Goal: Information Seeking & Learning: Find specific fact

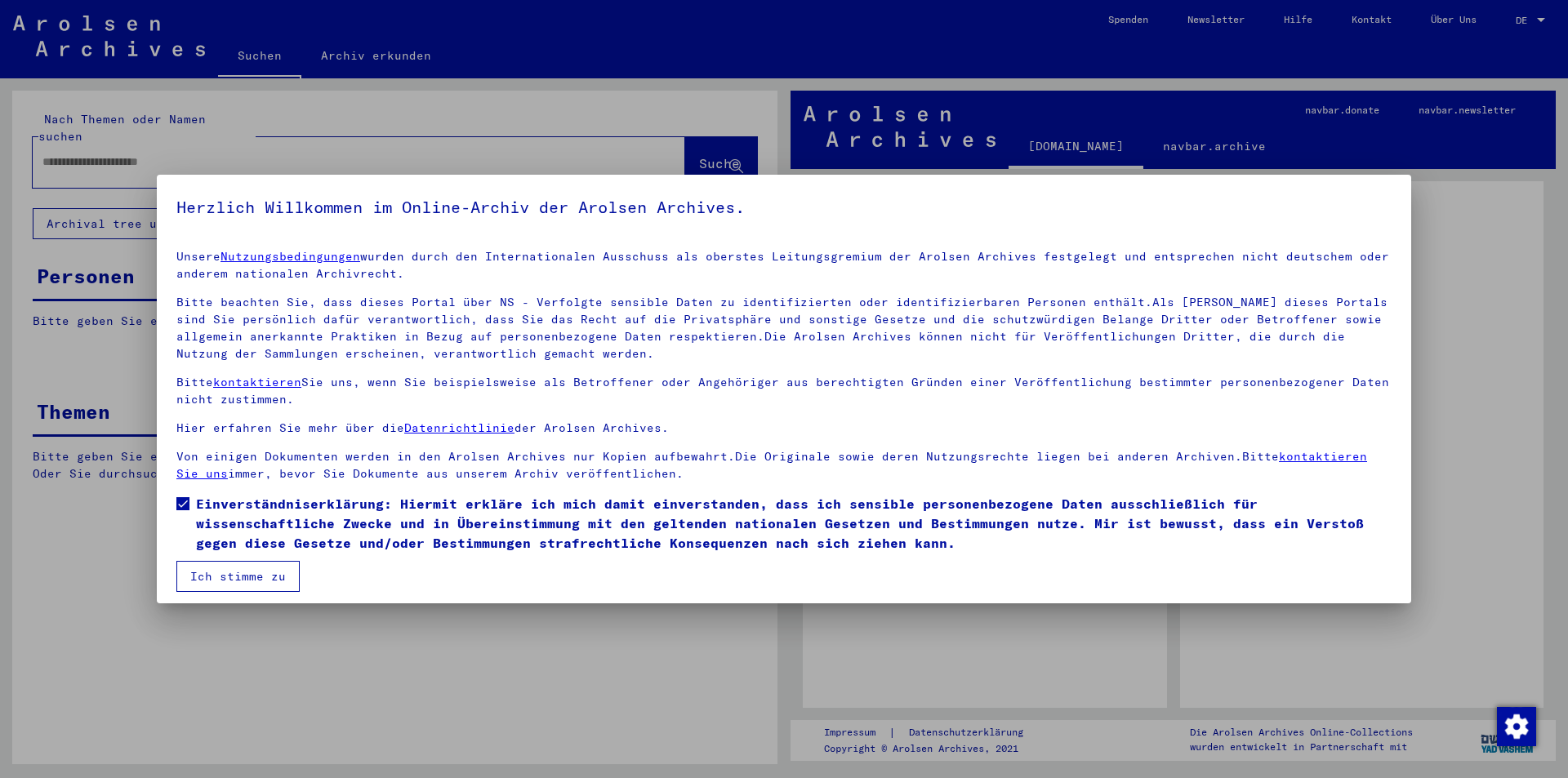
click at [226, 572] on button "Ich stimme zu" at bounding box center [238, 577] width 123 height 31
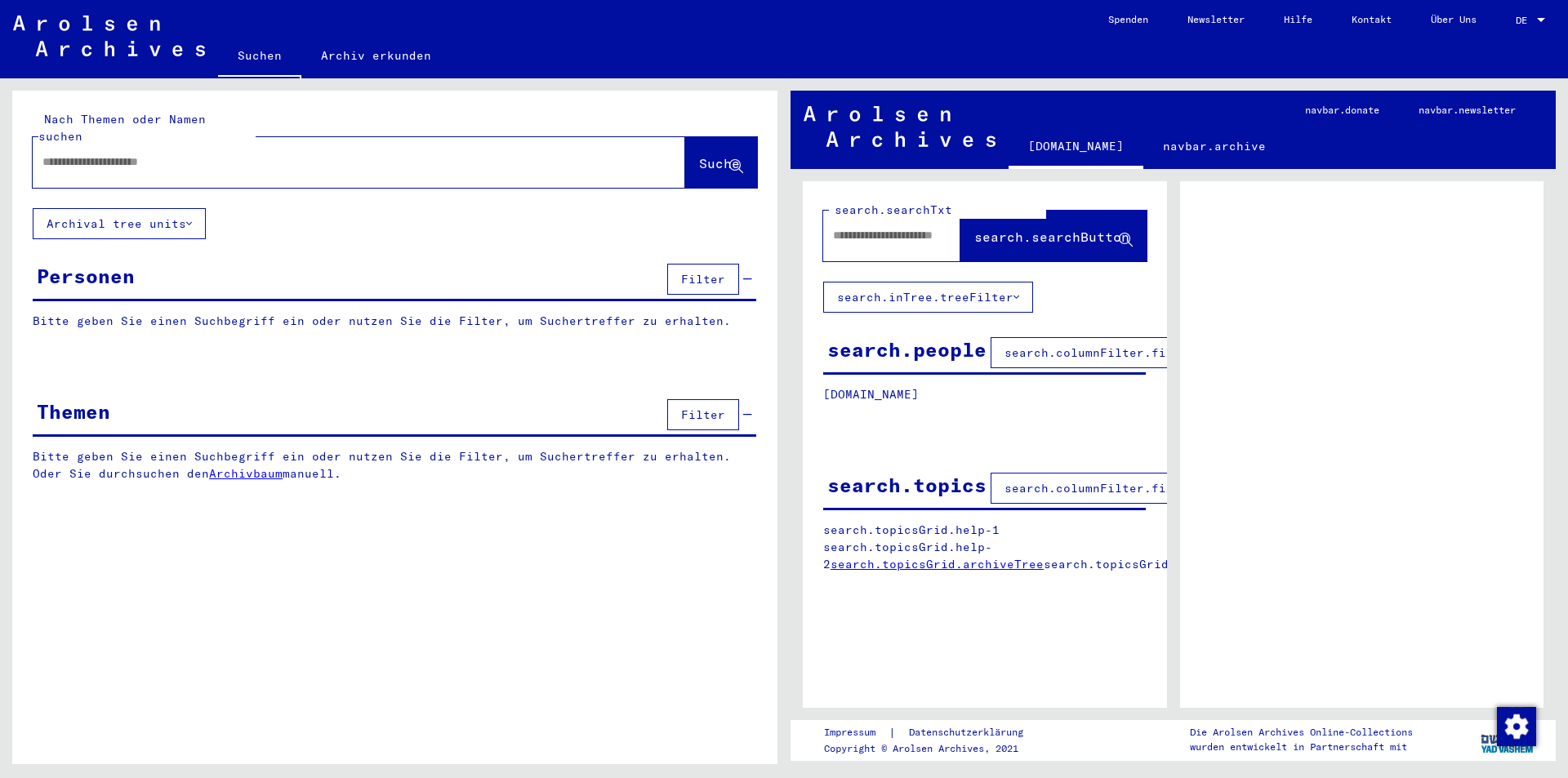
click at [435, 209] on div "Nach Themen oder Namen suchen Suche Archival tree units Personen Filter Bitte g…" at bounding box center [394, 299] width 765 height 416
click at [422, 153] on input "text" at bounding box center [344, 162] width 604 height 17
drag, startPoint x: 141, startPoint y: 139, endPoint x: 98, endPoint y: 152, distance: 44.9
click at [141, 153] on input "text" at bounding box center [344, 162] width 604 height 17
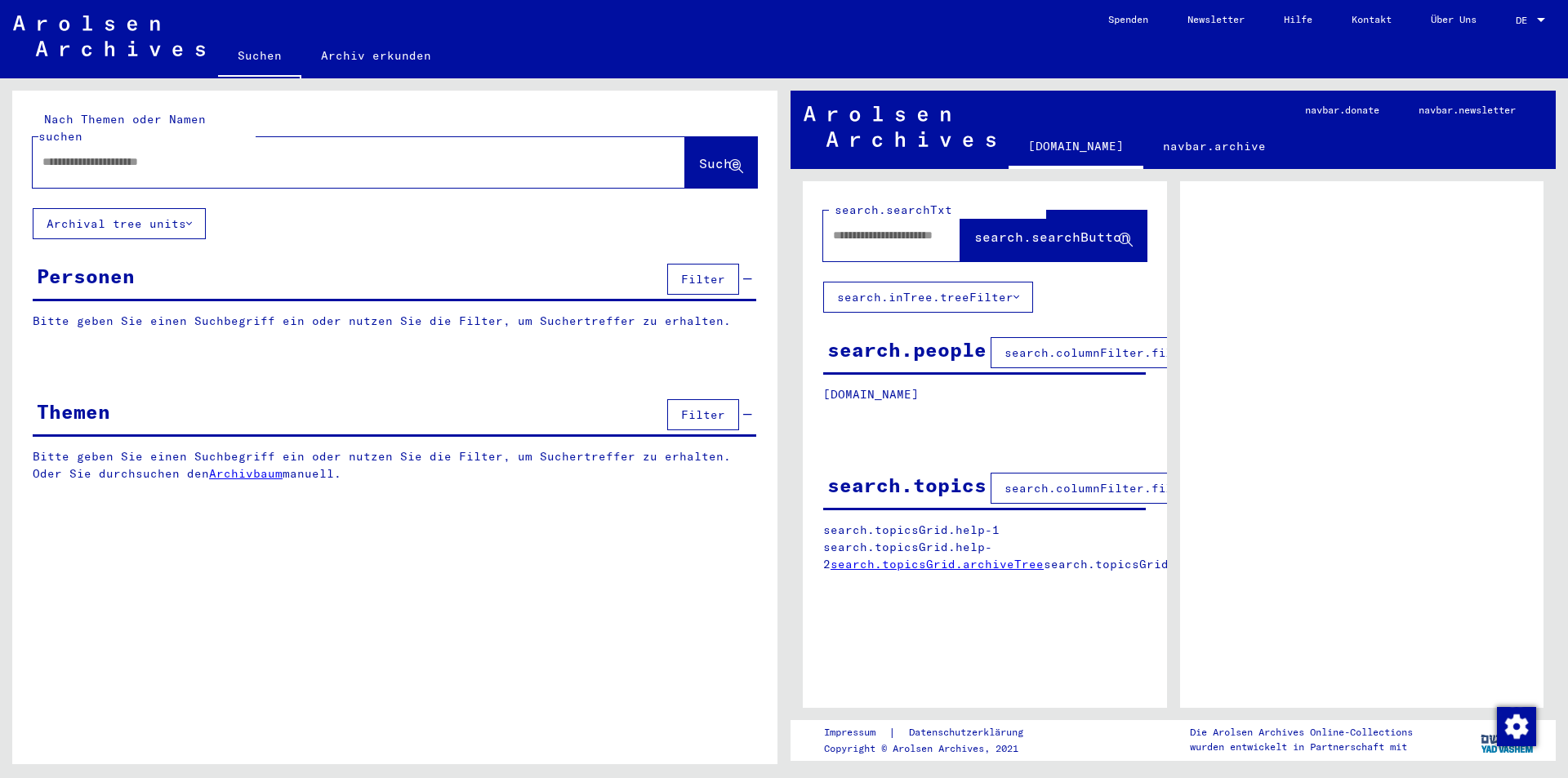
click at [80, 153] on input "text" at bounding box center [344, 162] width 604 height 17
click at [87, 153] on input "text" at bounding box center [344, 162] width 604 height 17
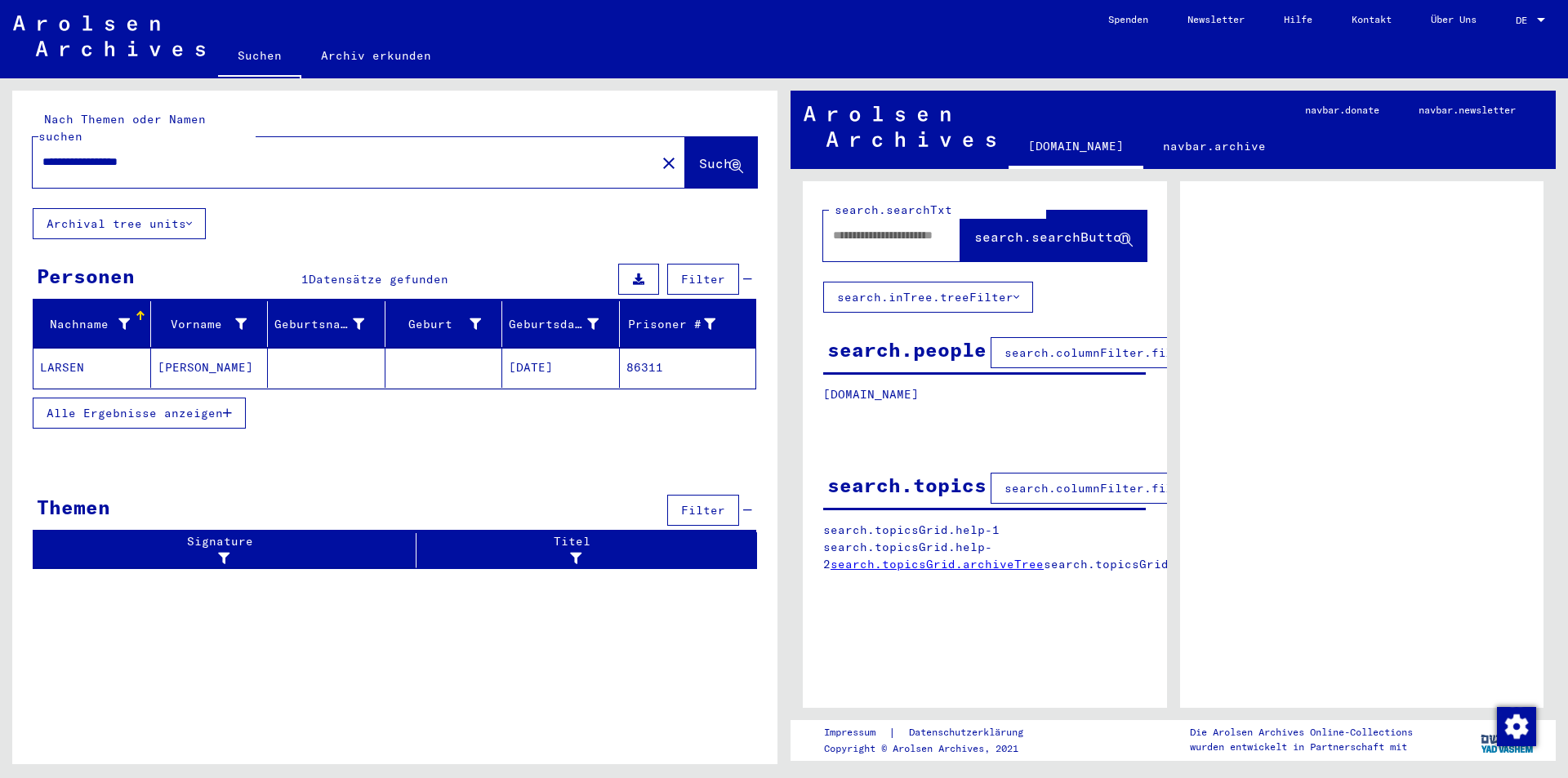
click at [202, 349] on mat-cell "[PERSON_NAME]" at bounding box center [210, 367] width 118 height 40
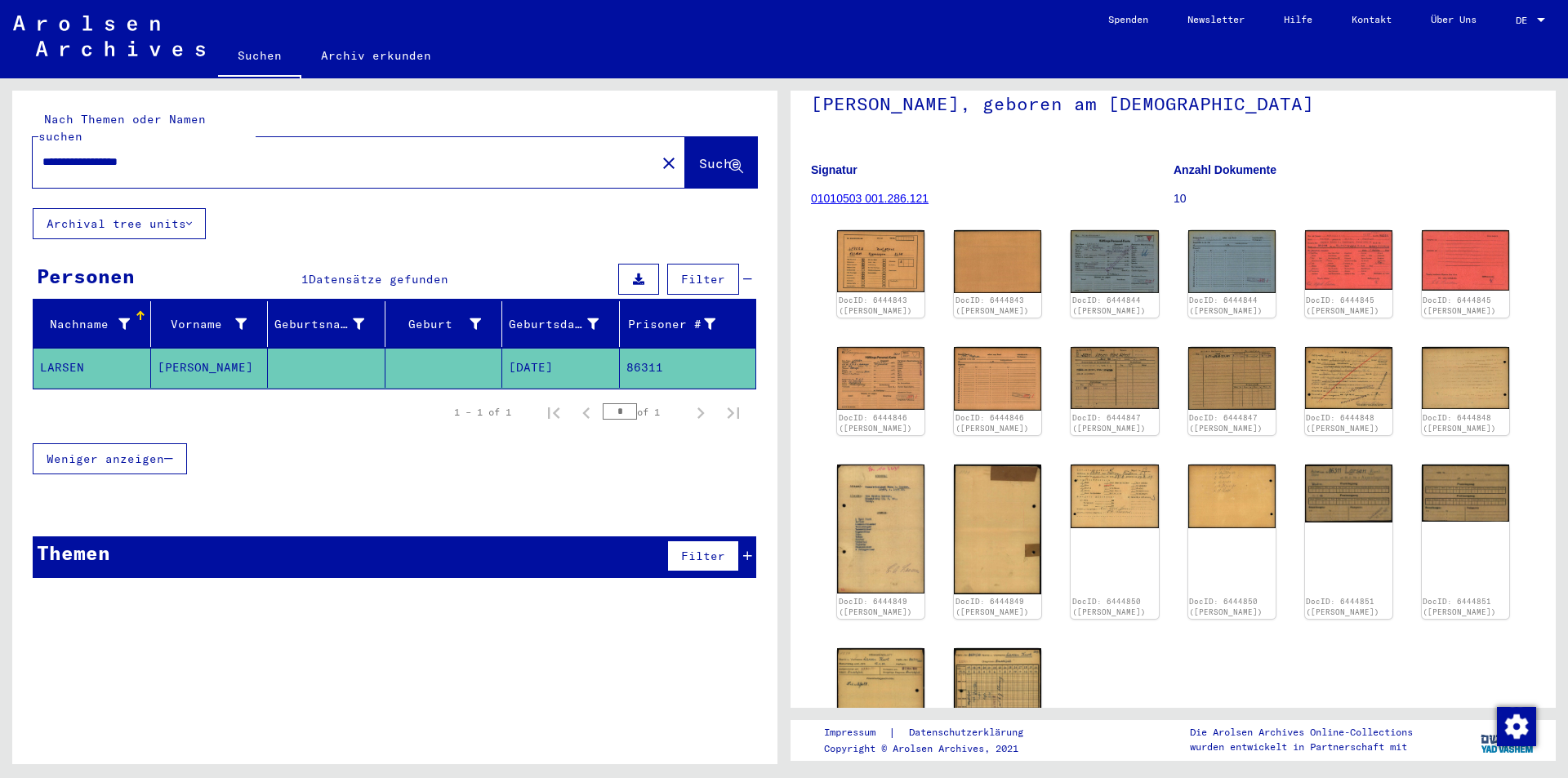
scroll to position [82, 0]
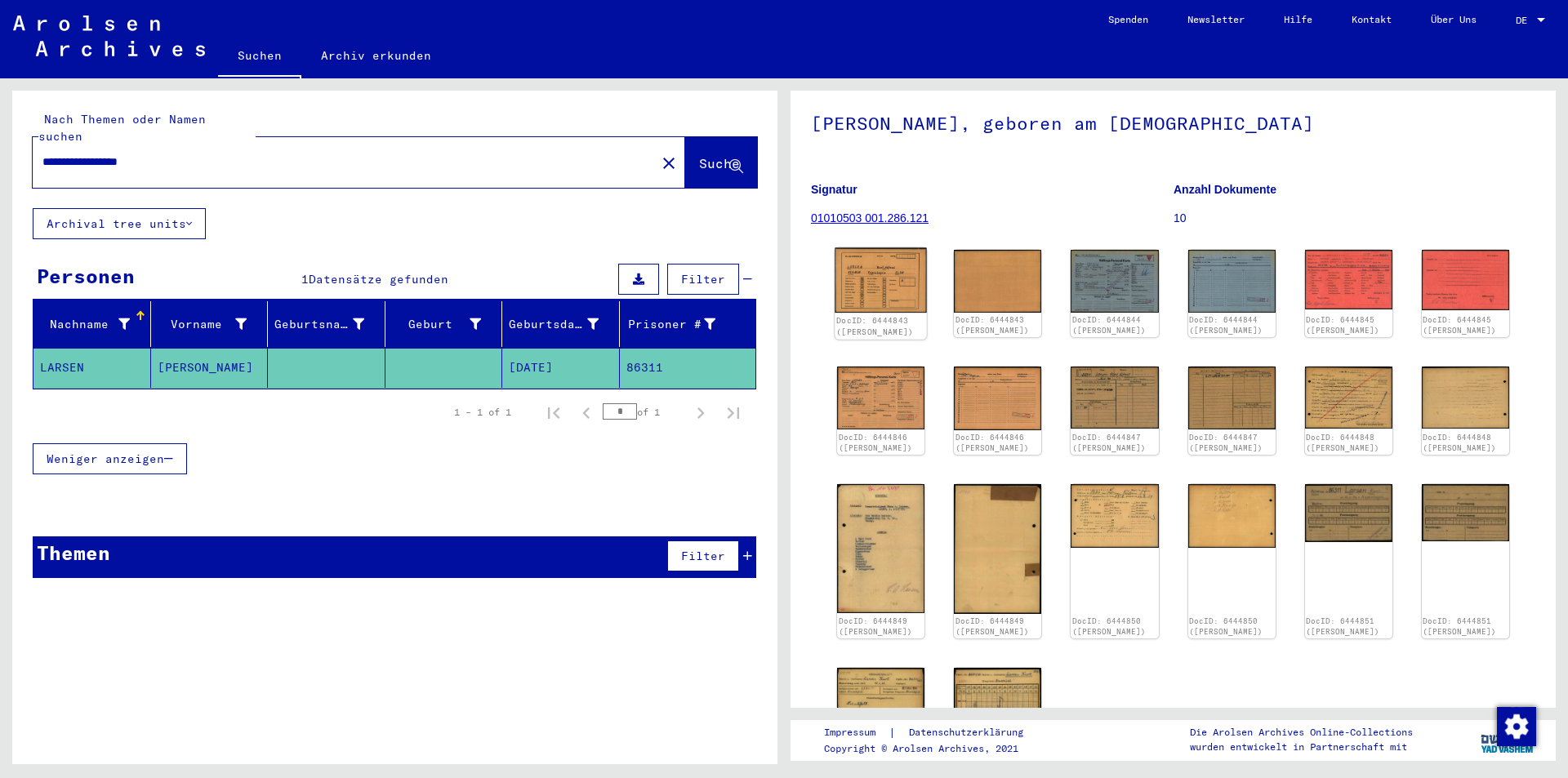
click at [893, 279] on img at bounding box center [880, 281] width 93 height 66
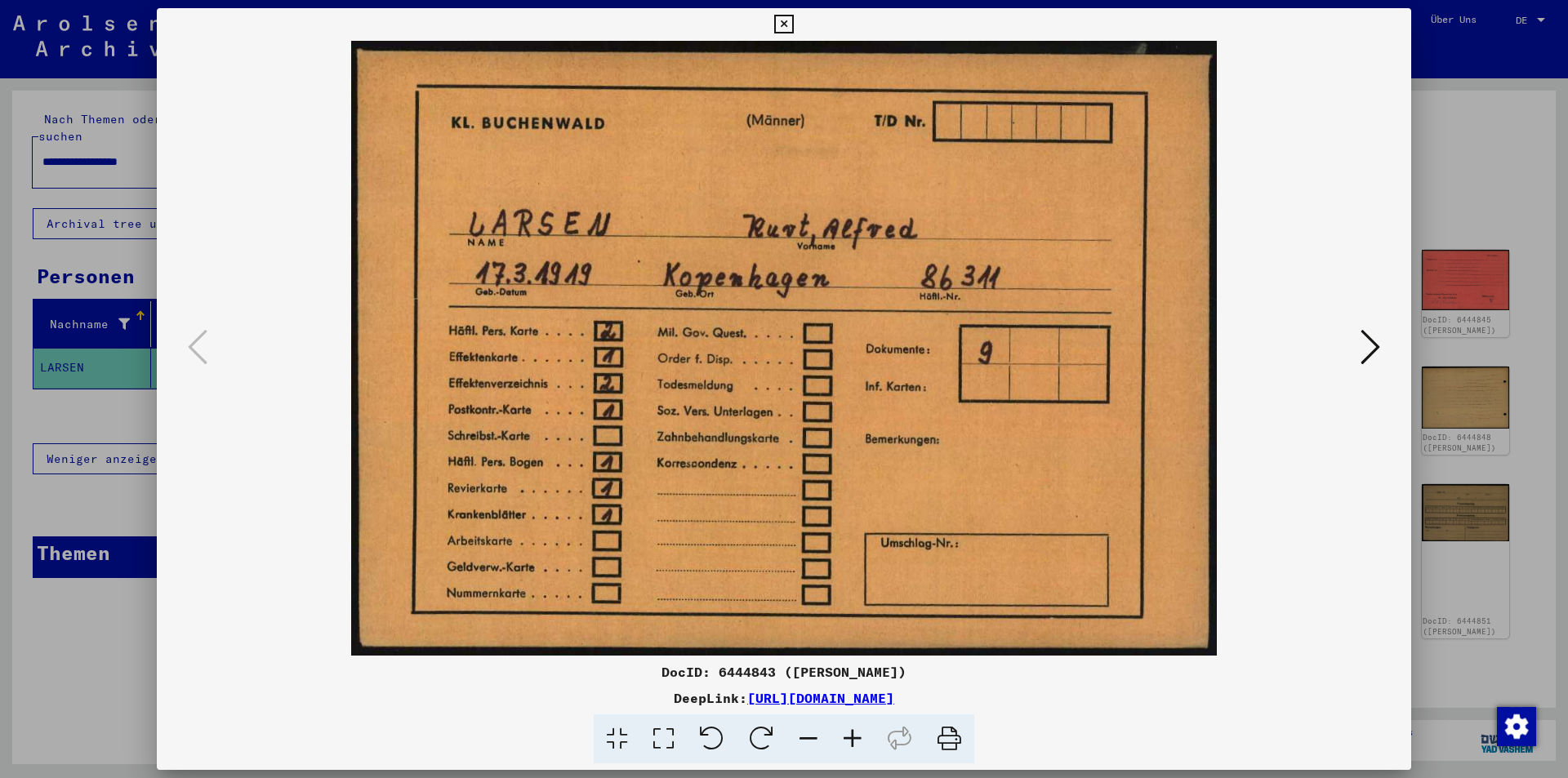
click at [1366, 347] on icon at bounding box center [1370, 347] width 19 height 40
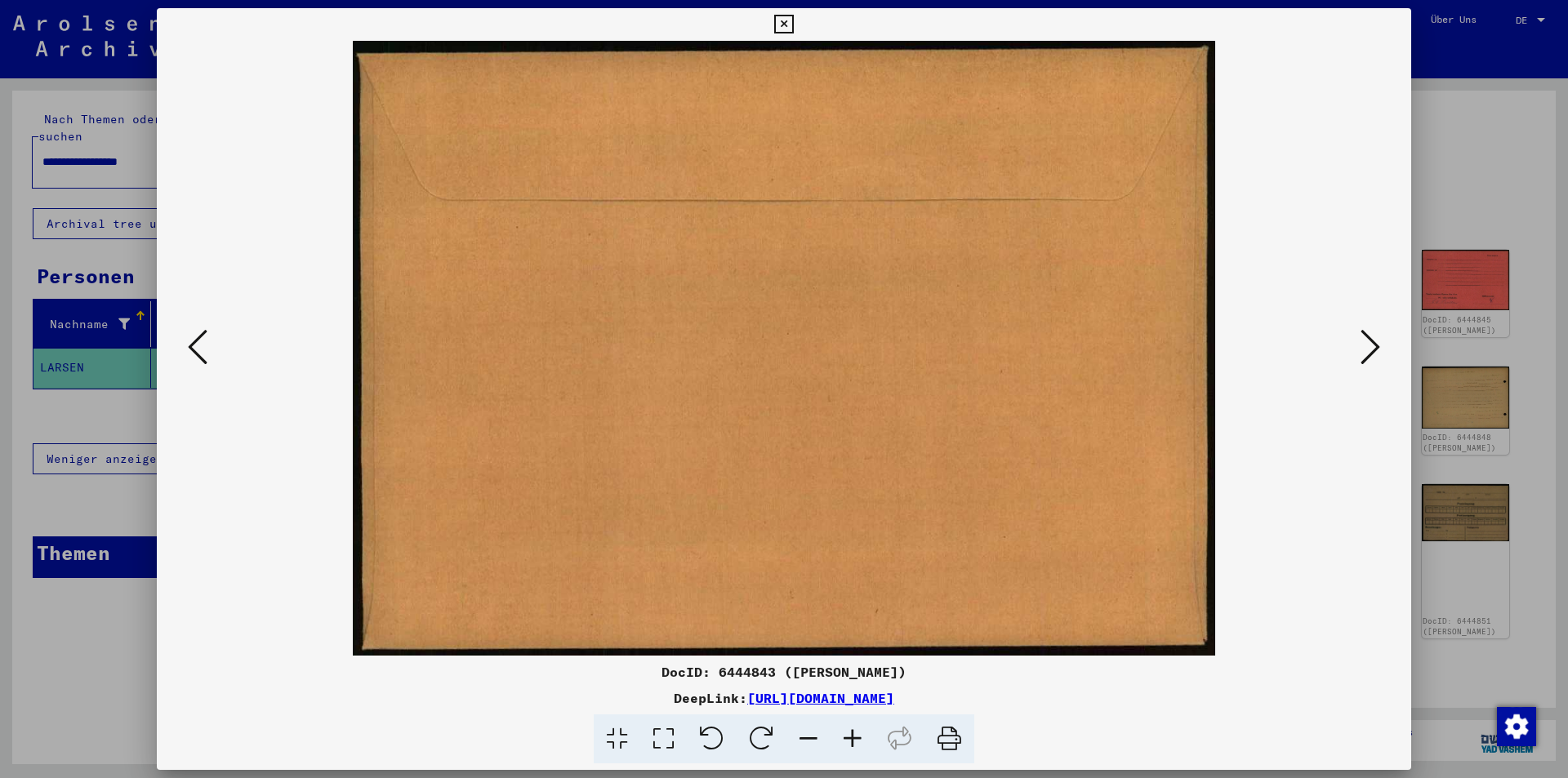
click at [1366, 347] on icon at bounding box center [1370, 347] width 19 height 40
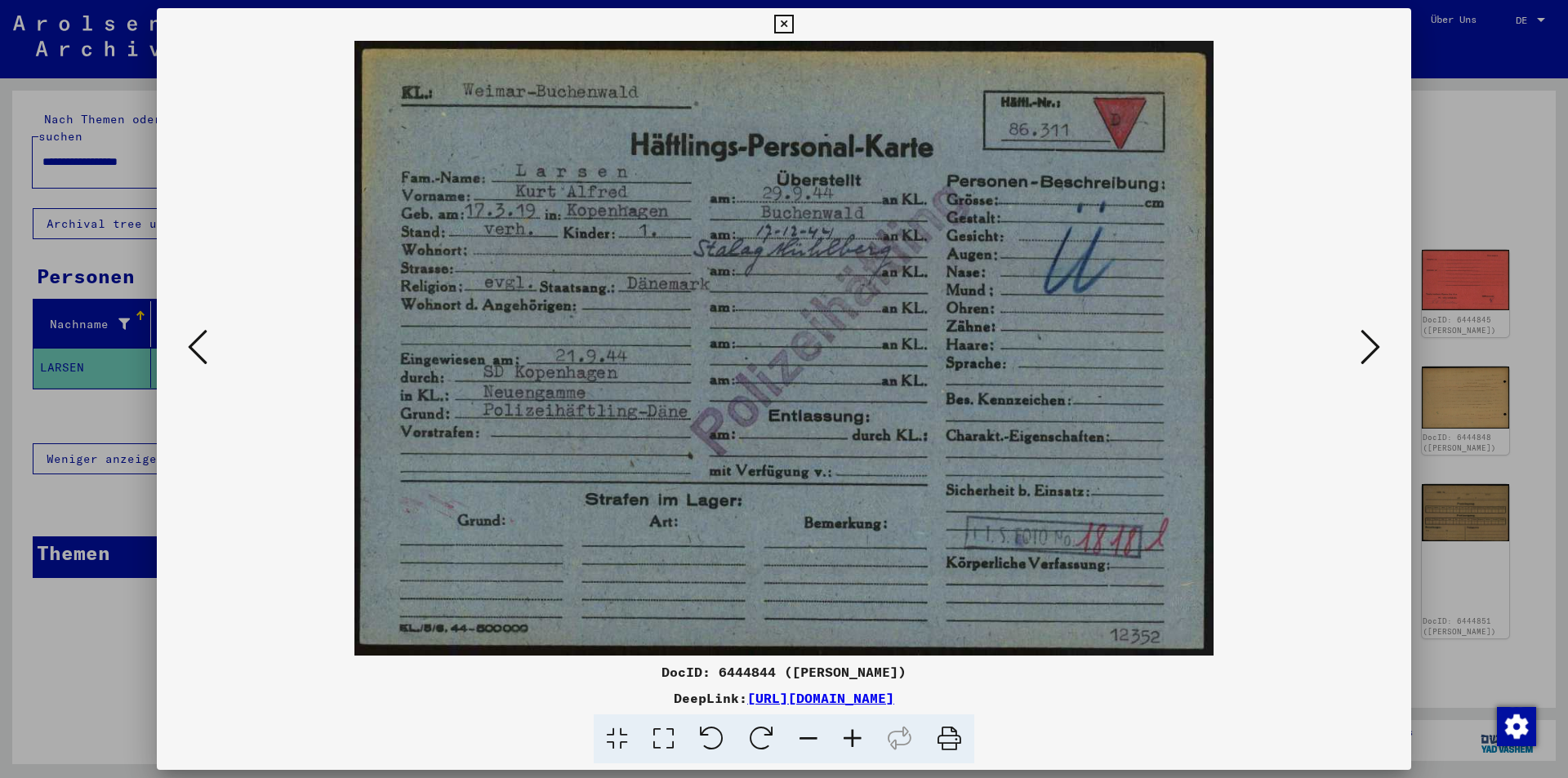
click at [1369, 346] on icon at bounding box center [1370, 347] width 19 height 40
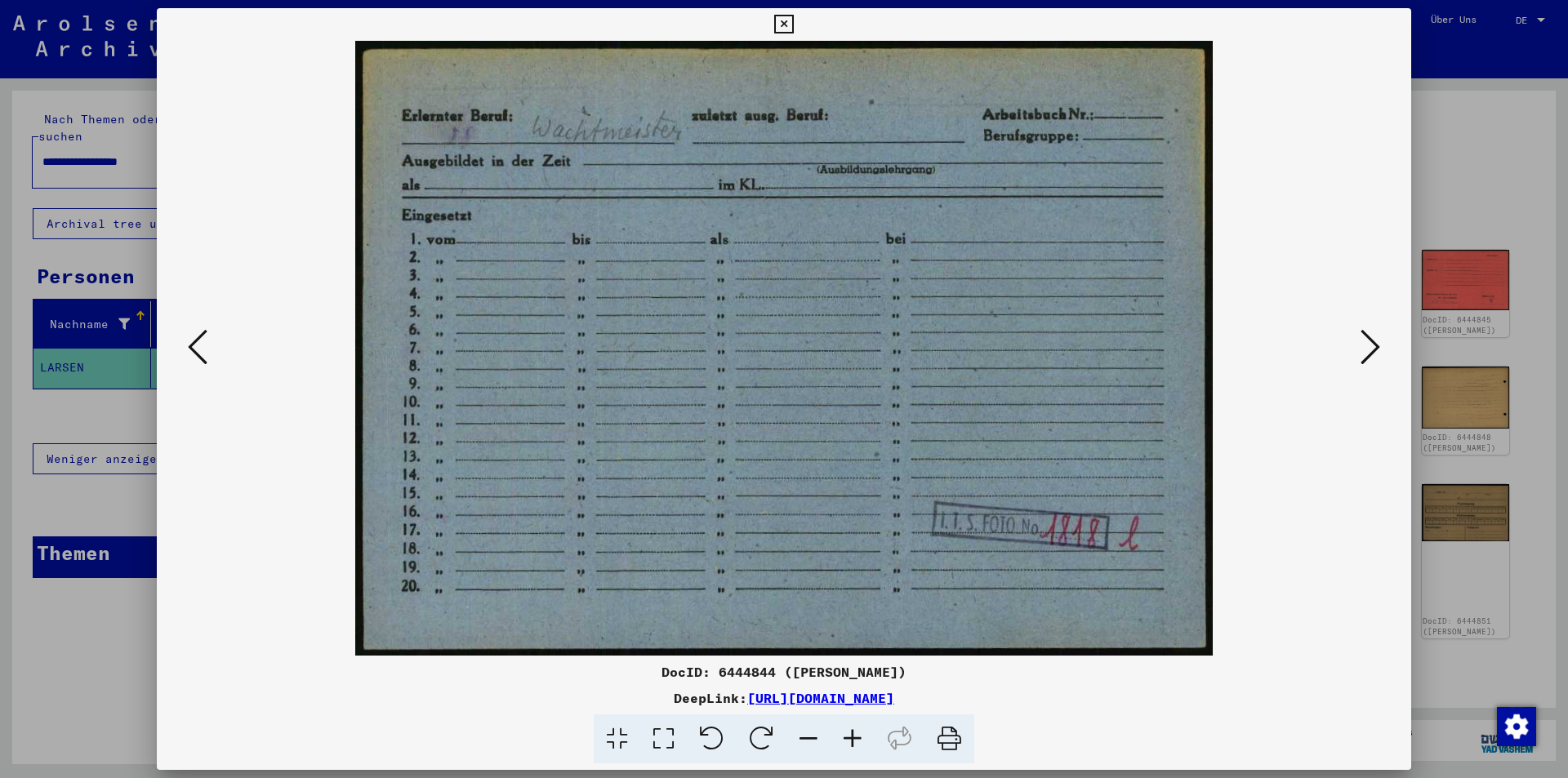
click at [1369, 346] on icon at bounding box center [1370, 347] width 19 height 40
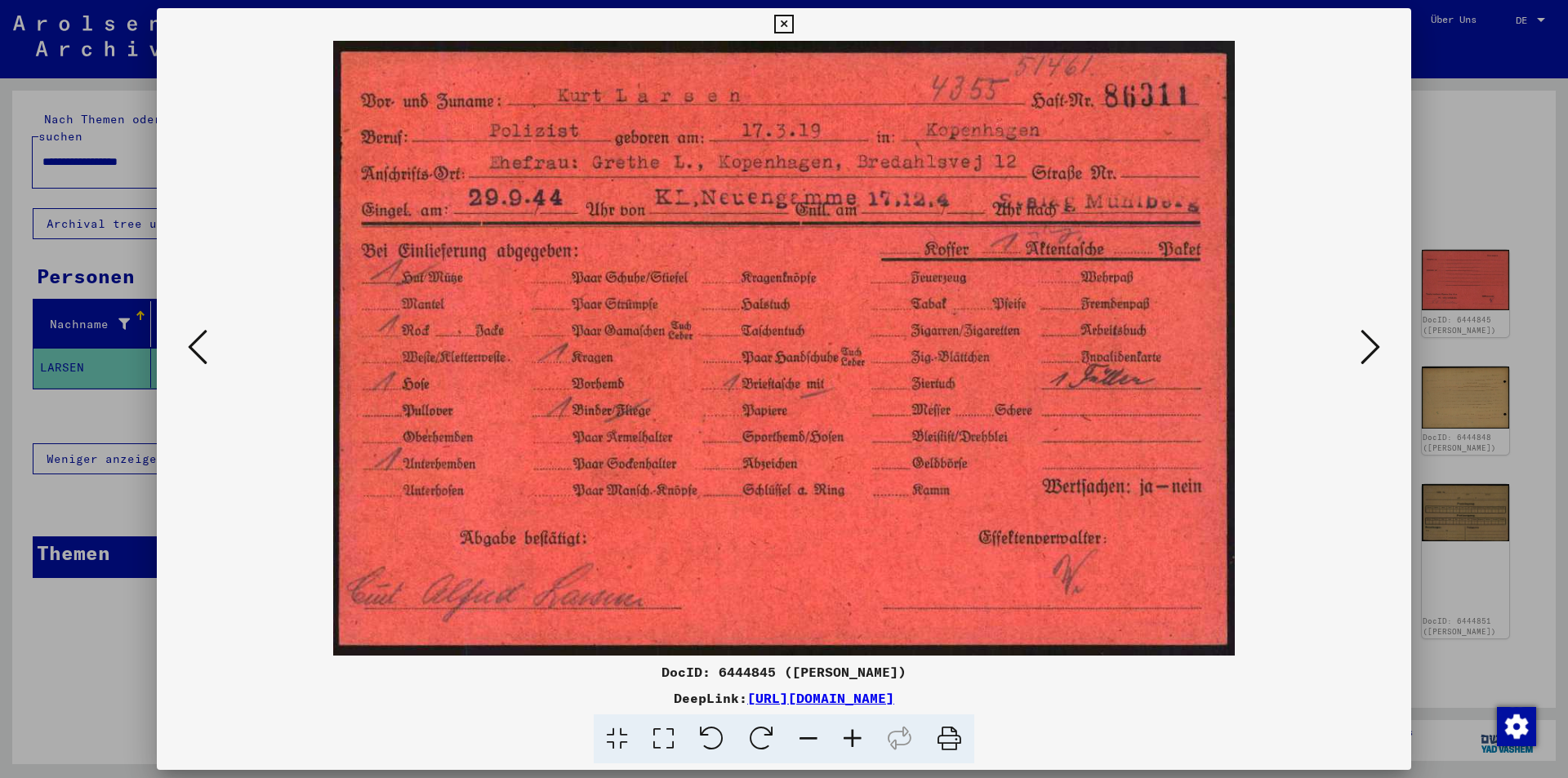
click at [1369, 346] on icon at bounding box center [1370, 347] width 19 height 40
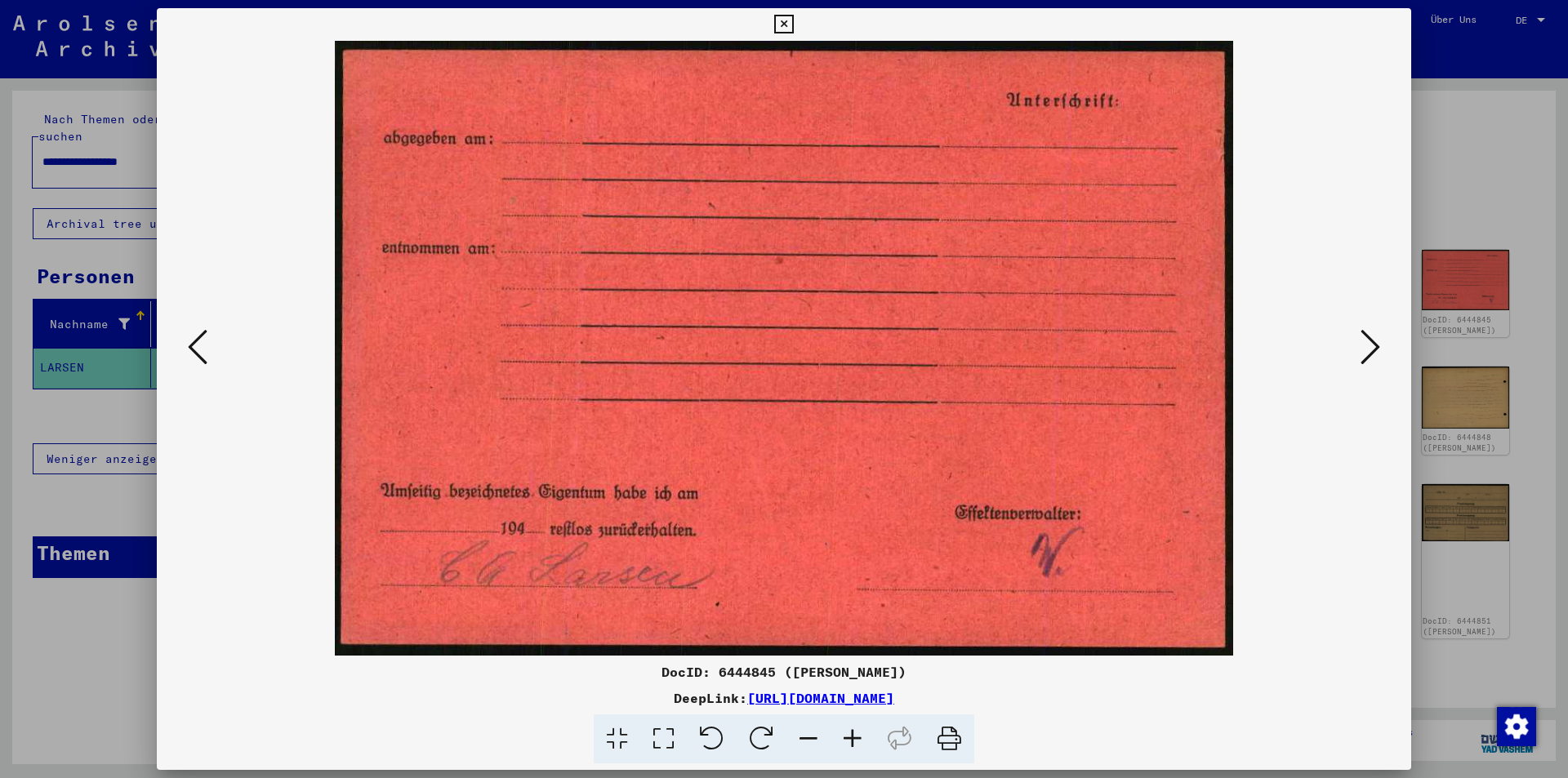
click at [1369, 346] on icon at bounding box center [1370, 347] width 19 height 40
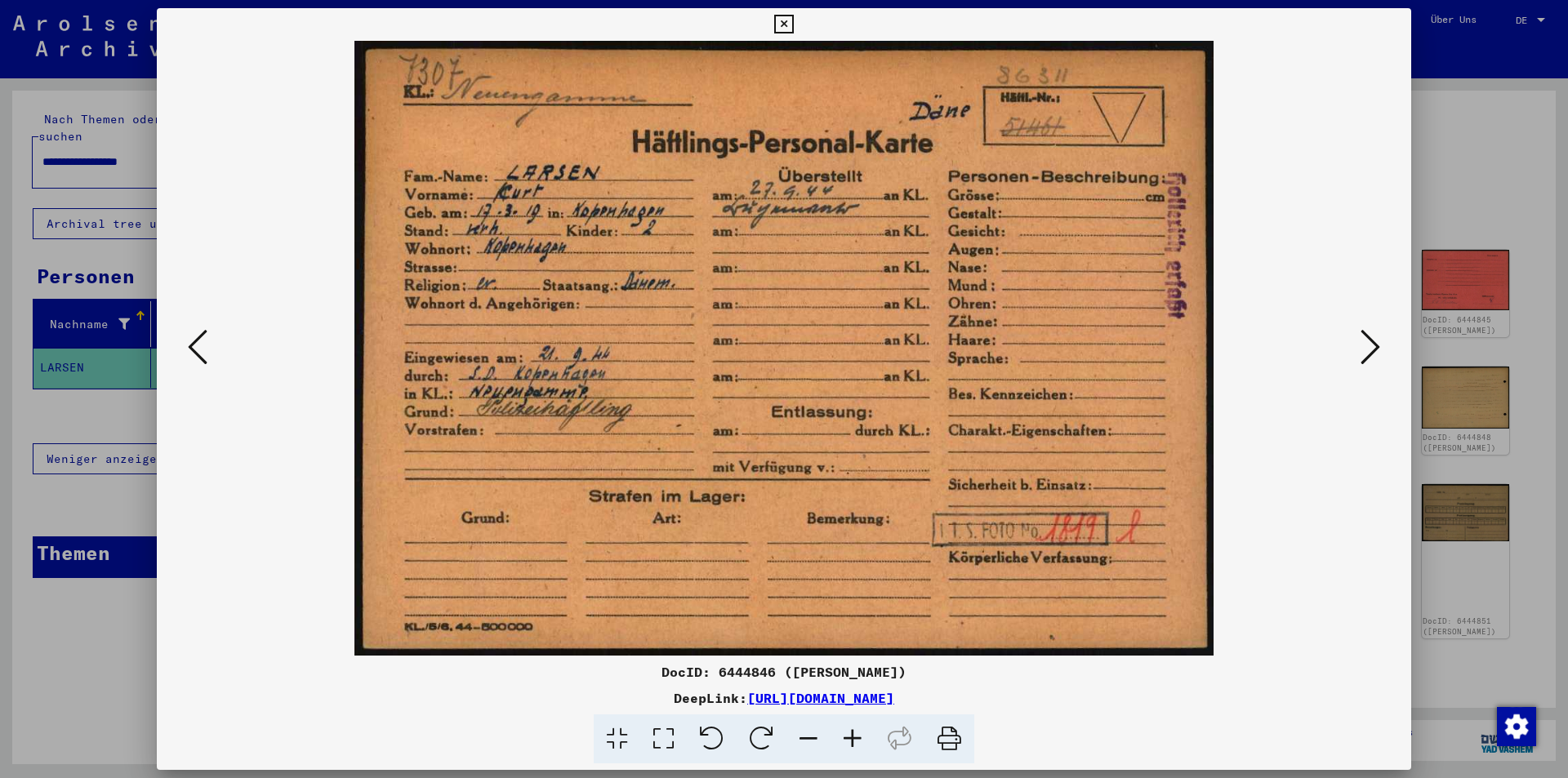
click at [1369, 346] on icon at bounding box center [1370, 347] width 19 height 40
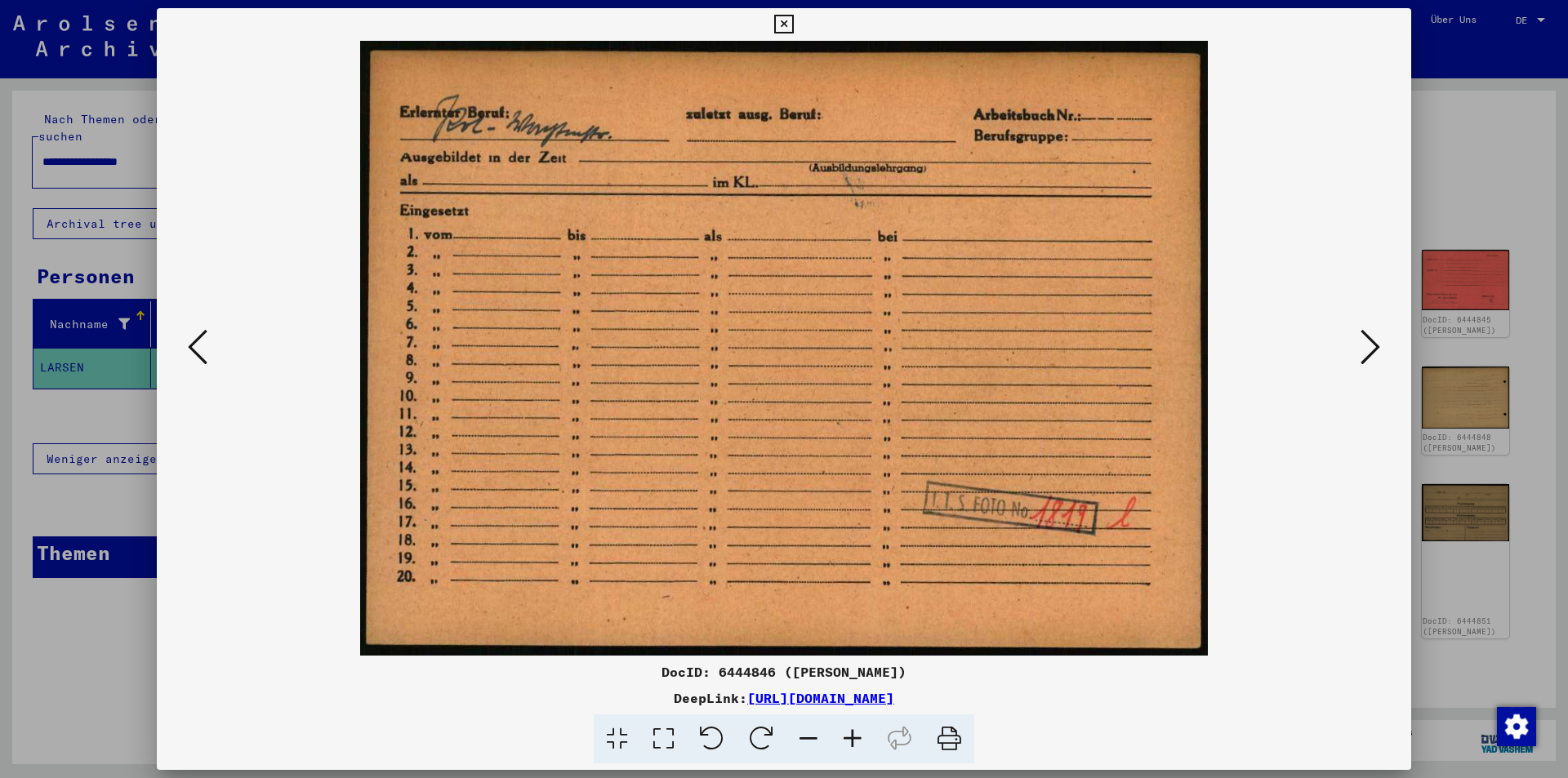
click at [204, 339] on icon at bounding box center [198, 347] width 19 height 40
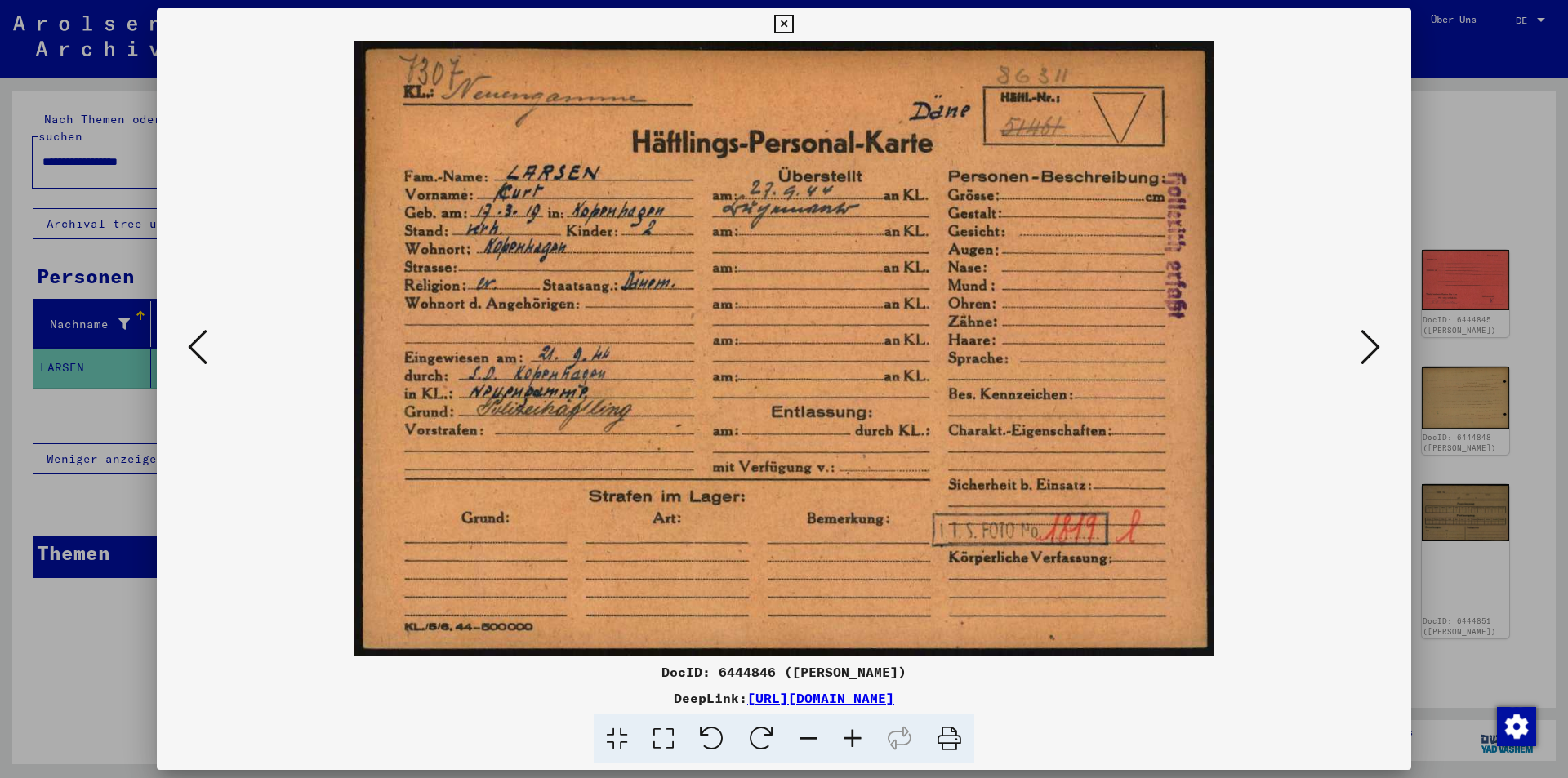
click at [1369, 345] on icon at bounding box center [1370, 347] width 19 height 40
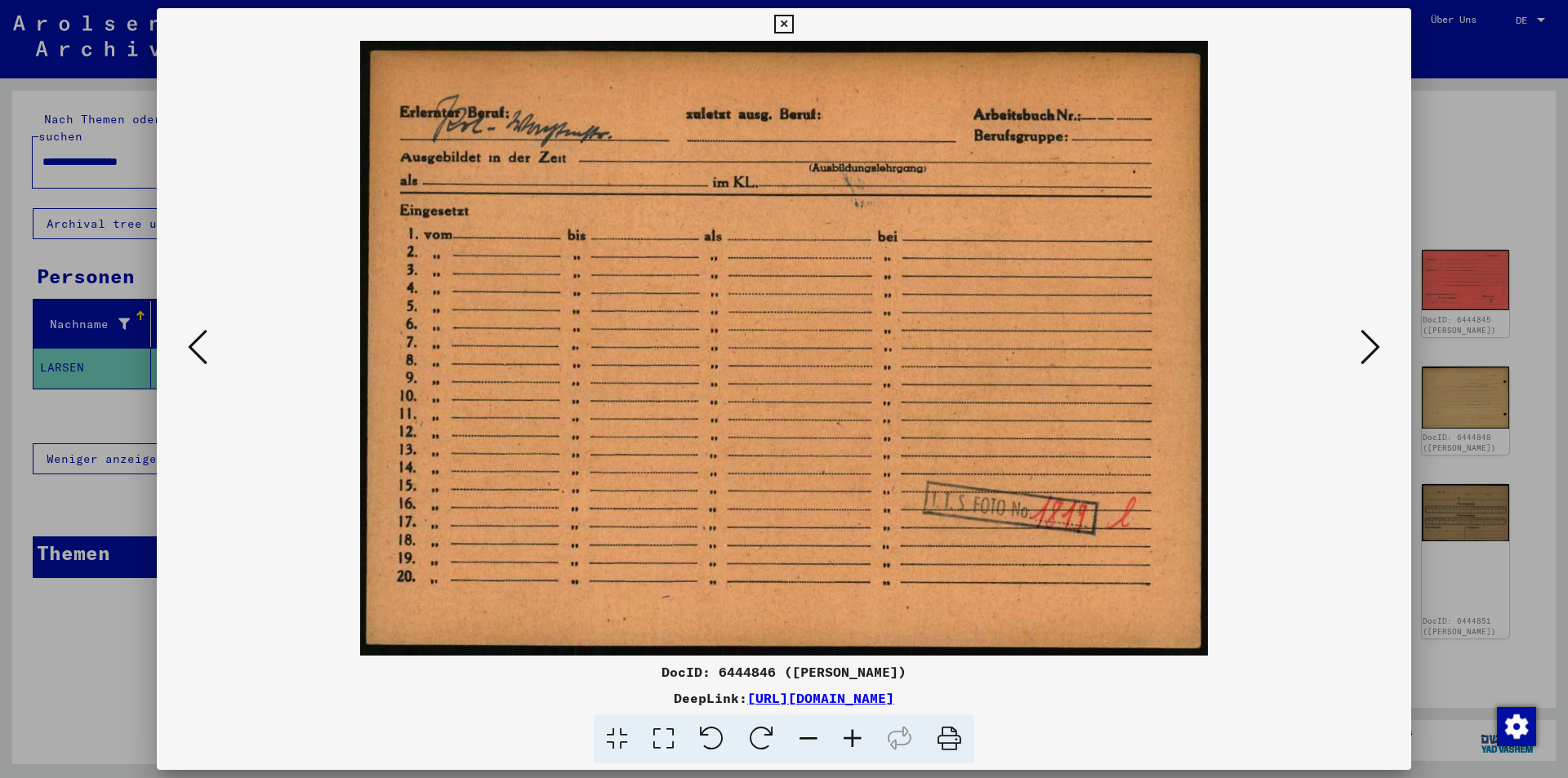
click at [1369, 345] on icon at bounding box center [1370, 347] width 19 height 40
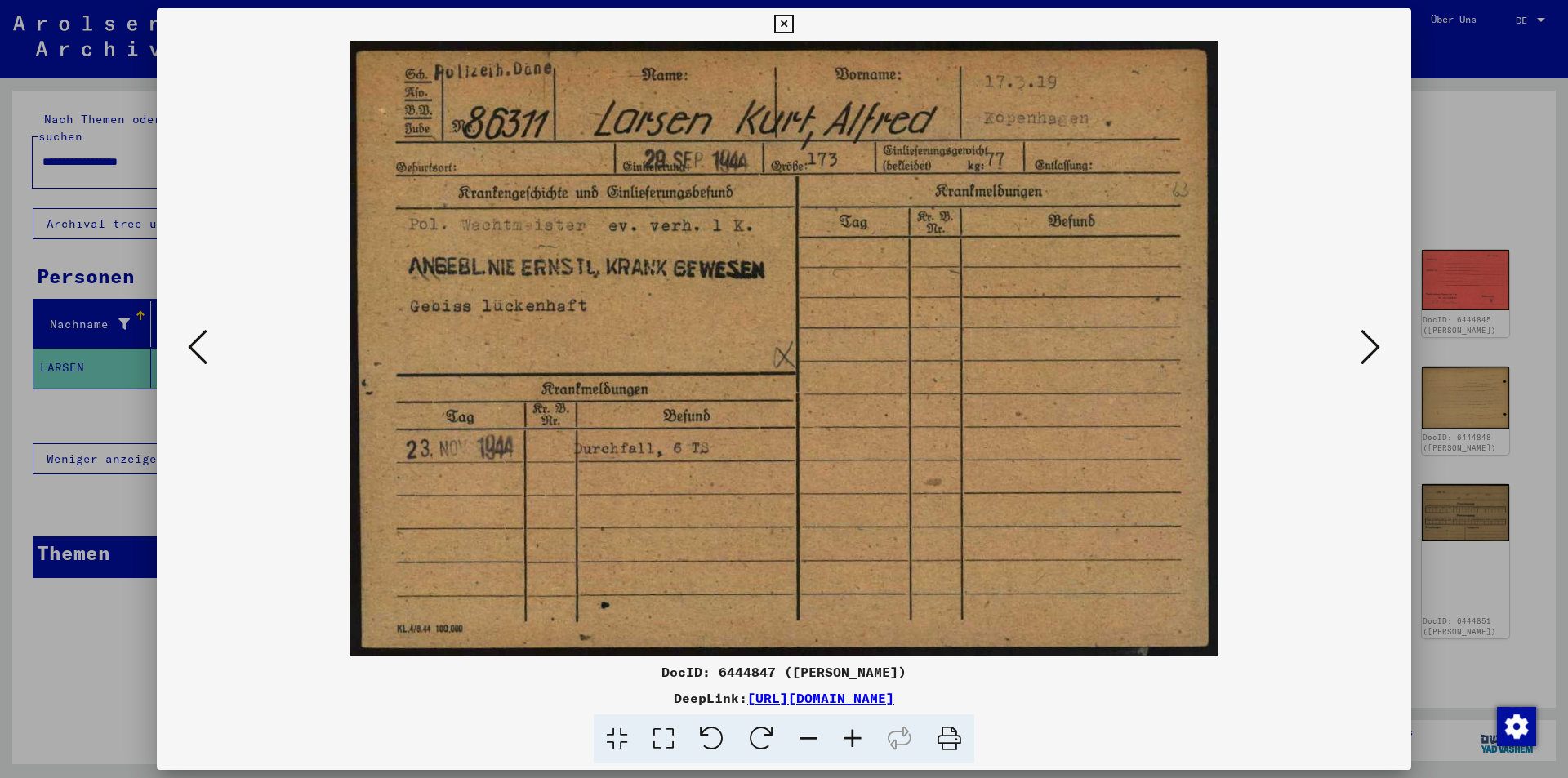
click at [195, 346] on icon at bounding box center [198, 347] width 19 height 40
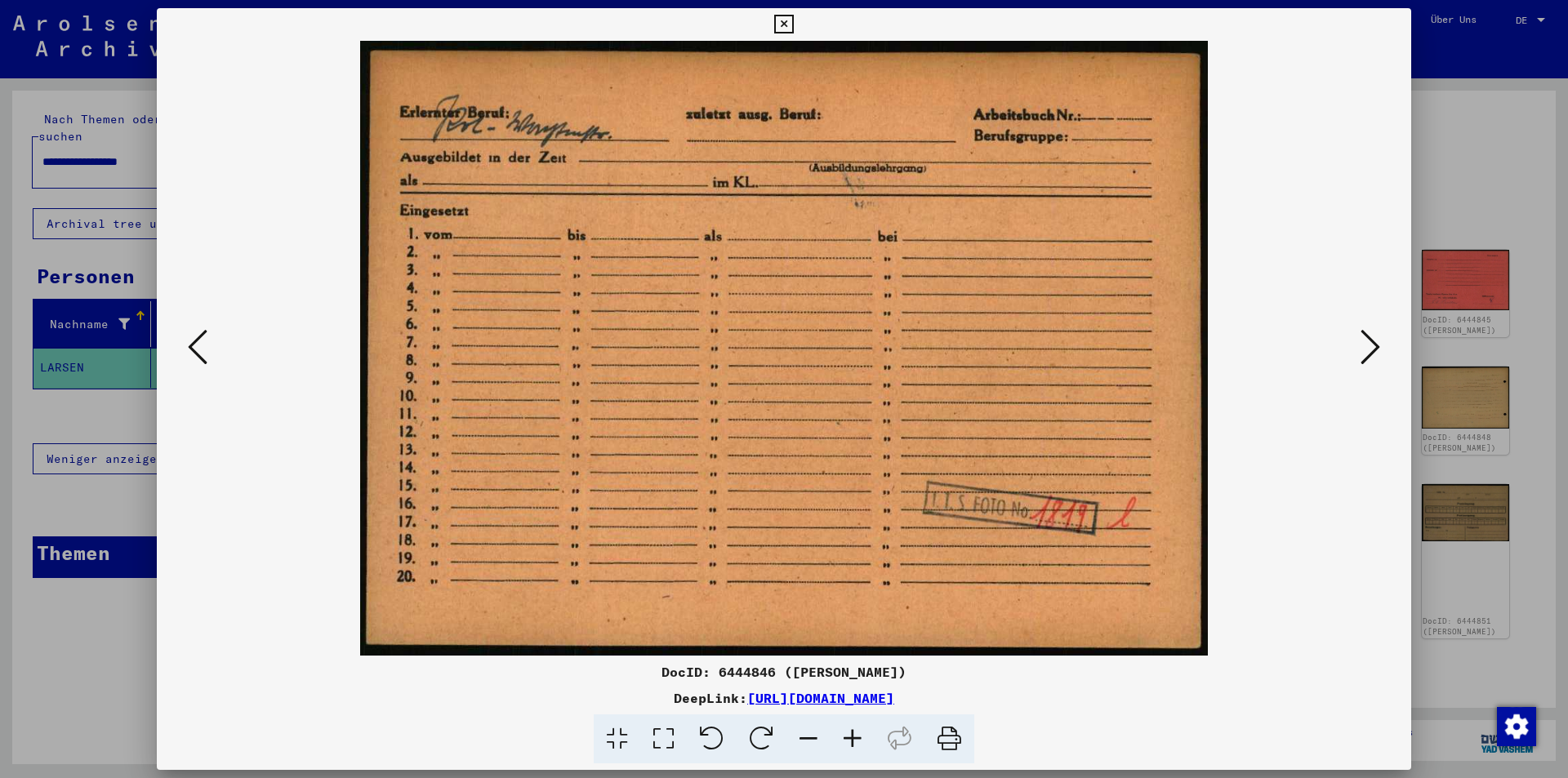
click at [190, 340] on icon at bounding box center [198, 347] width 19 height 40
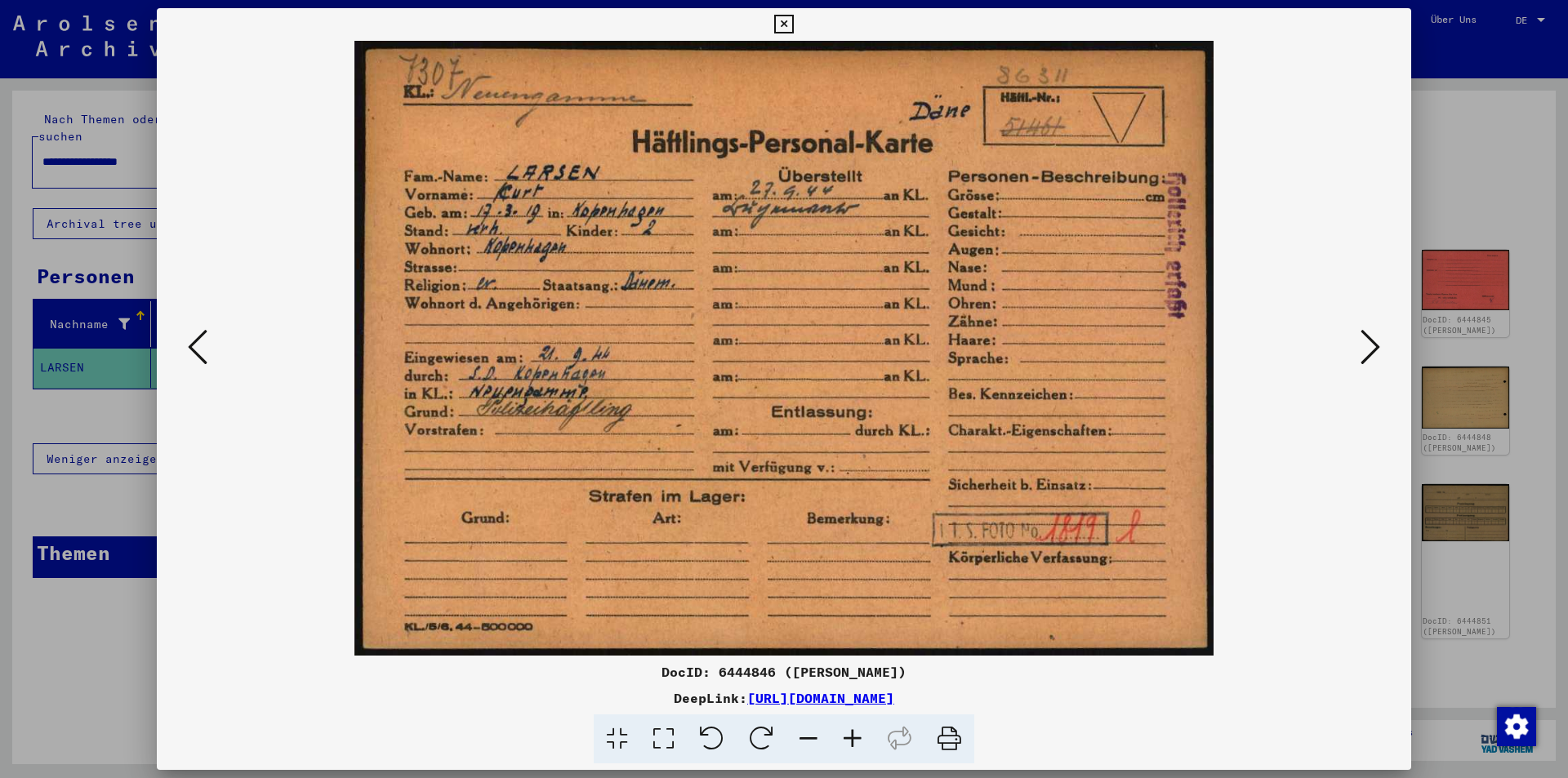
click at [1372, 343] on icon at bounding box center [1370, 347] width 19 height 40
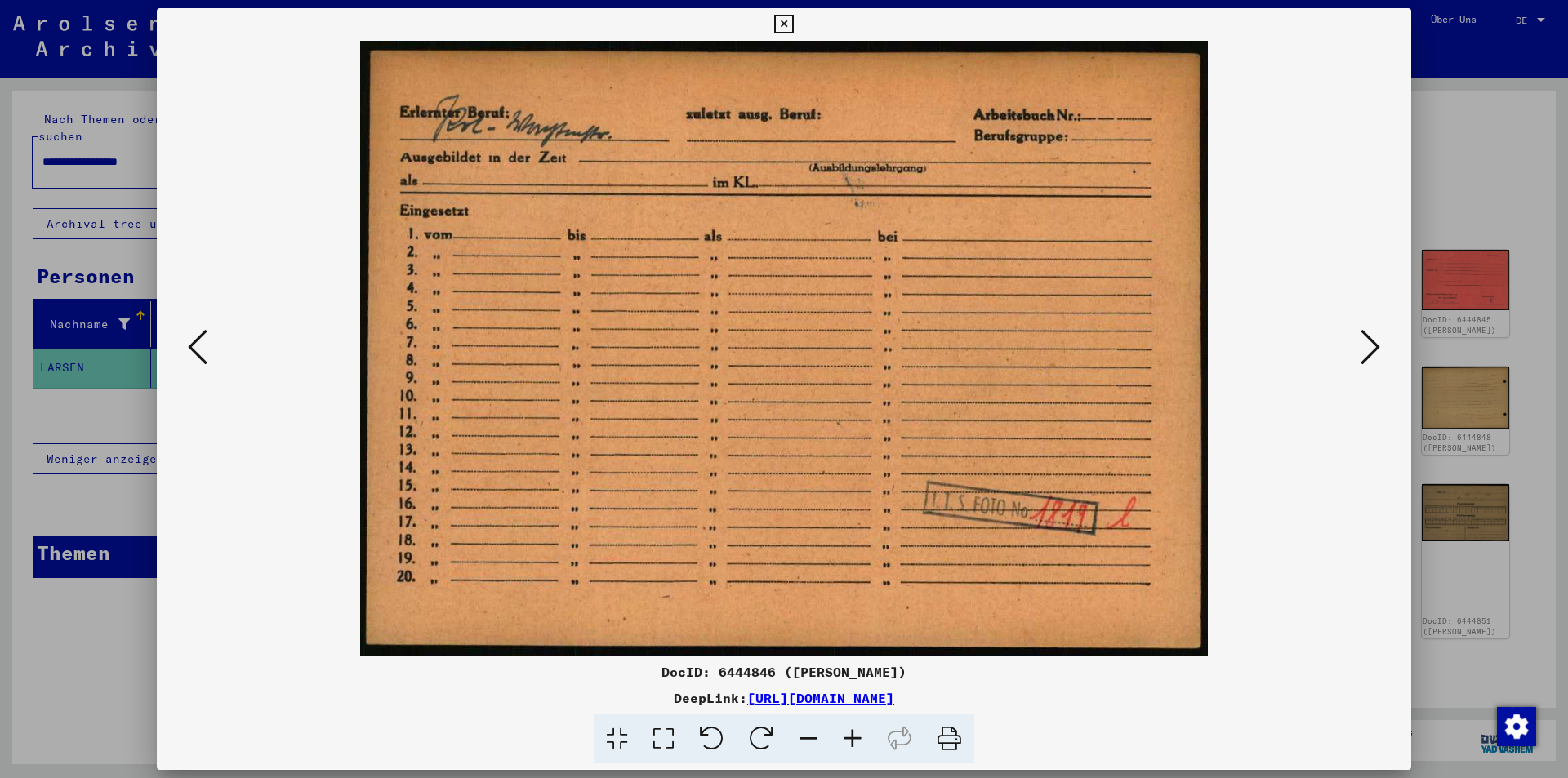
click at [1372, 343] on icon at bounding box center [1370, 347] width 19 height 40
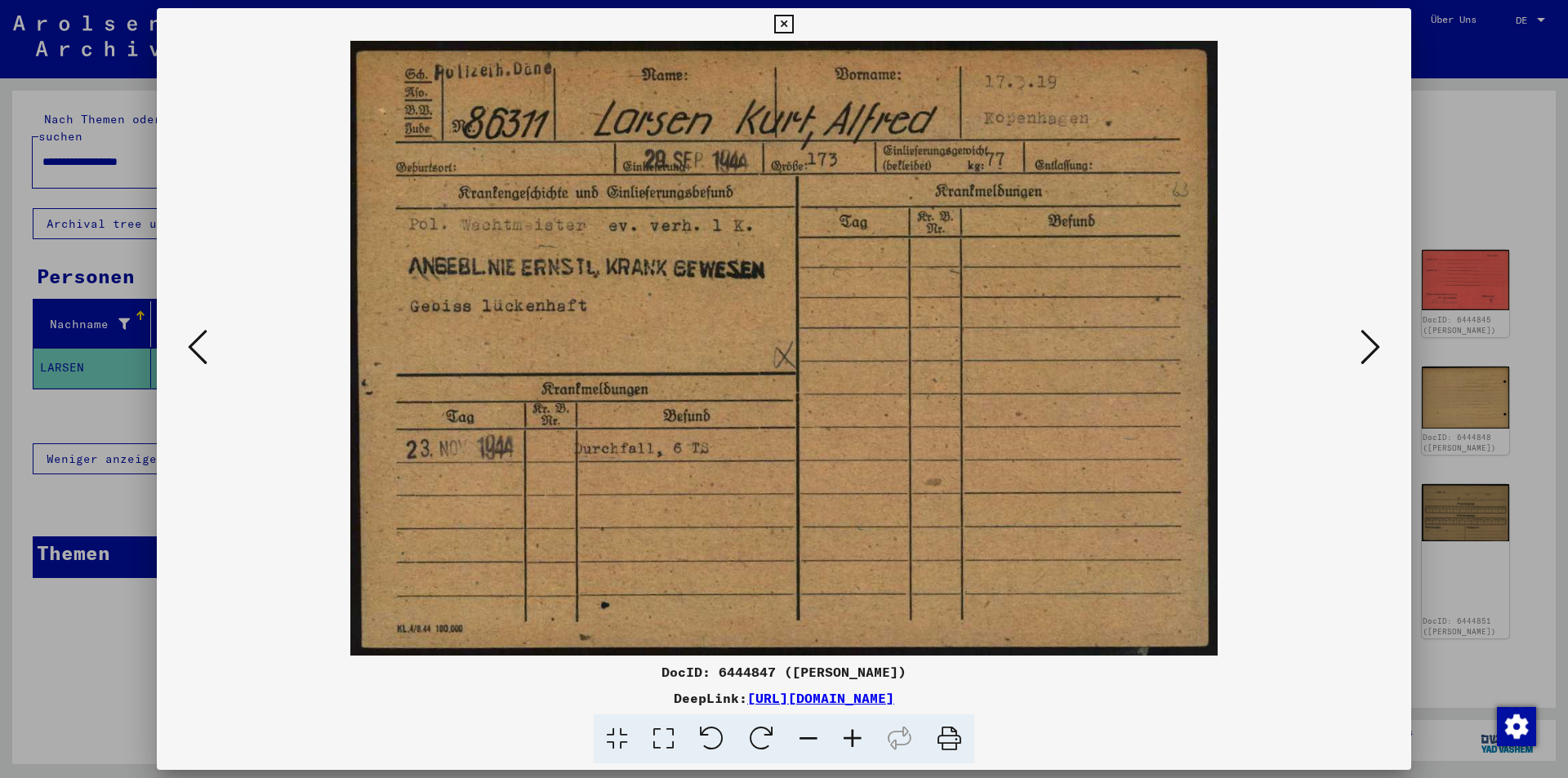
click at [1366, 349] on icon at bounding box center [1370, 347] width 19 height 40
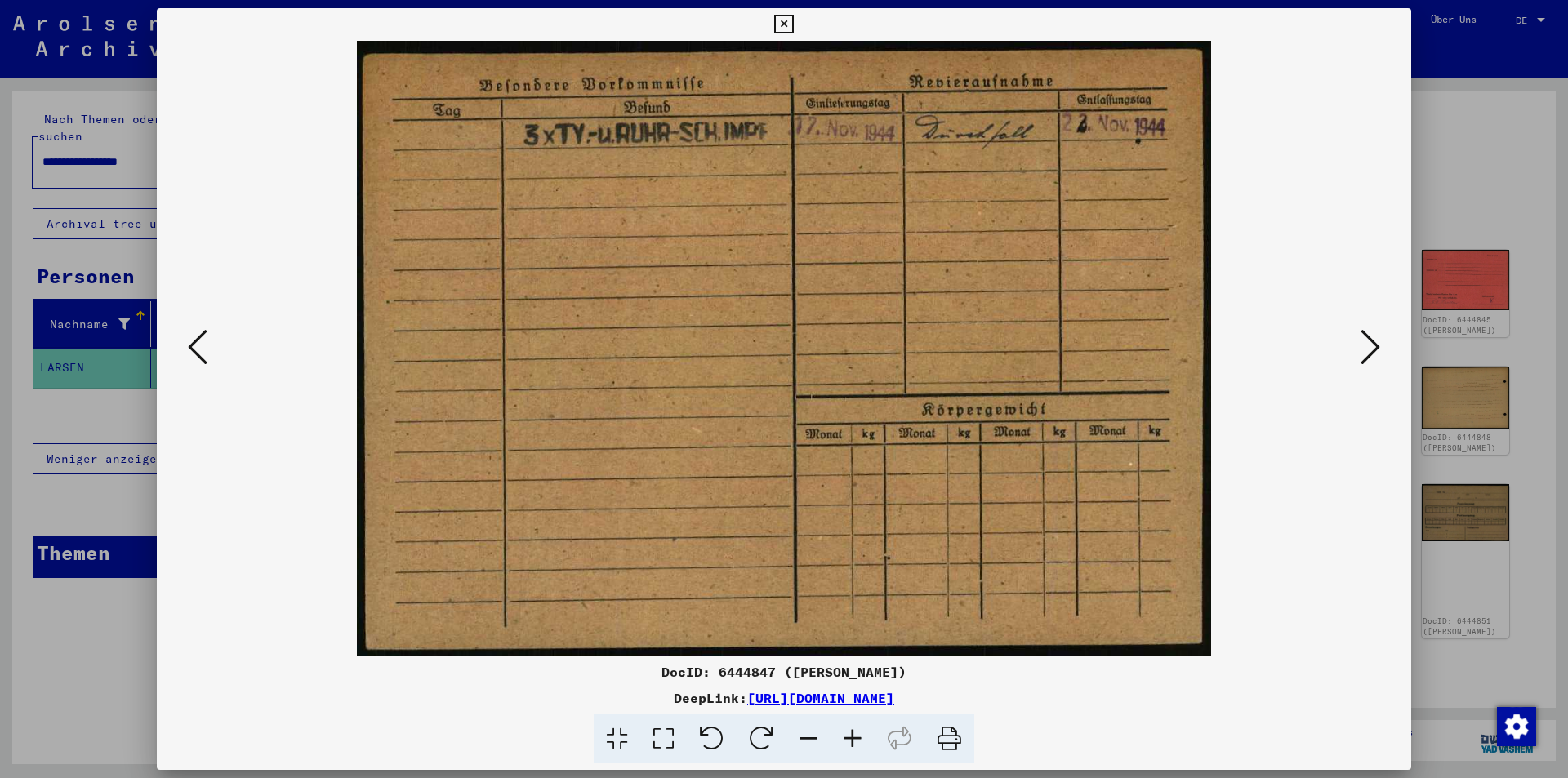
click at [1366, 349] on icon at bounding box center [1370, 347] width 19 height 40
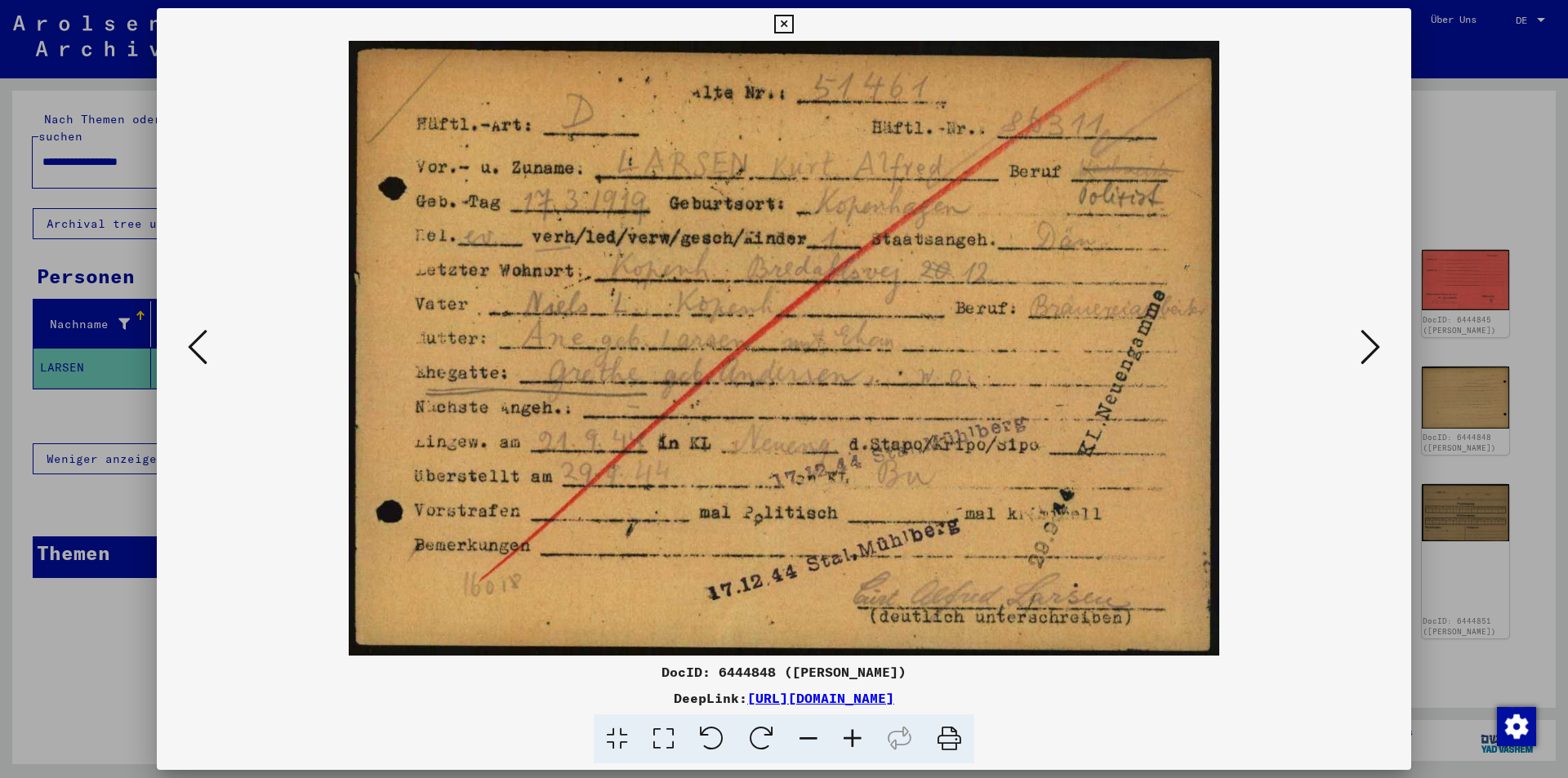
click at [1372, 347] on icon at bounding box center [1370, 347] width 19 height 40
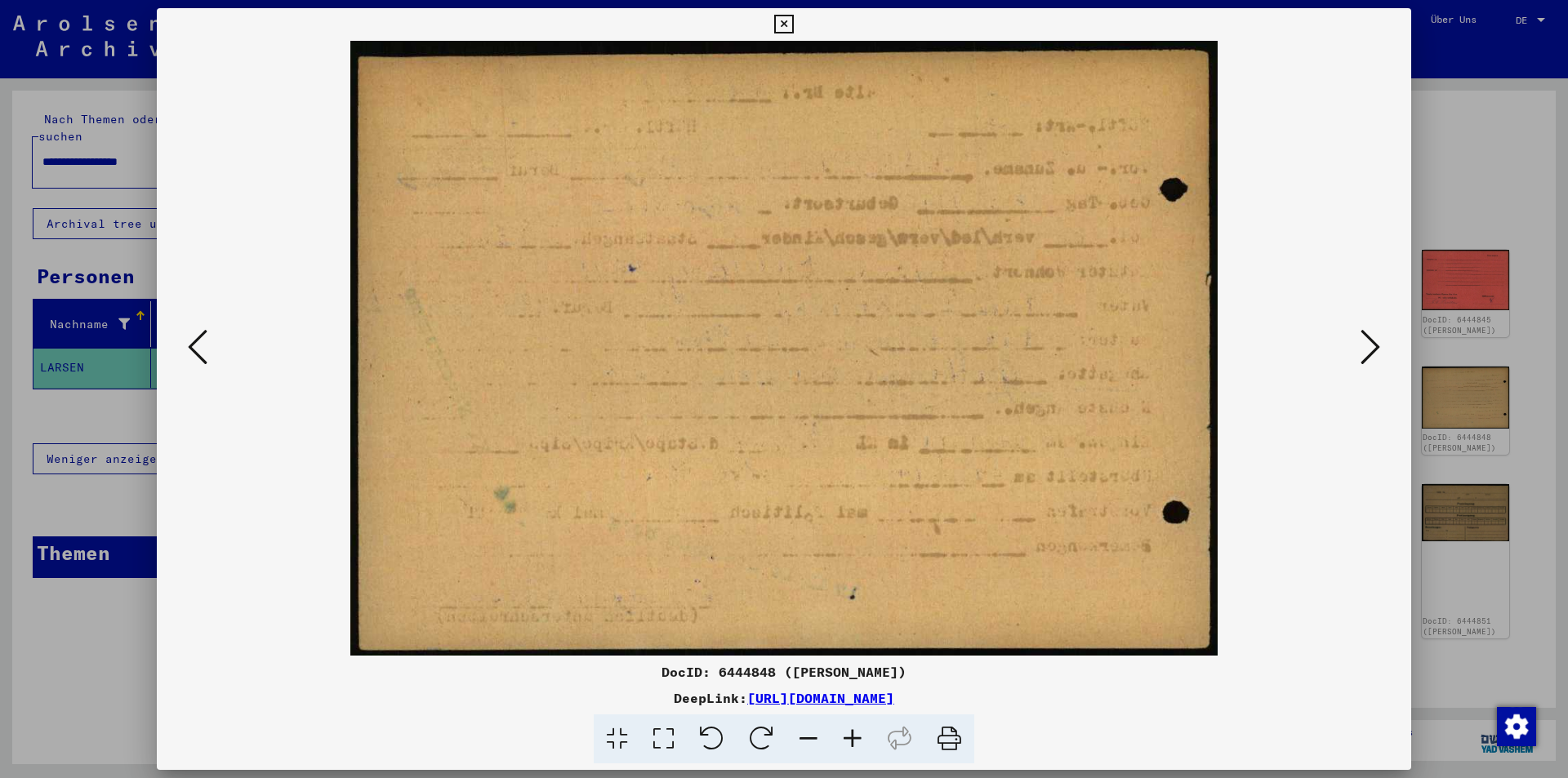
click at [1372, 347] on icon at bounding box center [1370, 347] width 19 height 40
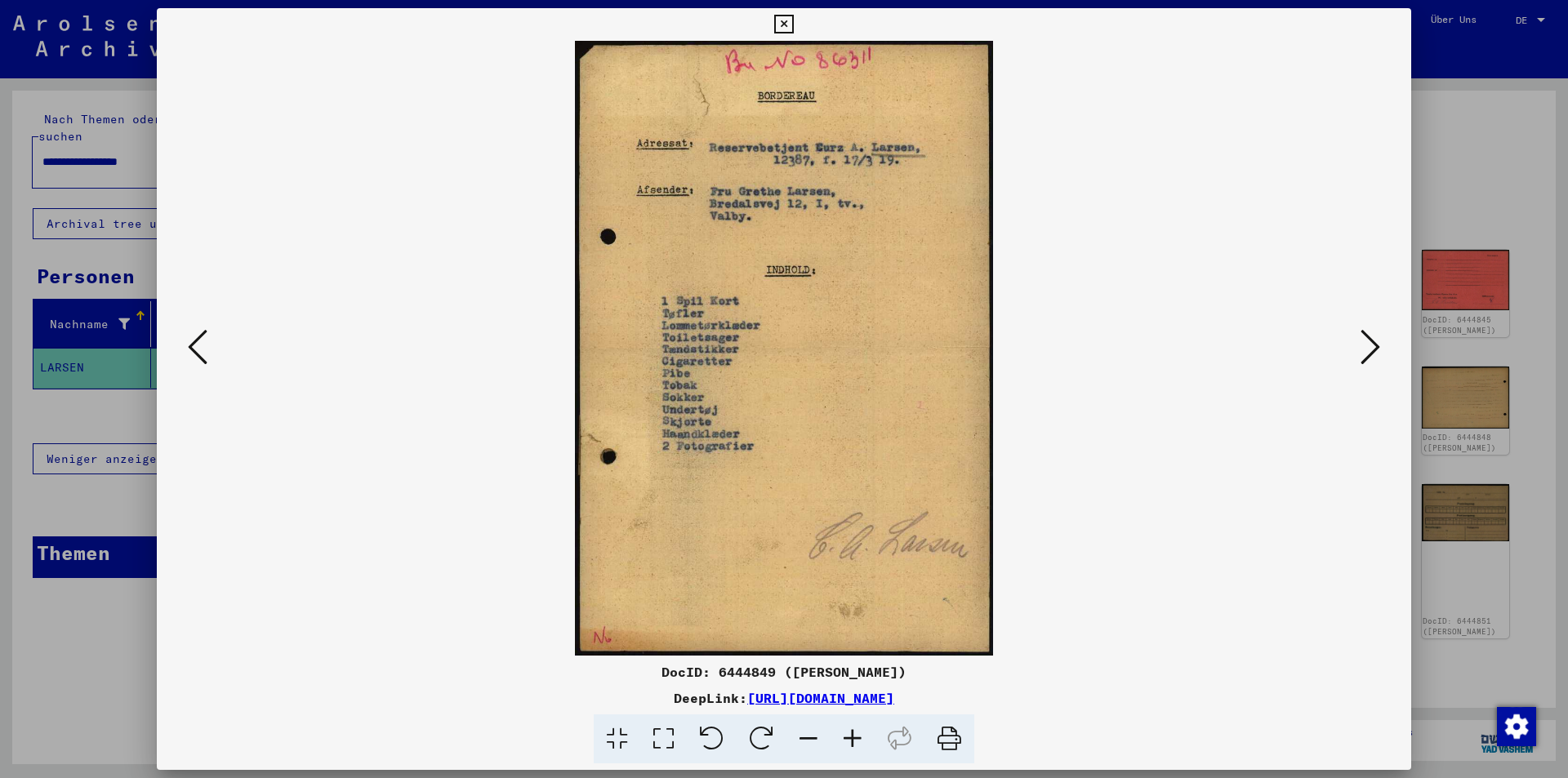
click at [1363, 343] on icon at bounding box center [1370, 347] width 19 height 40
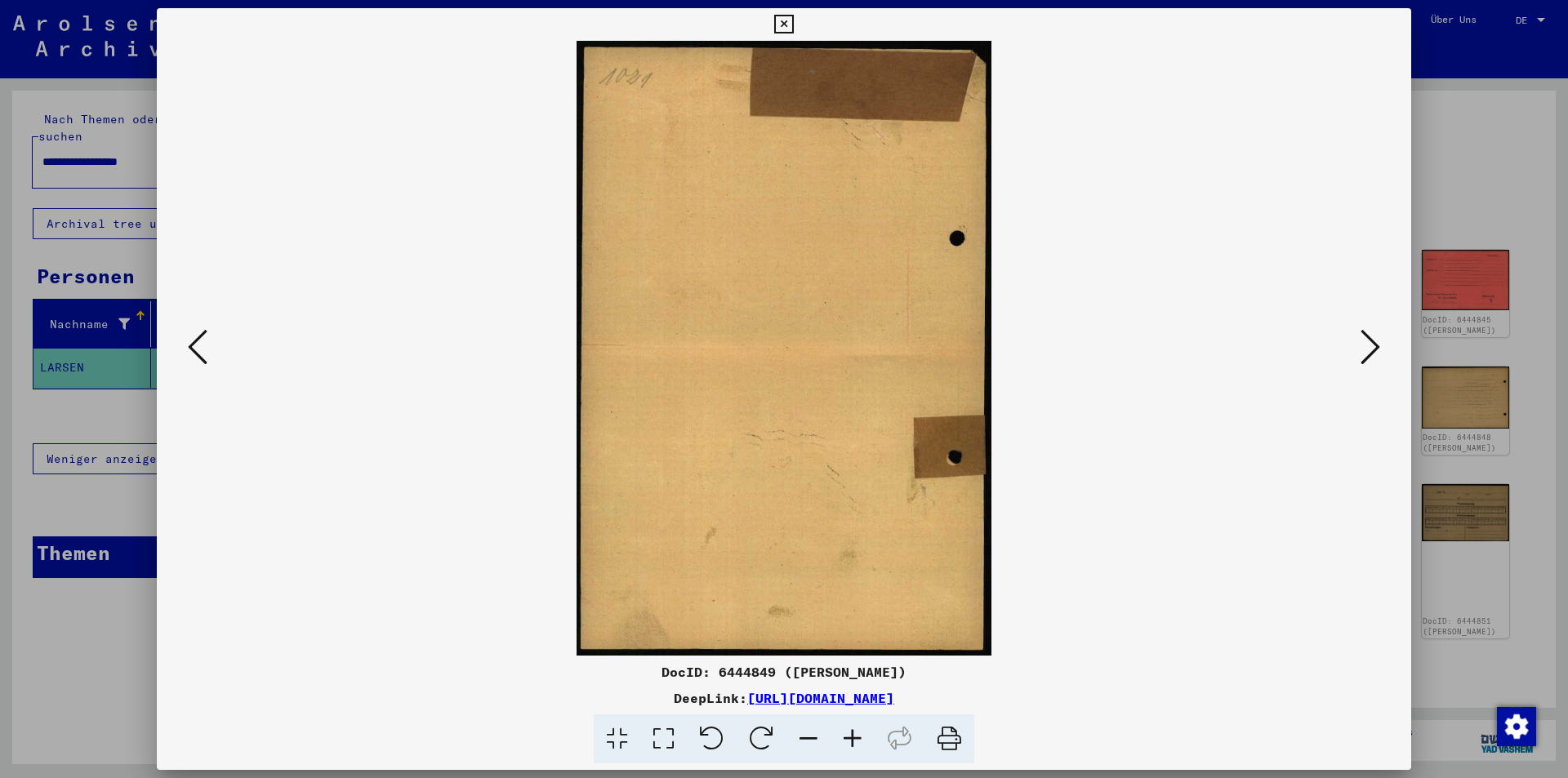
click at [1363, 343] on icon at bounding box center [1370, 347] width 19 height 40
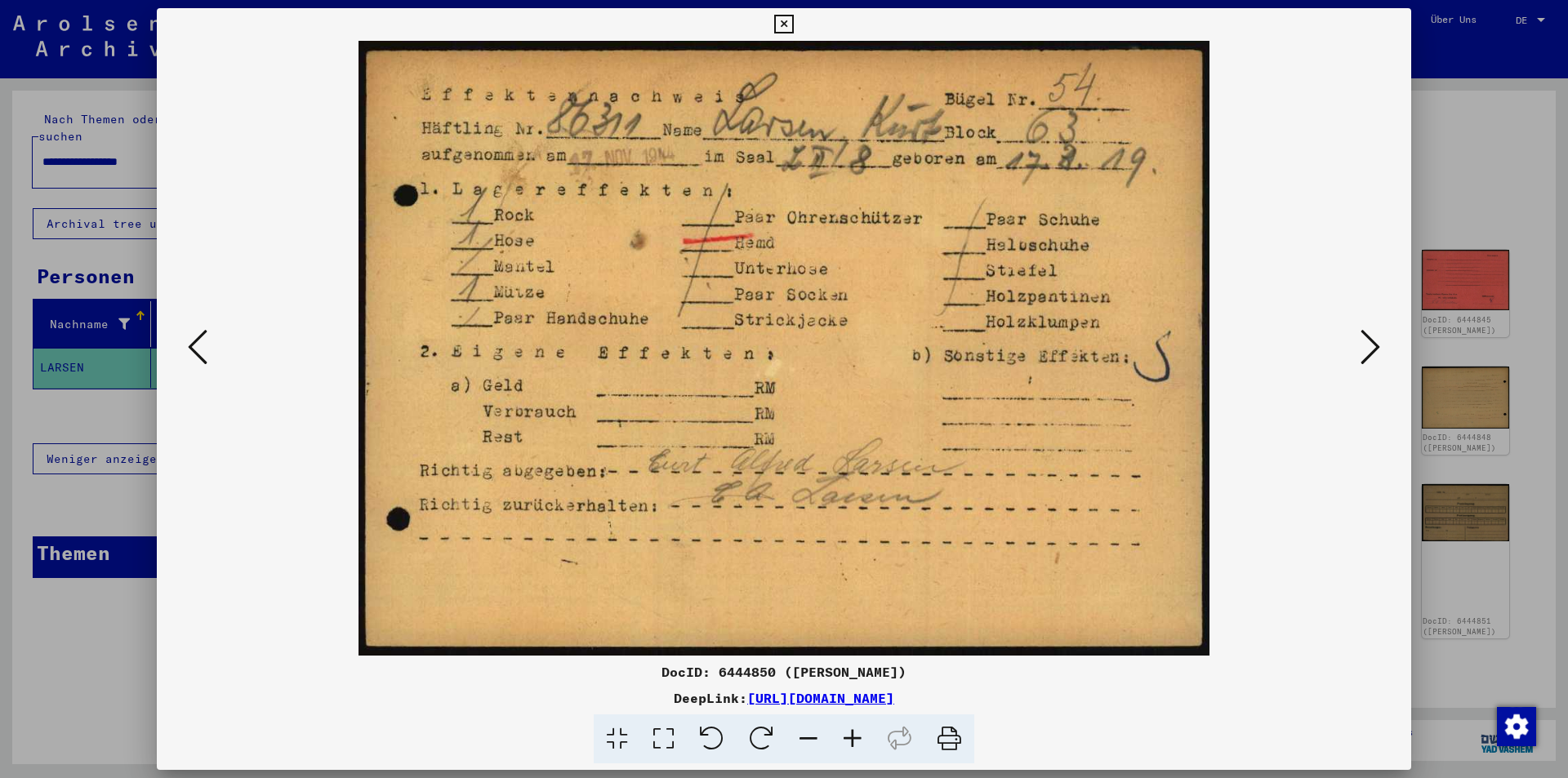
click at [1362, 343] on icon at bounding box center [1370, 347] width 19 height 40
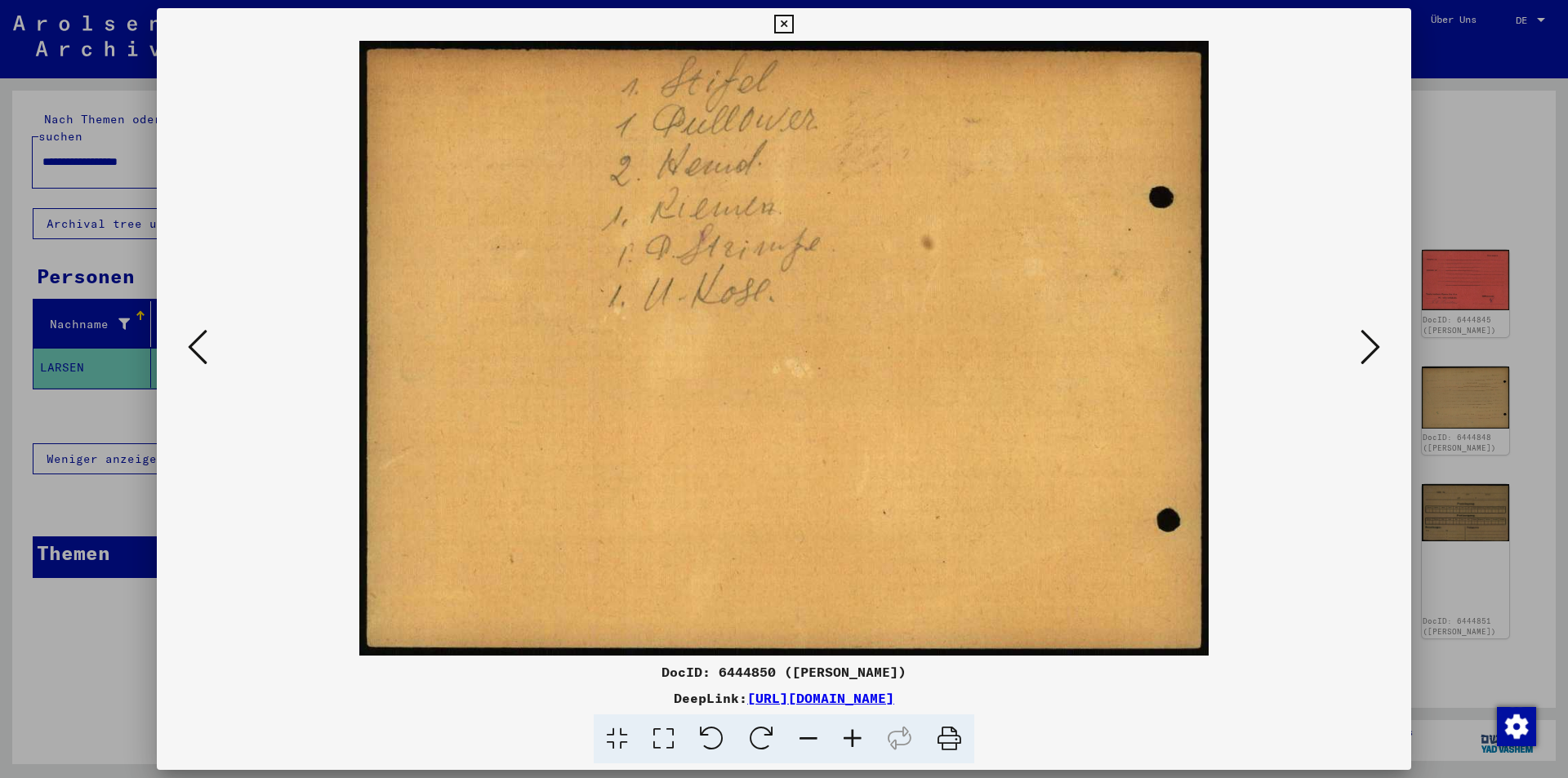
click at [1362, 343] on icon at bounding box center [1370, 347] width 19 height 40
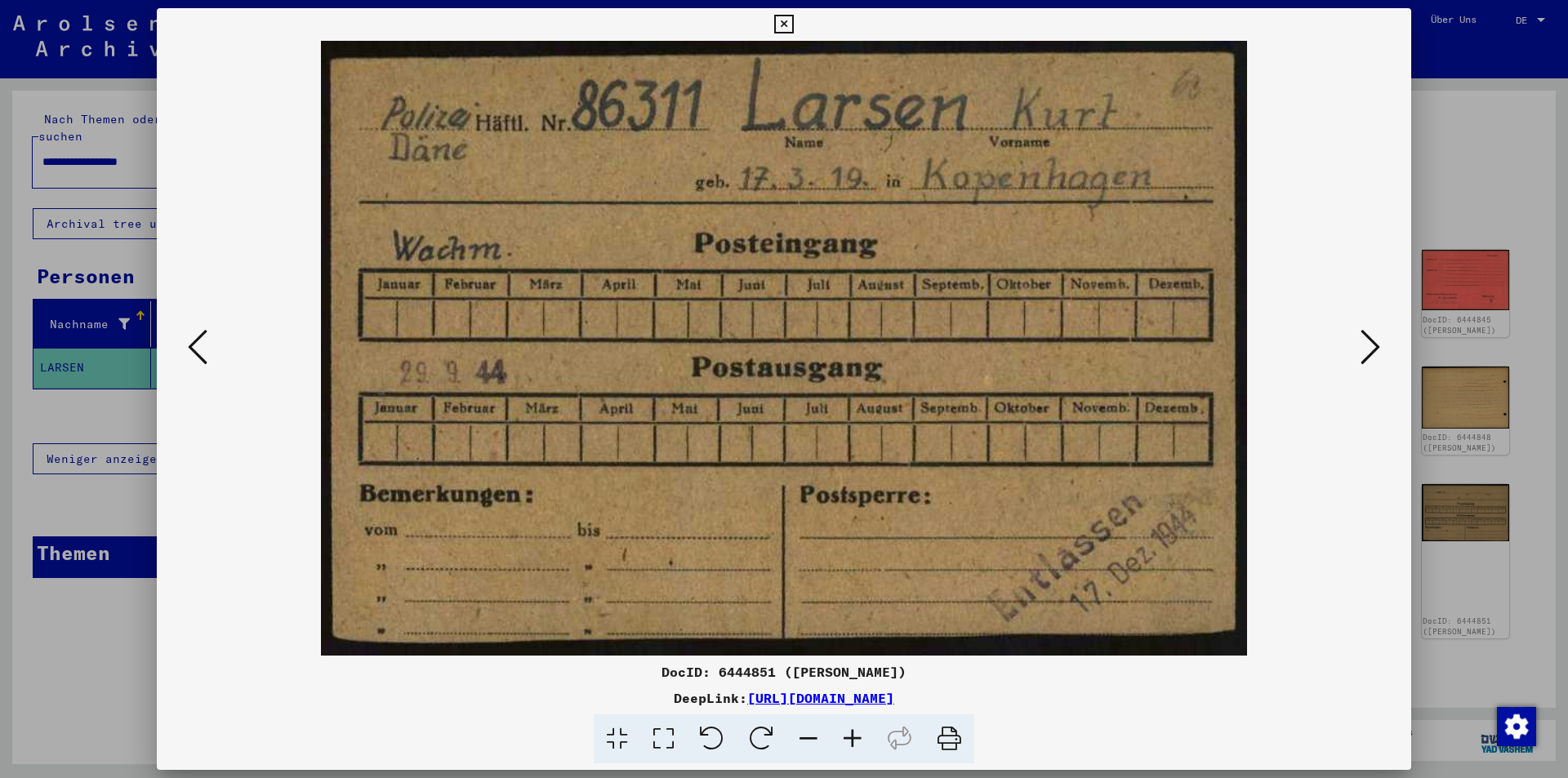
click at [1362, 343] on icon at bounding box center [1370, 347] width 19 height 40
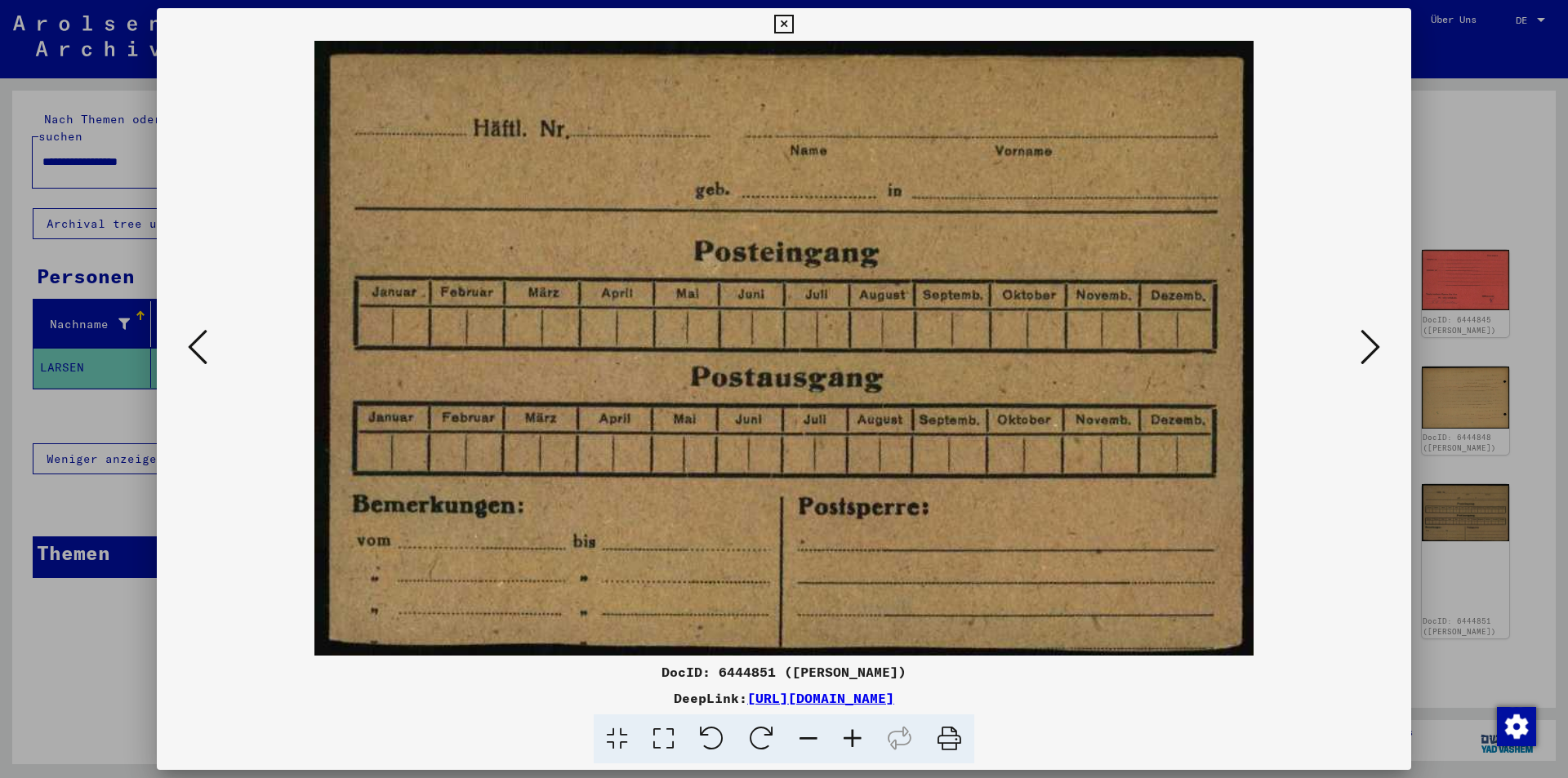
click at [1362, 343] on icon at bounding box center [1370, 347] width 19 height 40
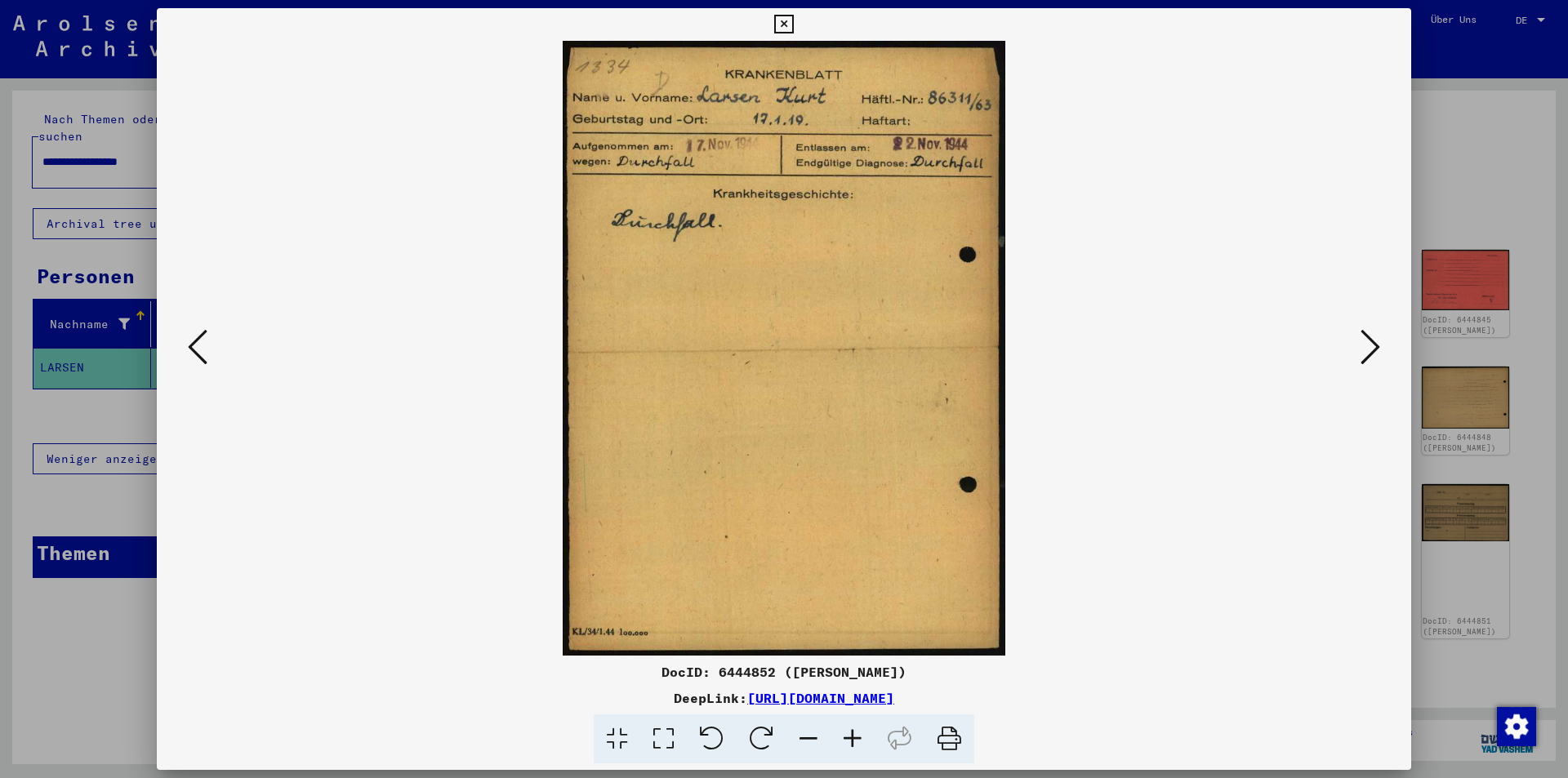
click at [1362, 343] on icon at bounding box center [1370, 347] width 19 height 40
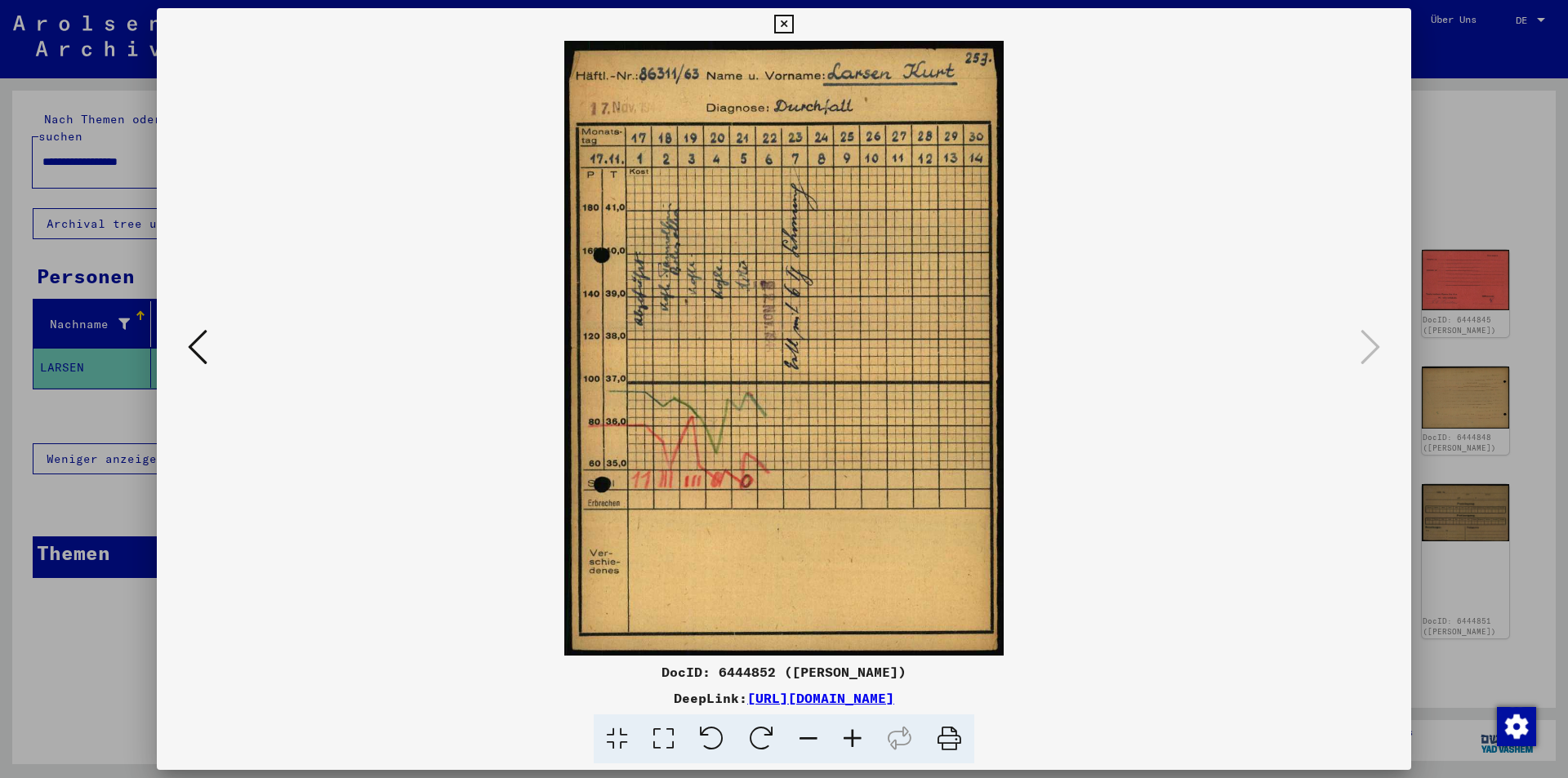
click at [1513, 259] on div at bounding box center [784, 389] width 1568 height 778
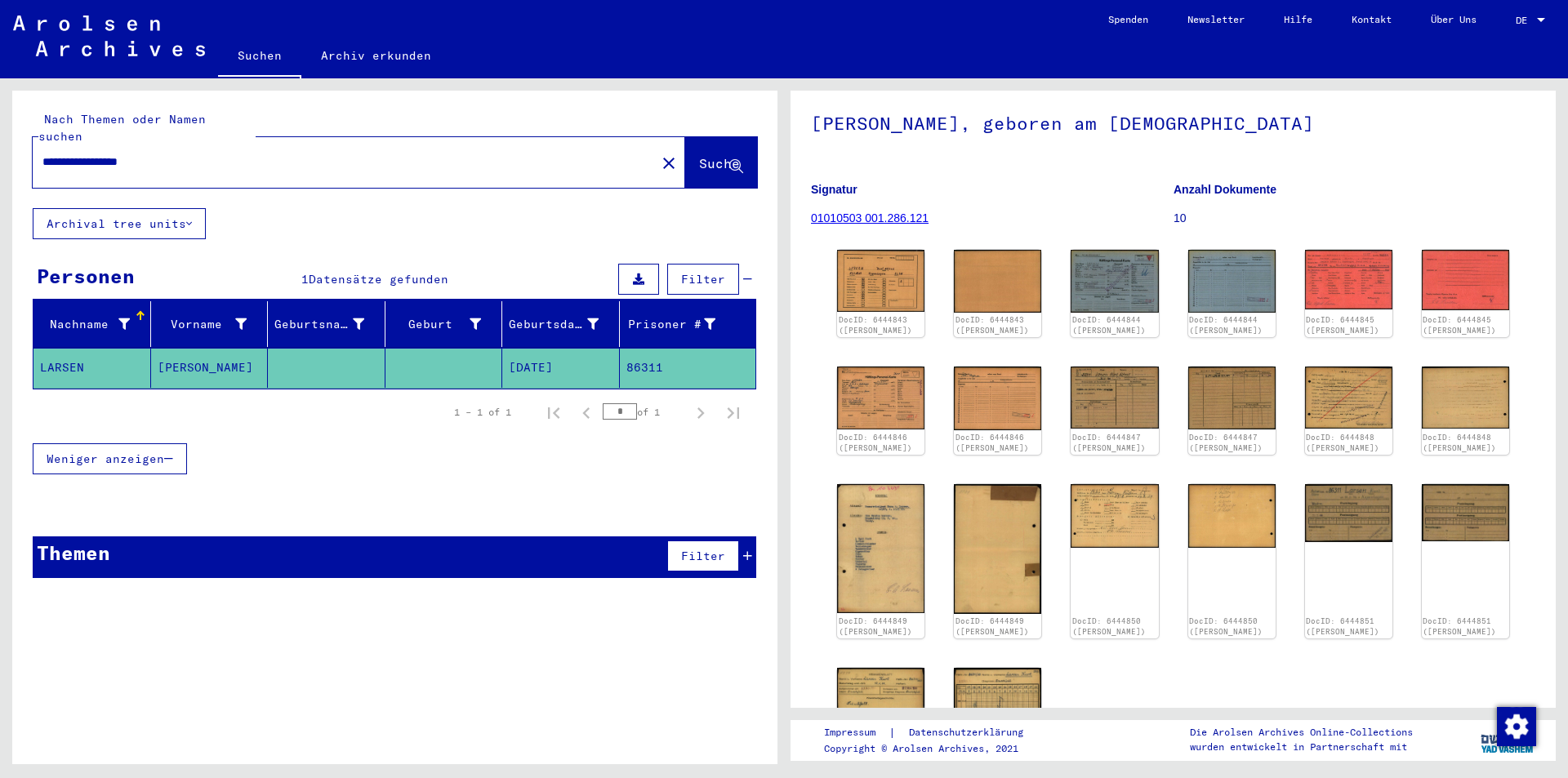
drag, startPoint x: 259, startPoint y: 147, endPoint x: 0, endPoint y: 155, distance: 259.1
click at [0, 155] on div "**********" at bounding box center [392, 420] width 784 height 685
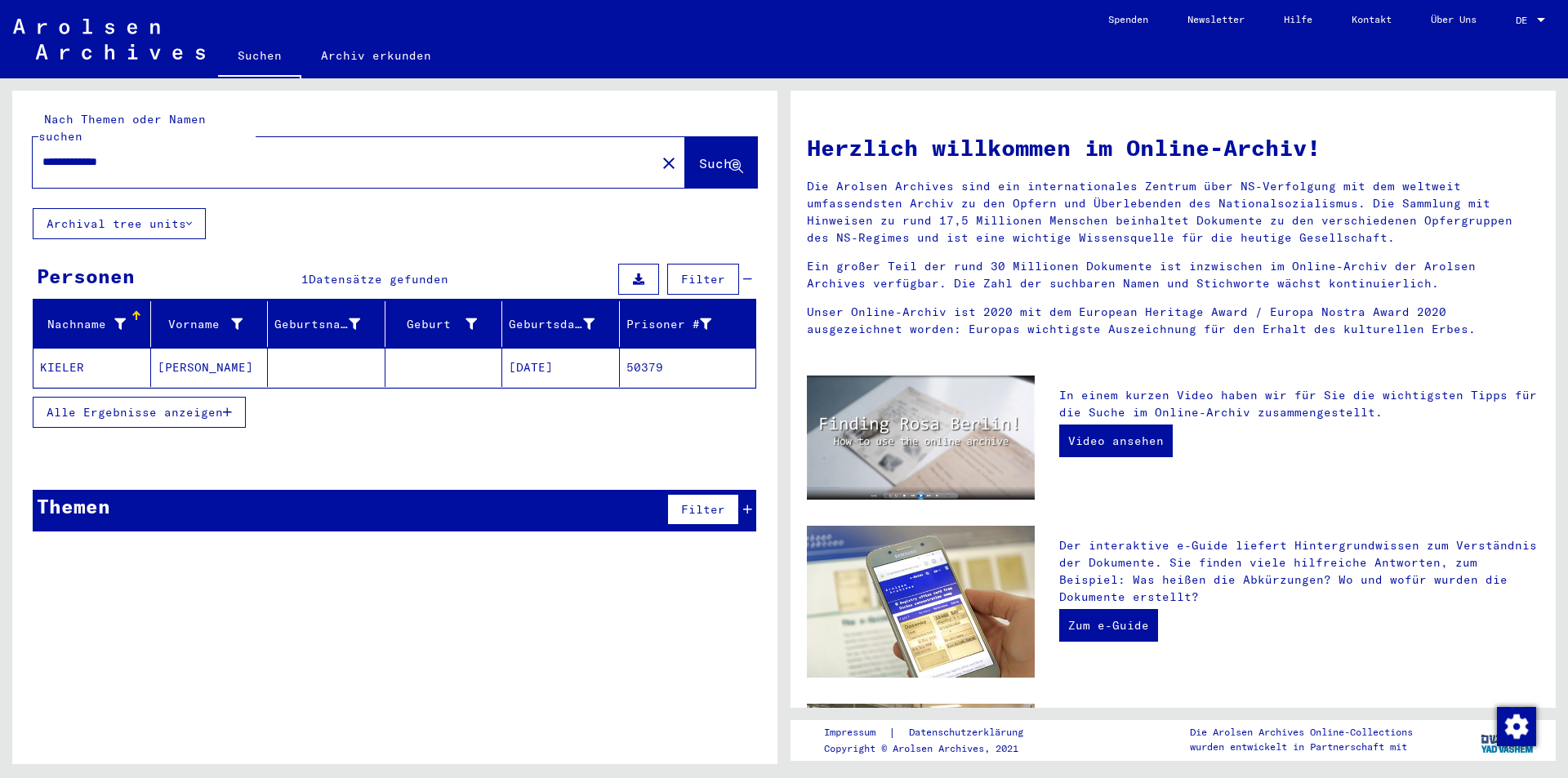
click at [96, 350] on mat-cell "KIELER" at bounding box center [93, 367] width 118 height 40
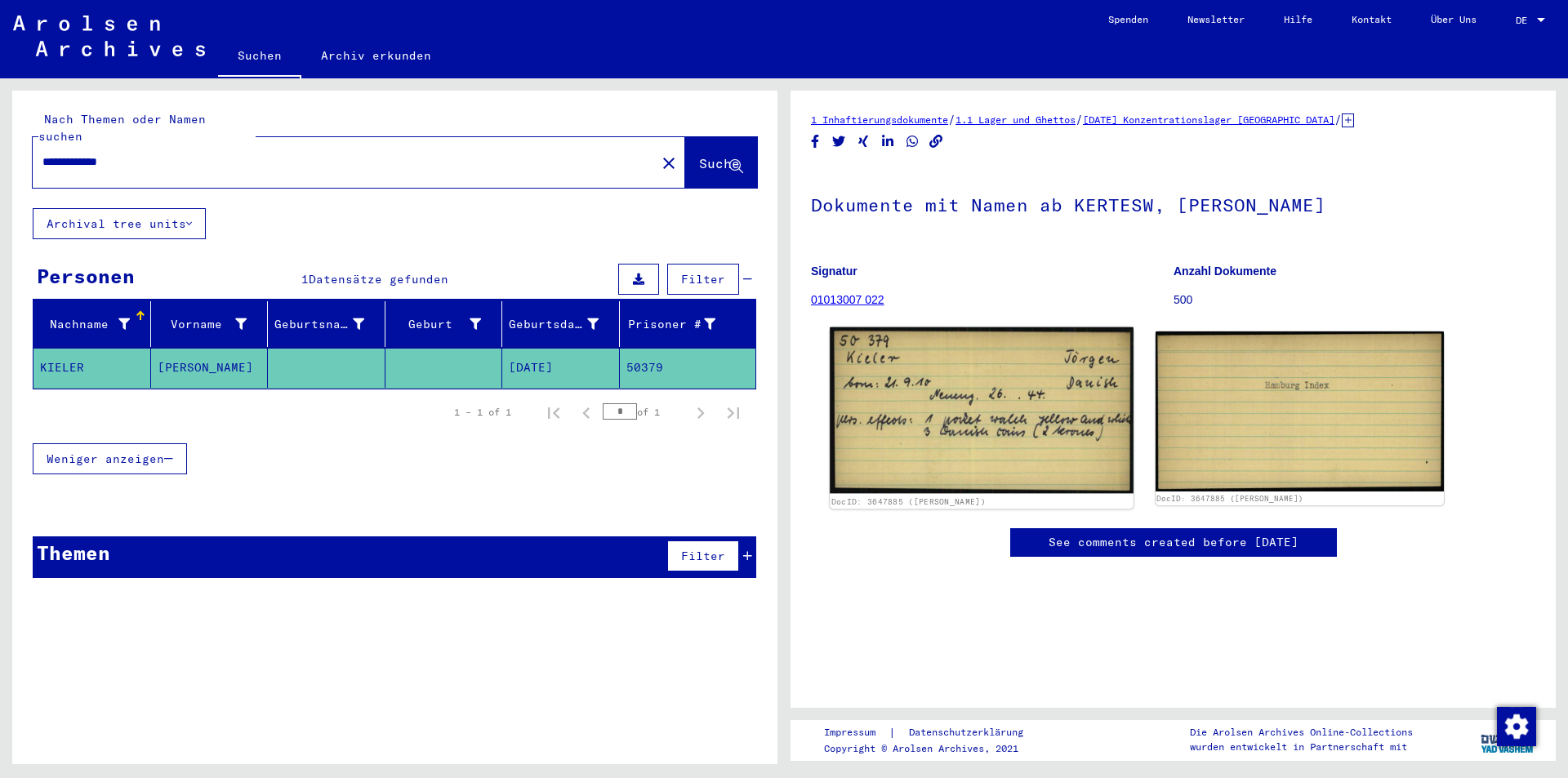
click at [923, 397] on img at bounding box center [981, 411] width 303 height 167
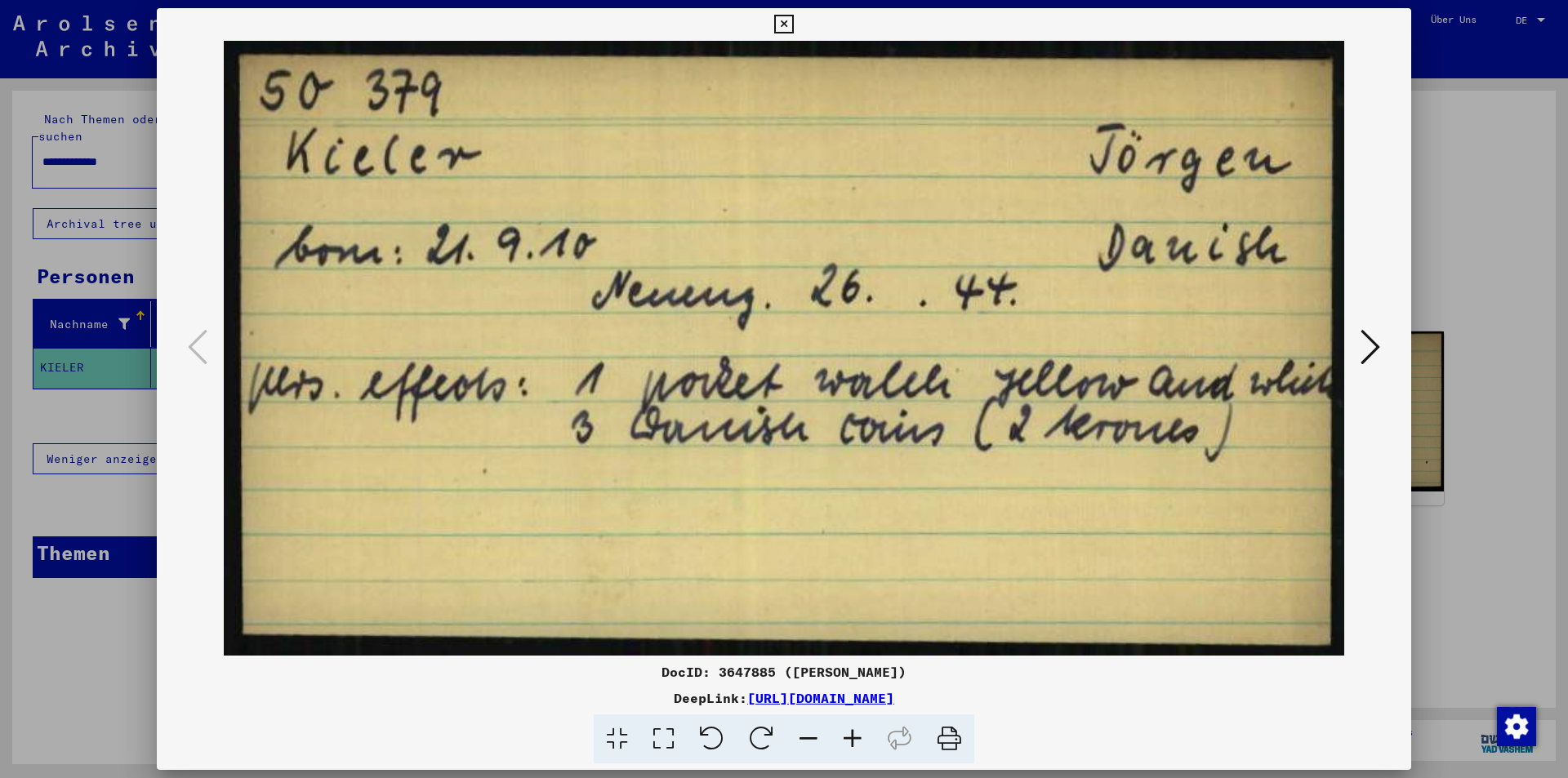
click at [1453, 324] on div at bounding box center [784, 389] width 1568 height 778
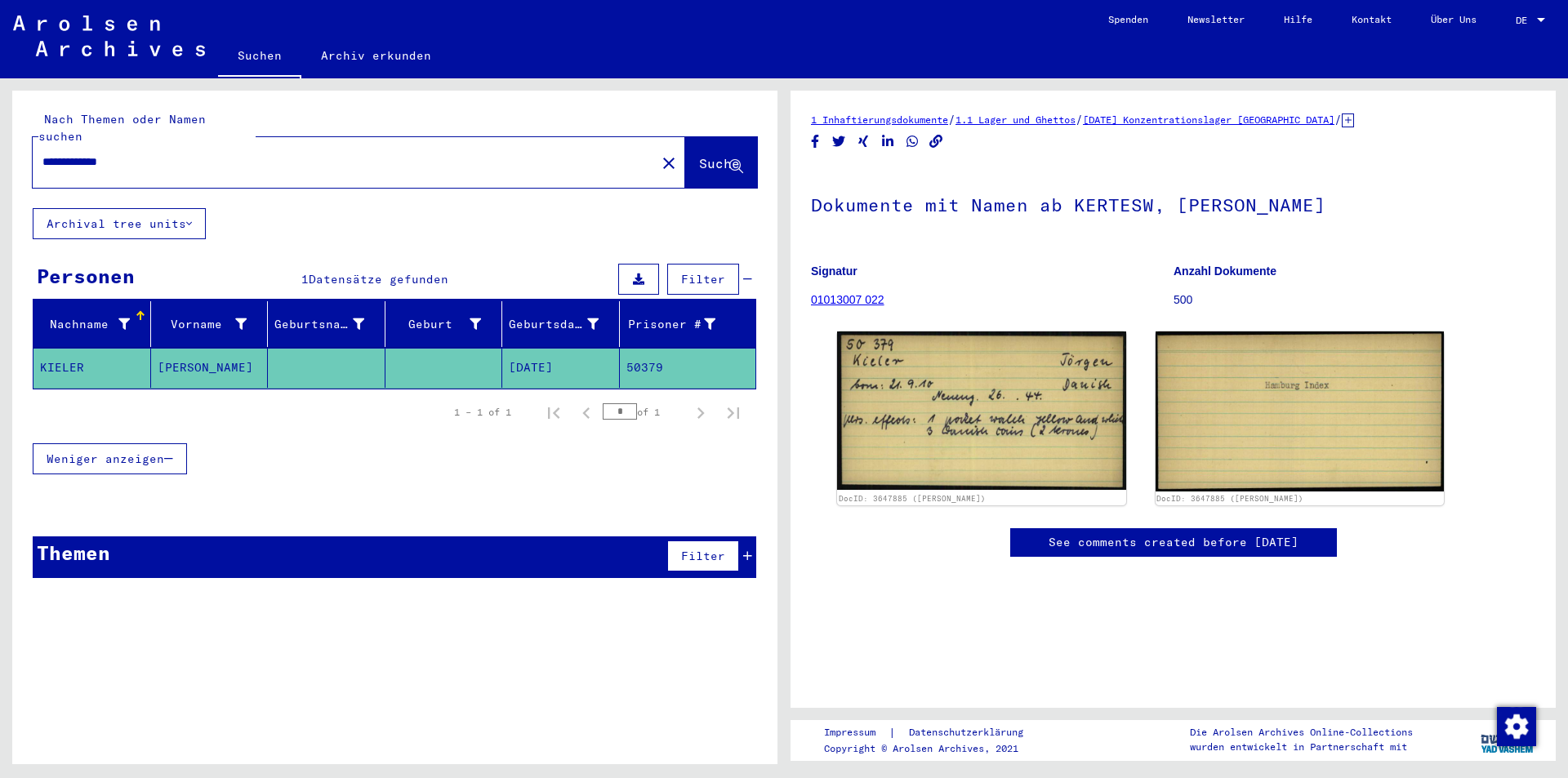
drag, startPoint x: 83, startPoint y: 141, endPoint x: 0, endPoint y: 154, distance: 84.0
click at [0, 154] on div "**********" at bounding box center [392, 420] width 784 height 685
type input "**********"
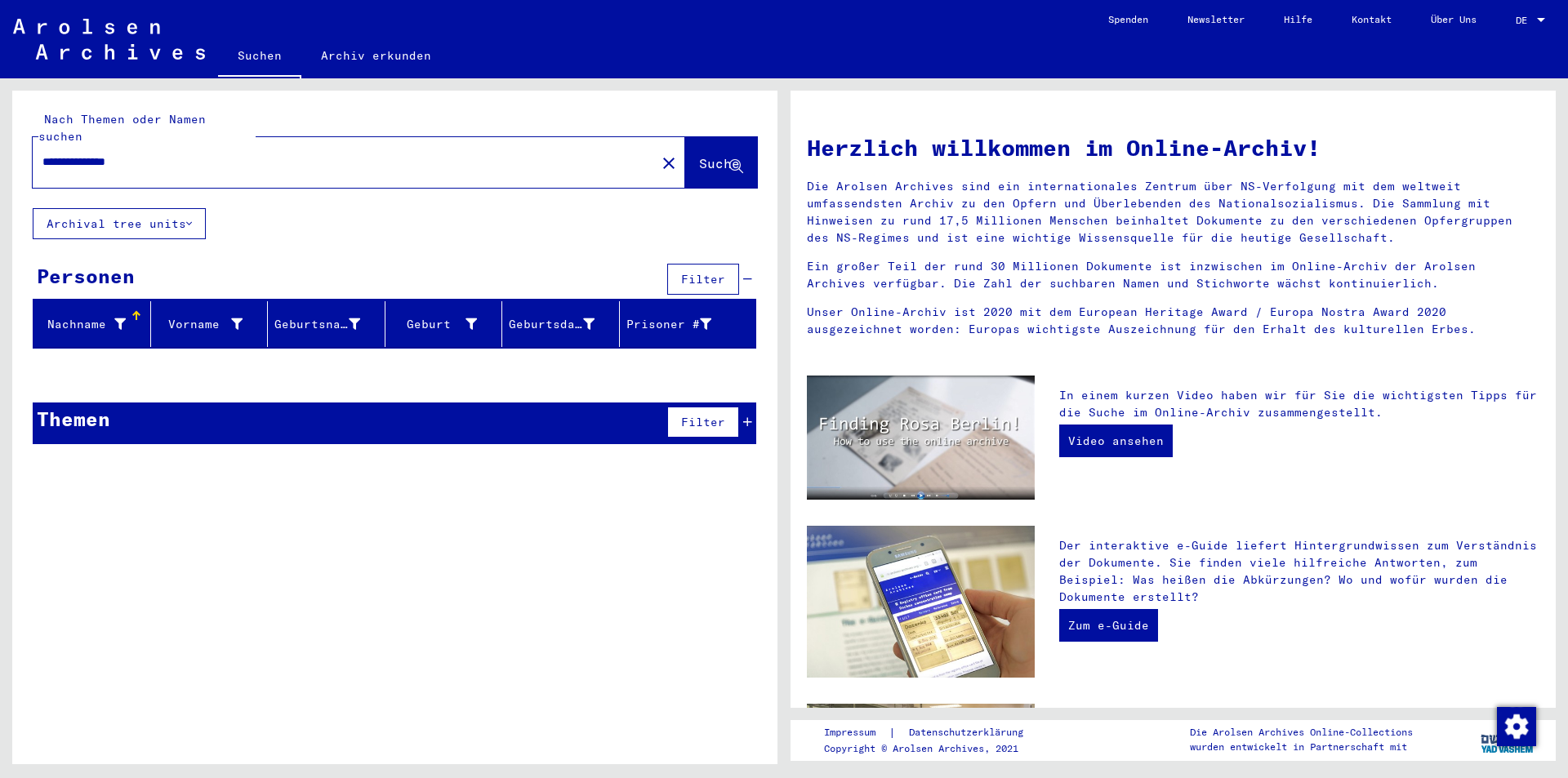
drag, startPoint x: 292, startPoint y: 147, endPoint x: 0, endPoint y: 148, distance: 292.0
click at [0, 148] on div "**********" at bounding box center [392, 420] width 784 height 685
paste input "**********"
drag, startPoint x: 361, startPoint y: 139, endPoint x: 0, endPoint y: 169, distance: 362.2
click at [0, 169] on div "**********" at bounding box center [392, 420] width 784 height 685
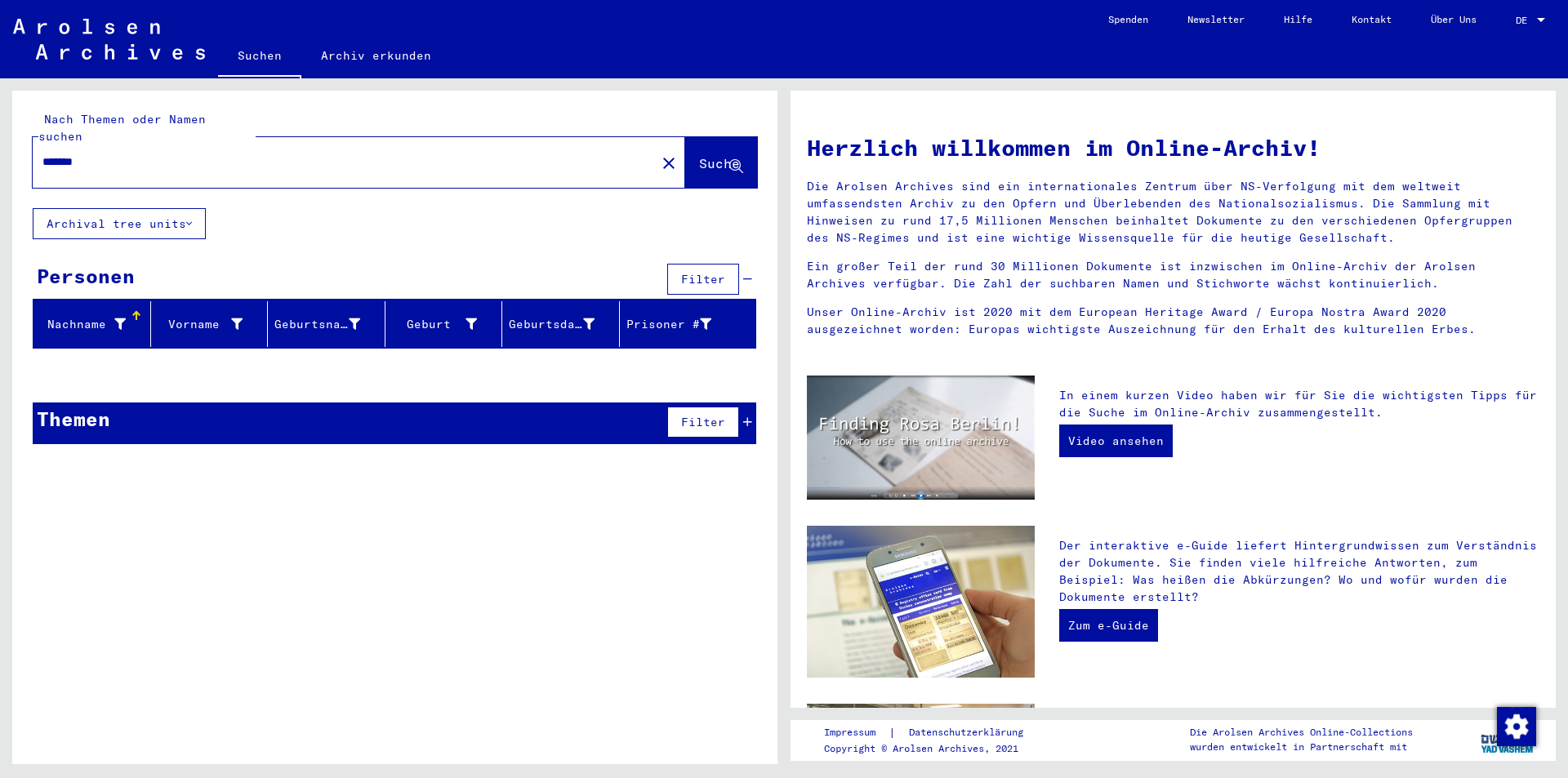
type input "*******"
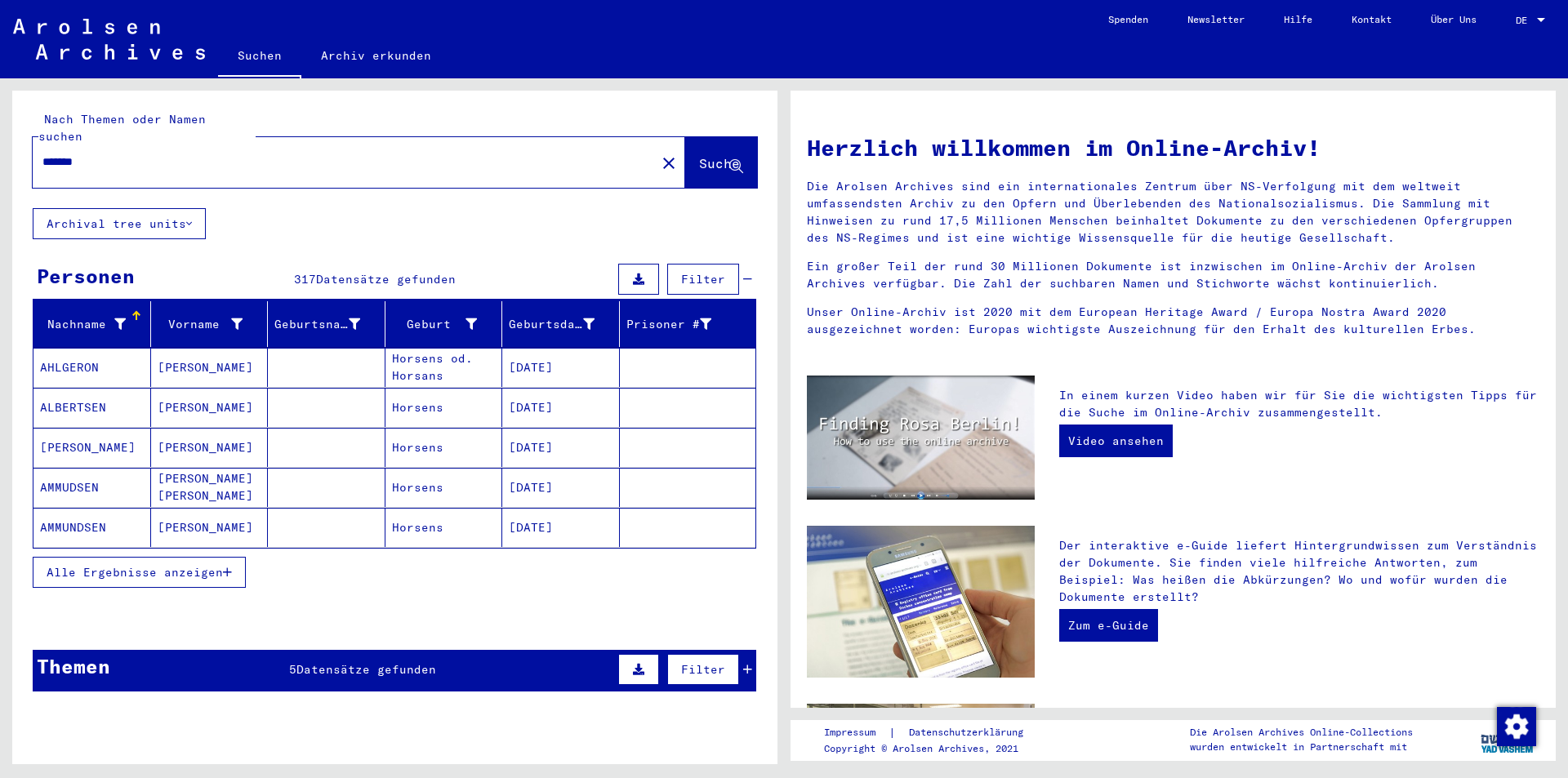
click at [165, 565] on span "Alle Ergebnisse anzeigen" at bounding box center [134, 572] width 176 height 14
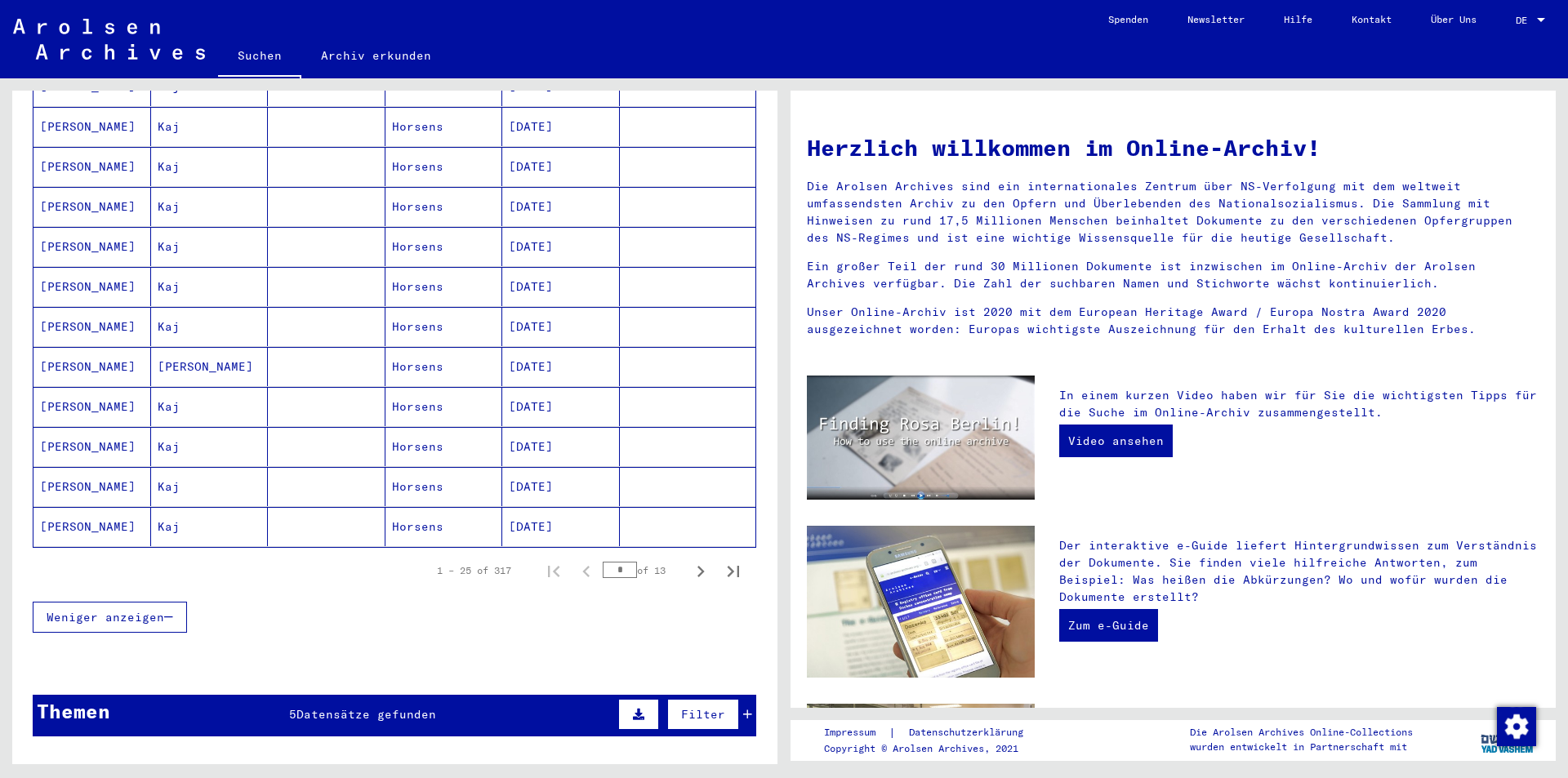
scroll to position [817, 0]
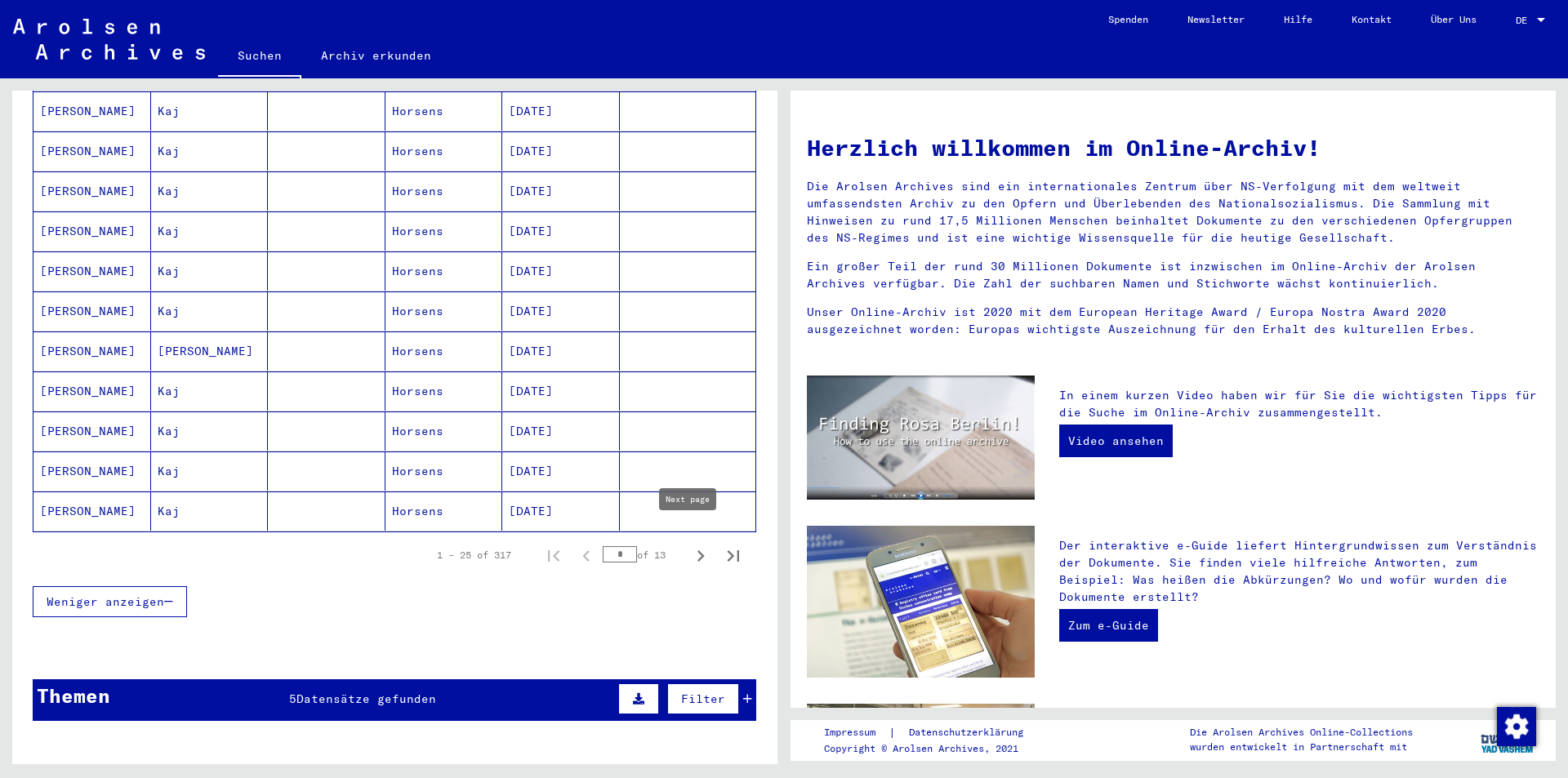
click at [689, 545] on icon "Next page" at bounding box center [701, 556] width 23 height 23
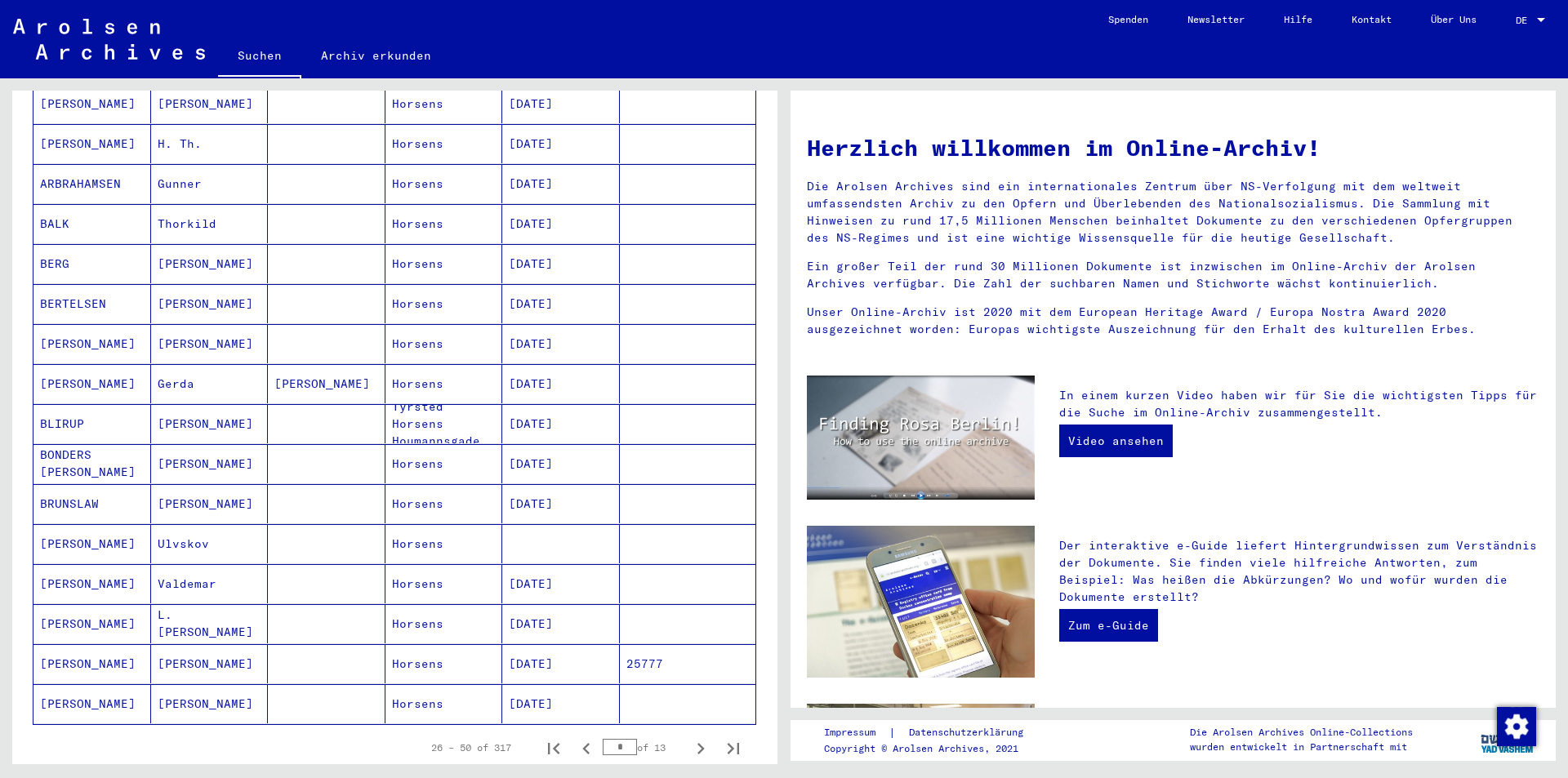
scroll to position [653, 0]
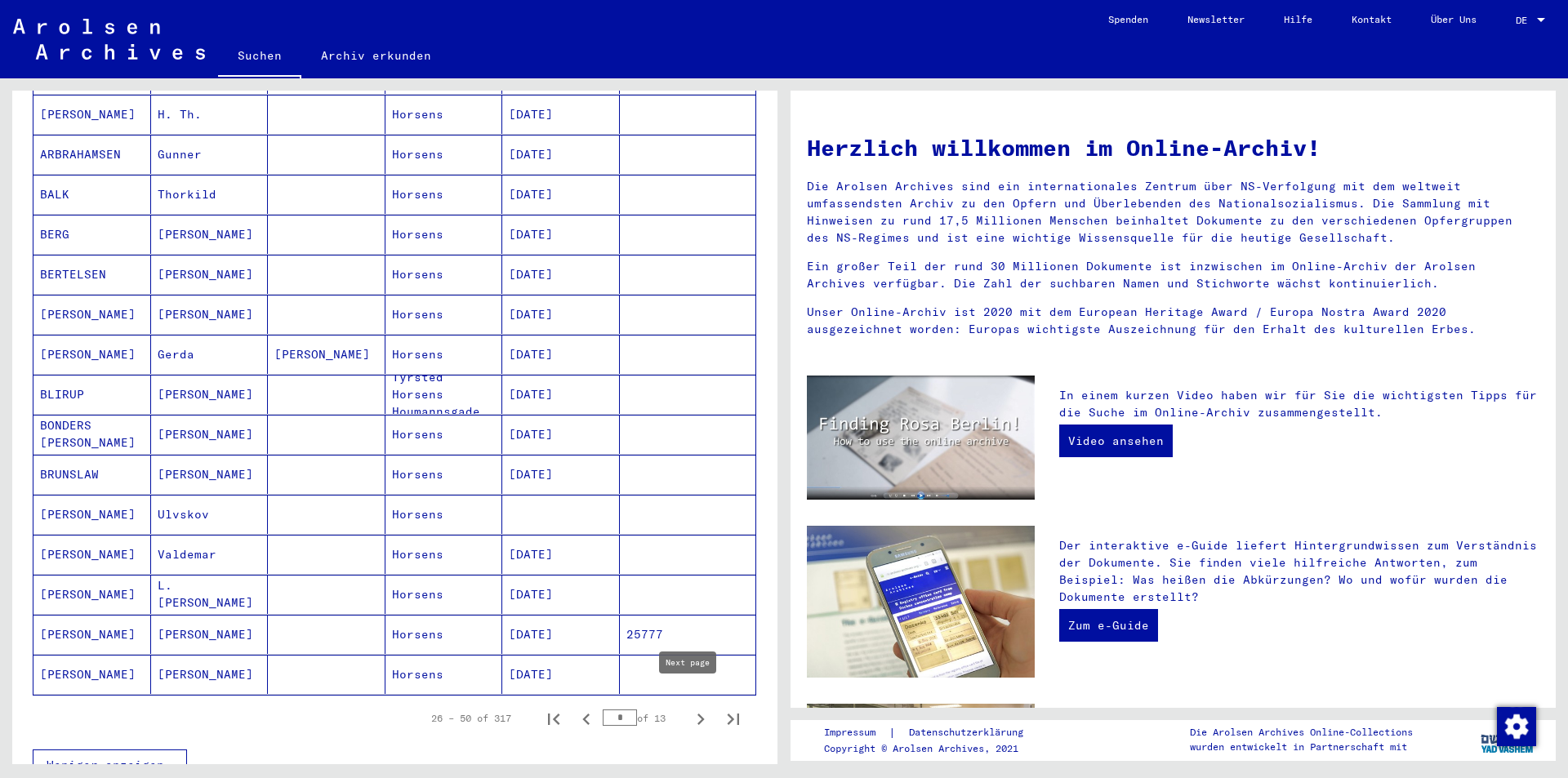
click at [697, 713] on icon "Next page" at bounding box center [701, 719] width 8 height 12
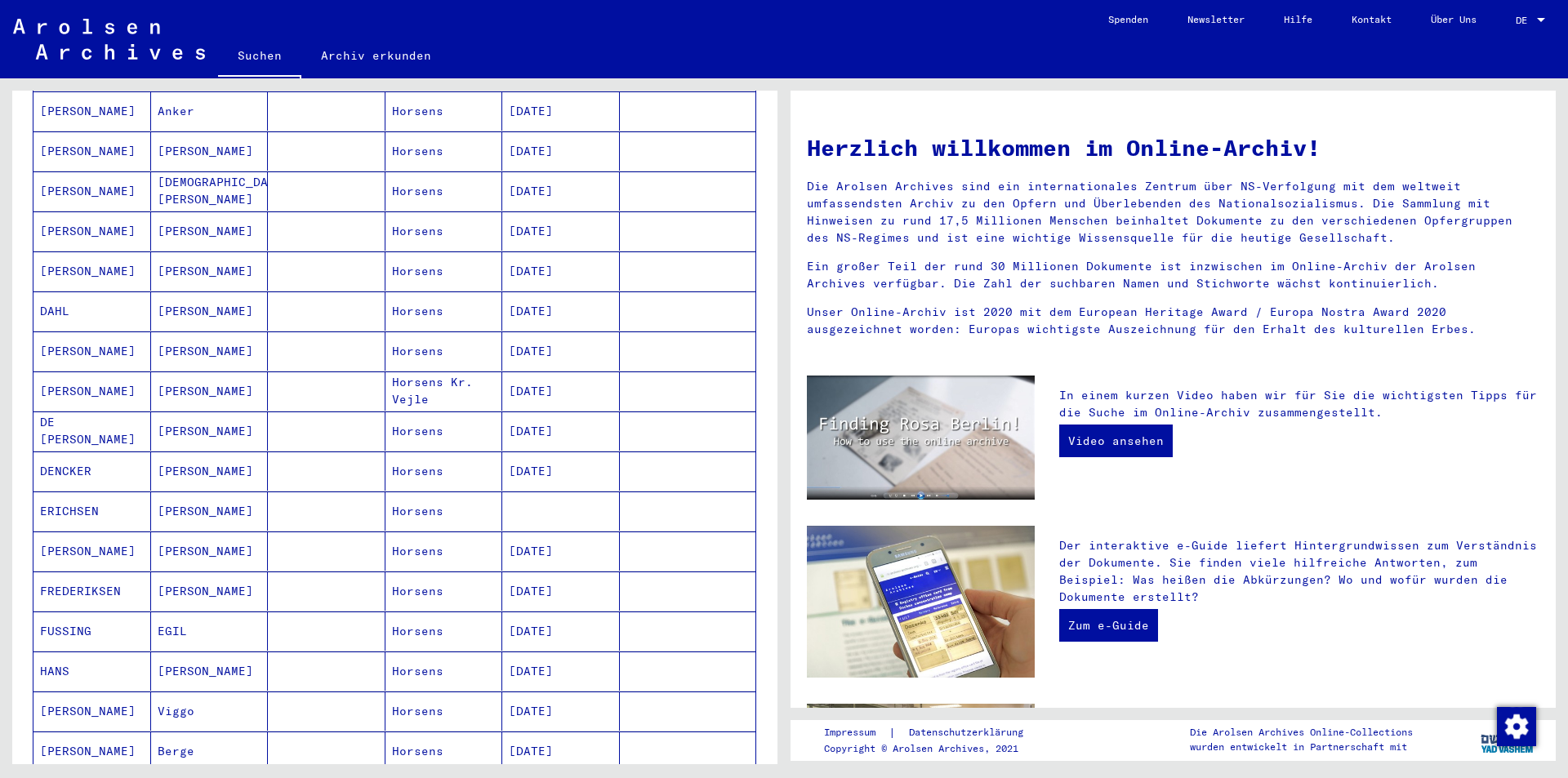
scroll to position [735, 0]
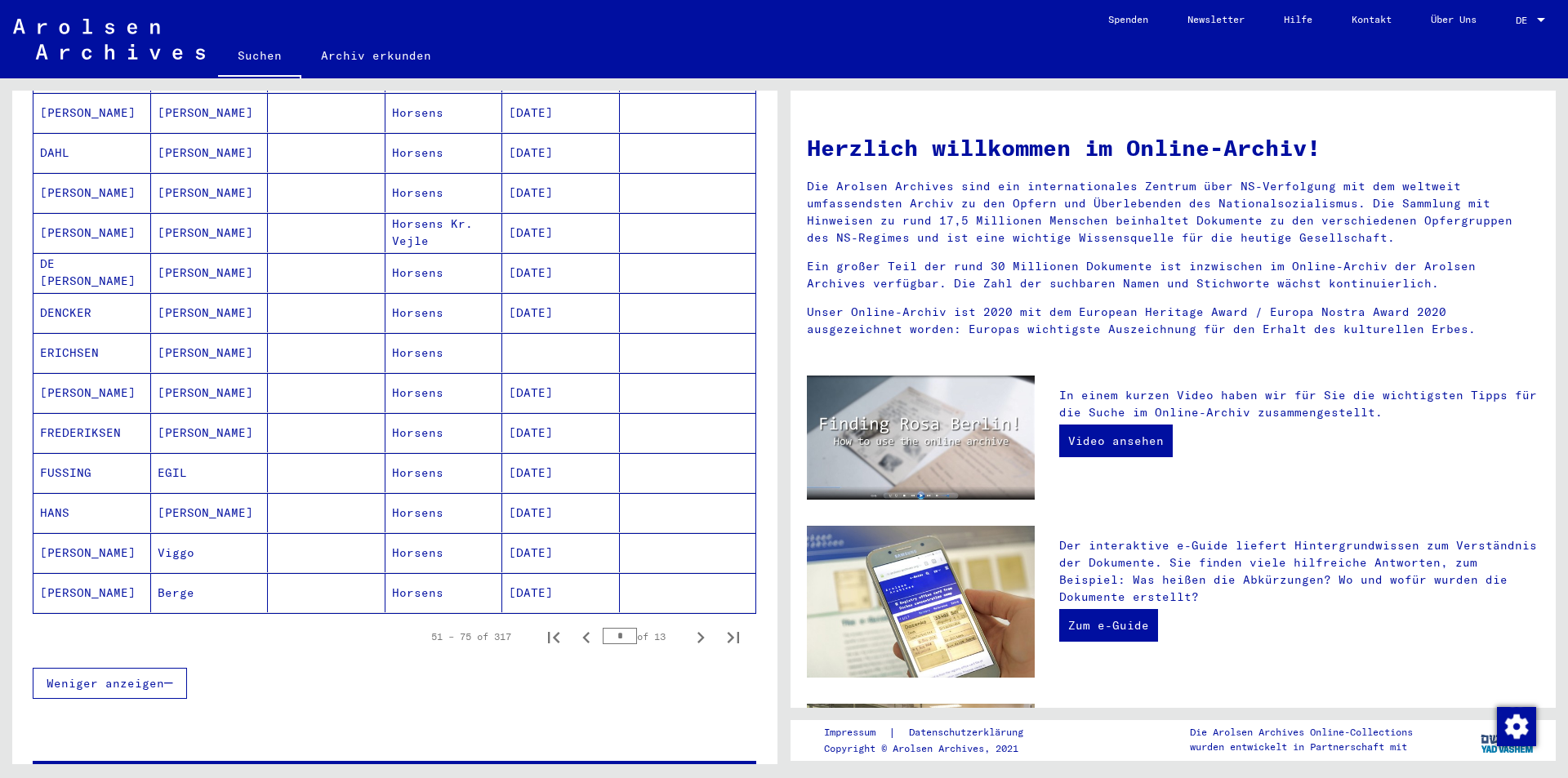
click at [165, 253] on mat-cell "[PERSON_NAME]" at bounding box center [210, 272] width 118 height 40
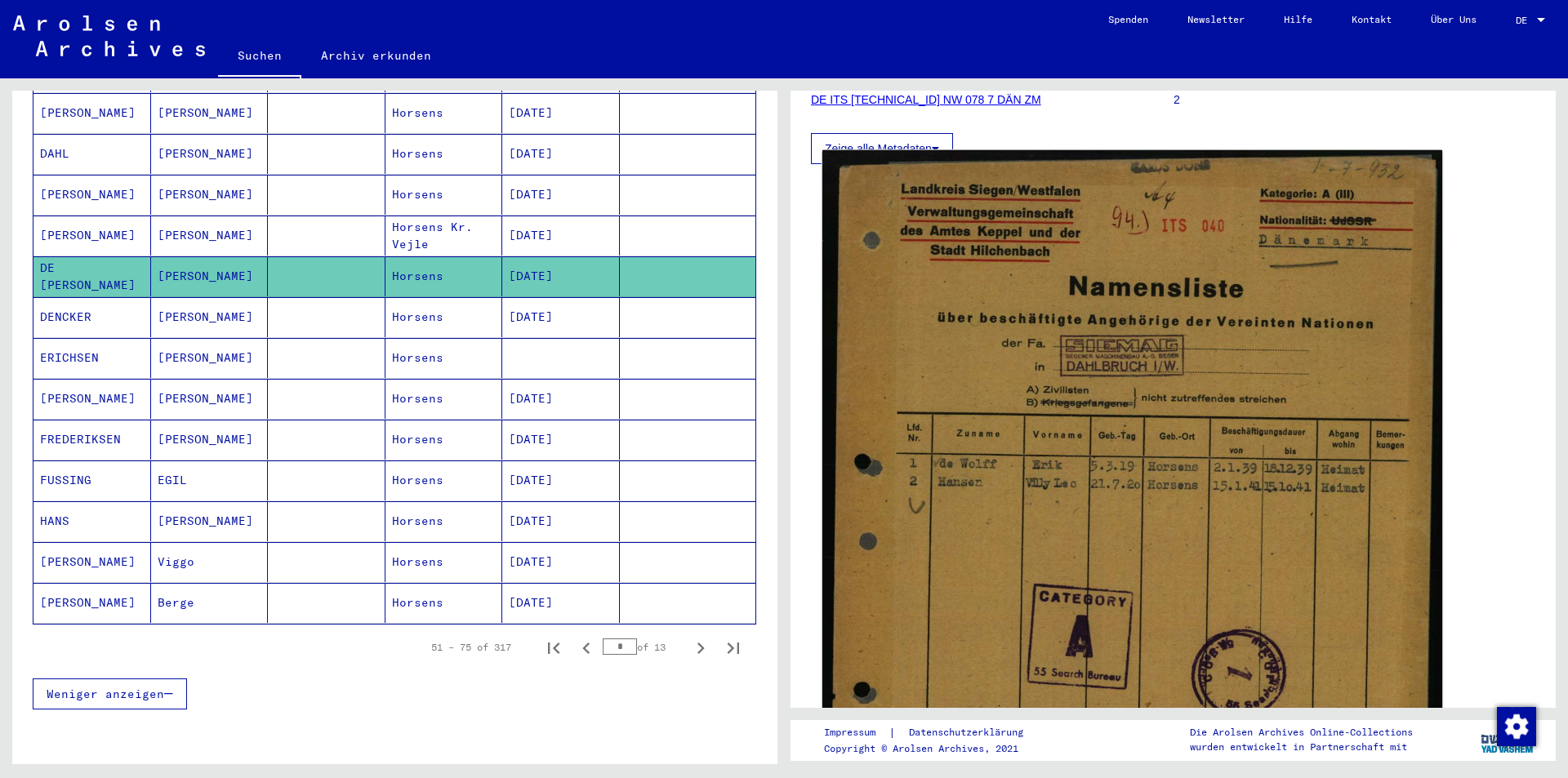
scroll to position [163, 0]
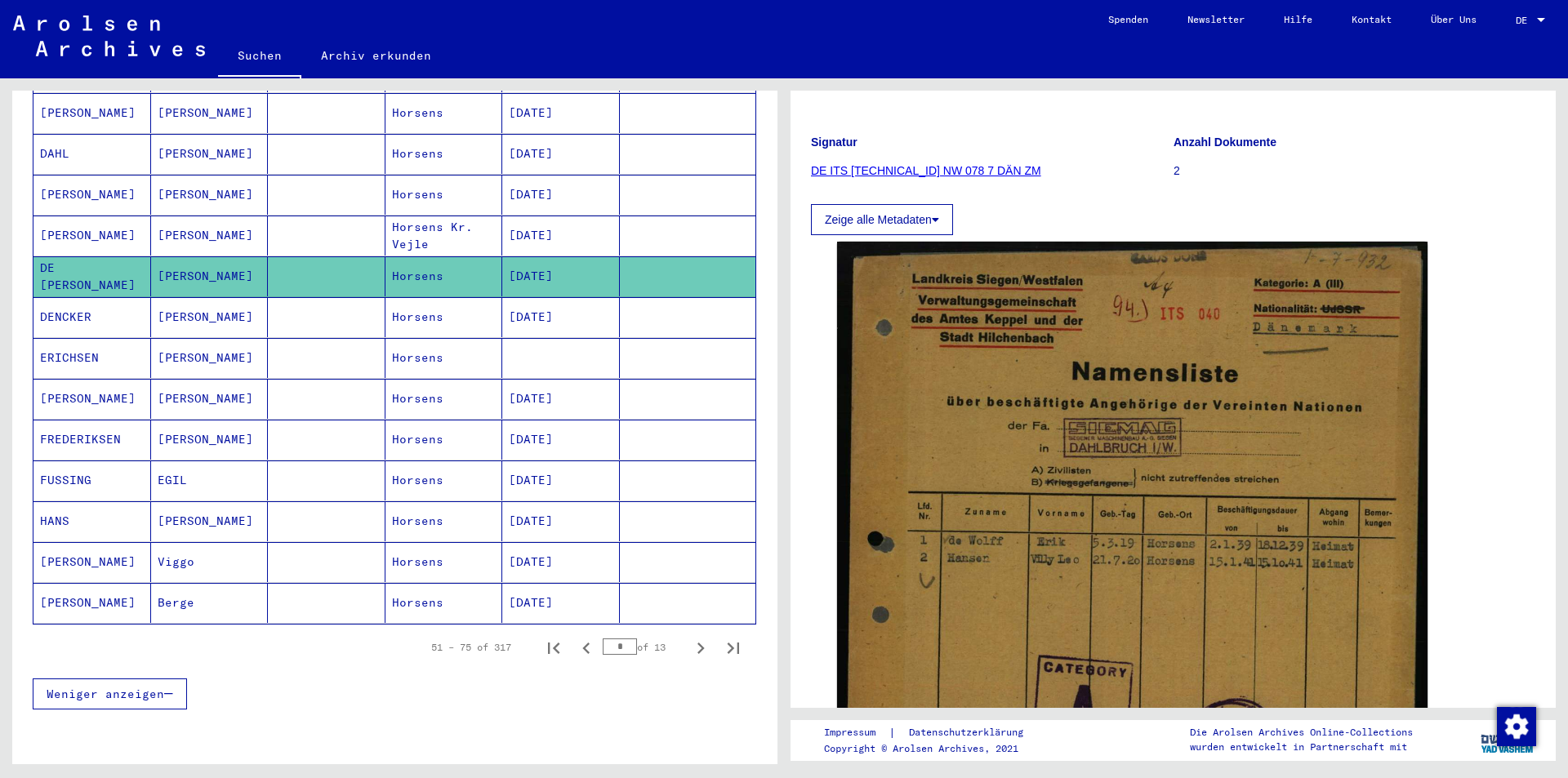
click at [123, 462] on mat-cell "FUSSING" at bounding box center [93, 480] width 118 height 40
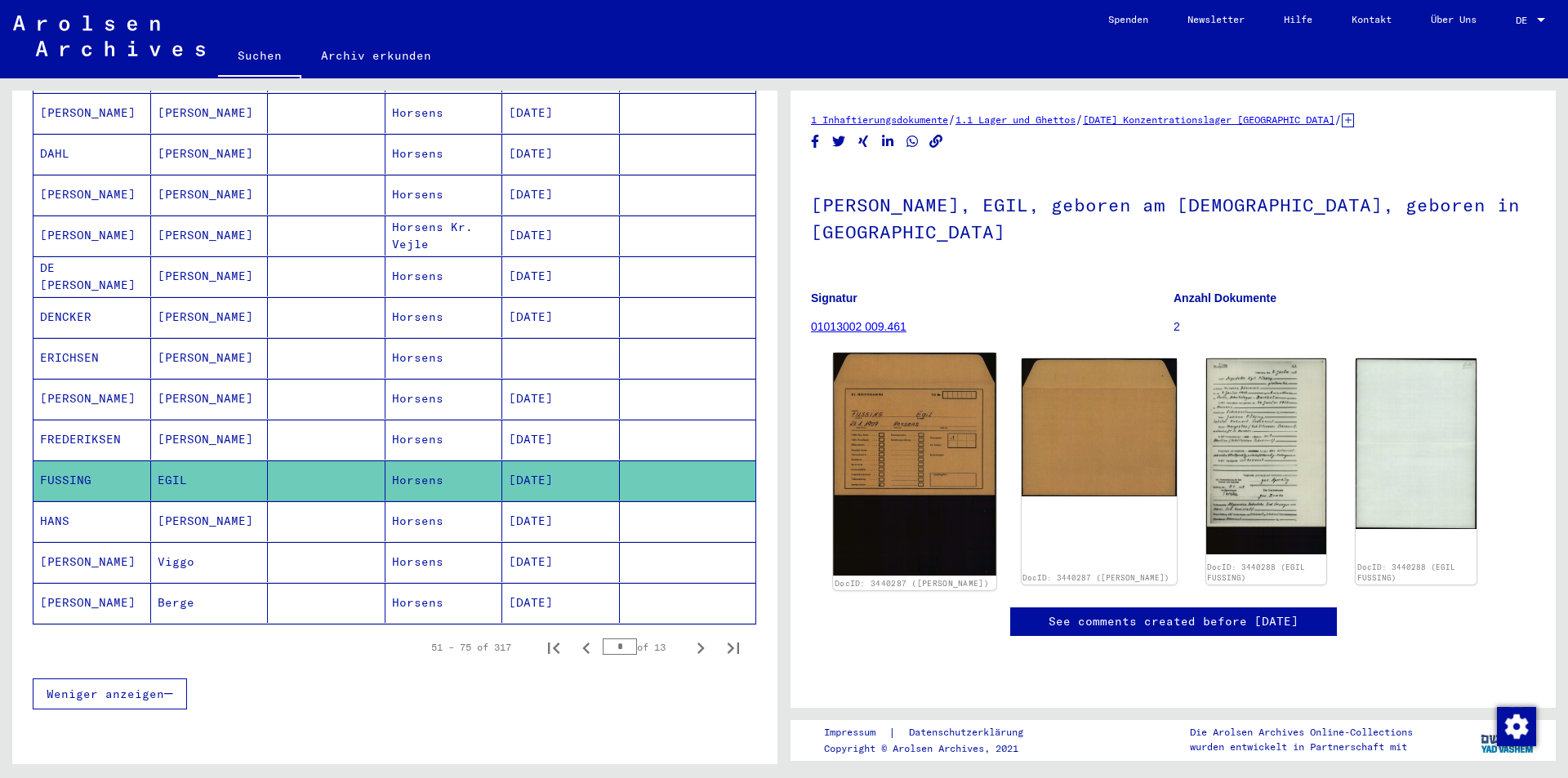
click at [913, 449] on img at bounding box center [914, 464] width 162 height 223
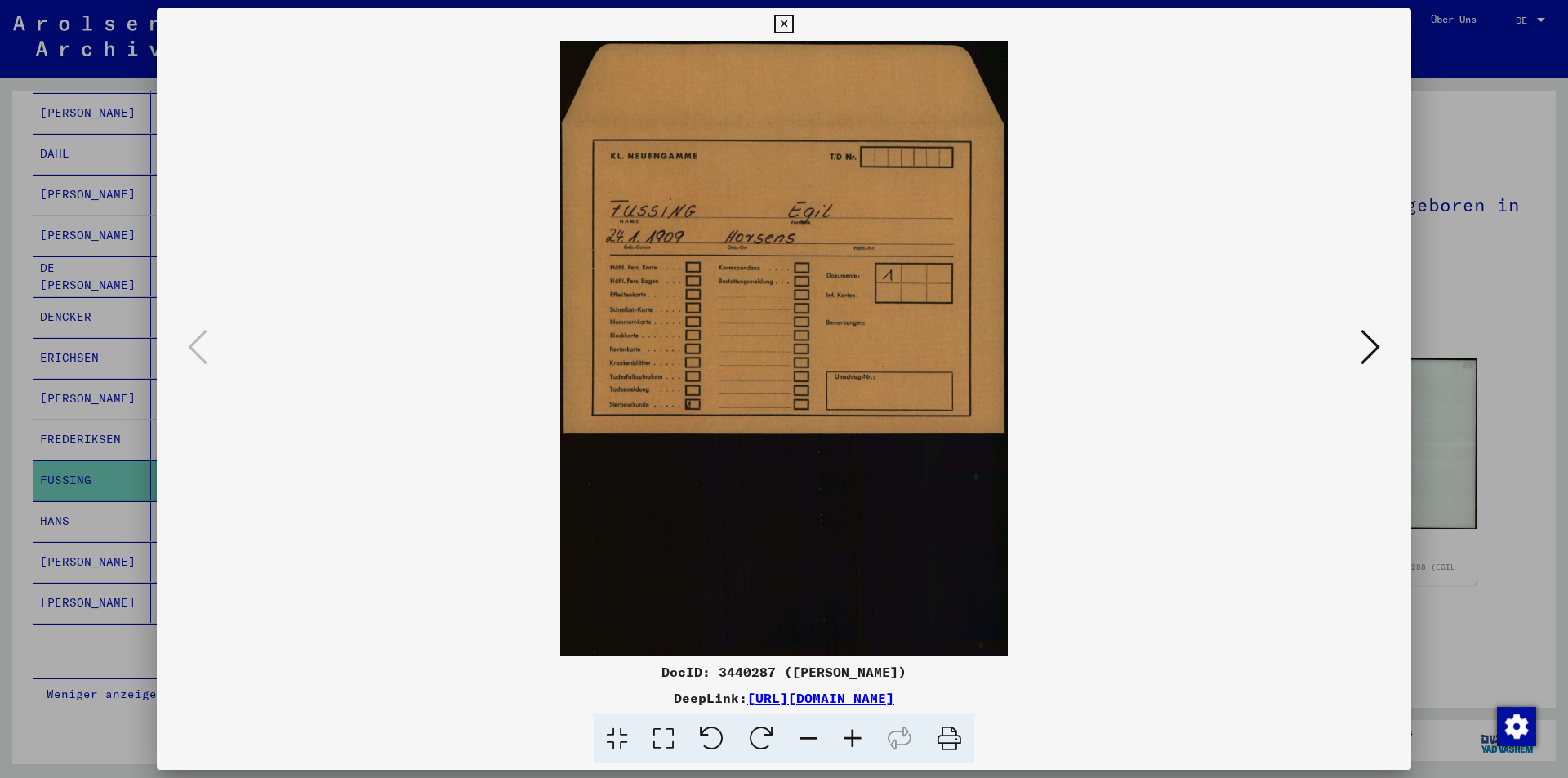
click at [1367, 349] on icon at bounding box center [1370, 347] width 19 height 40
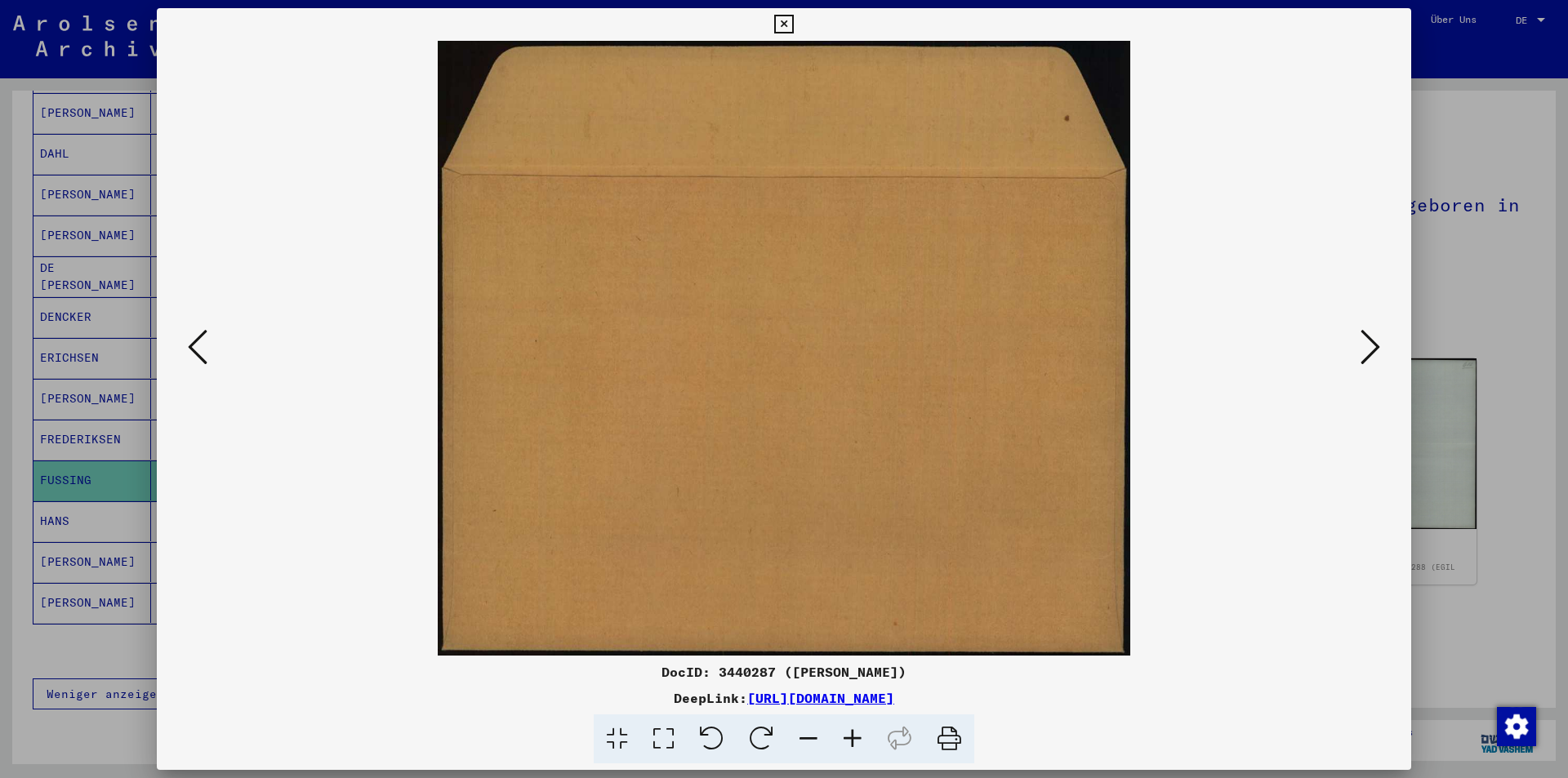
click at [1367, 349] on icon at bounding box center [1370, 347] width 19 height 40
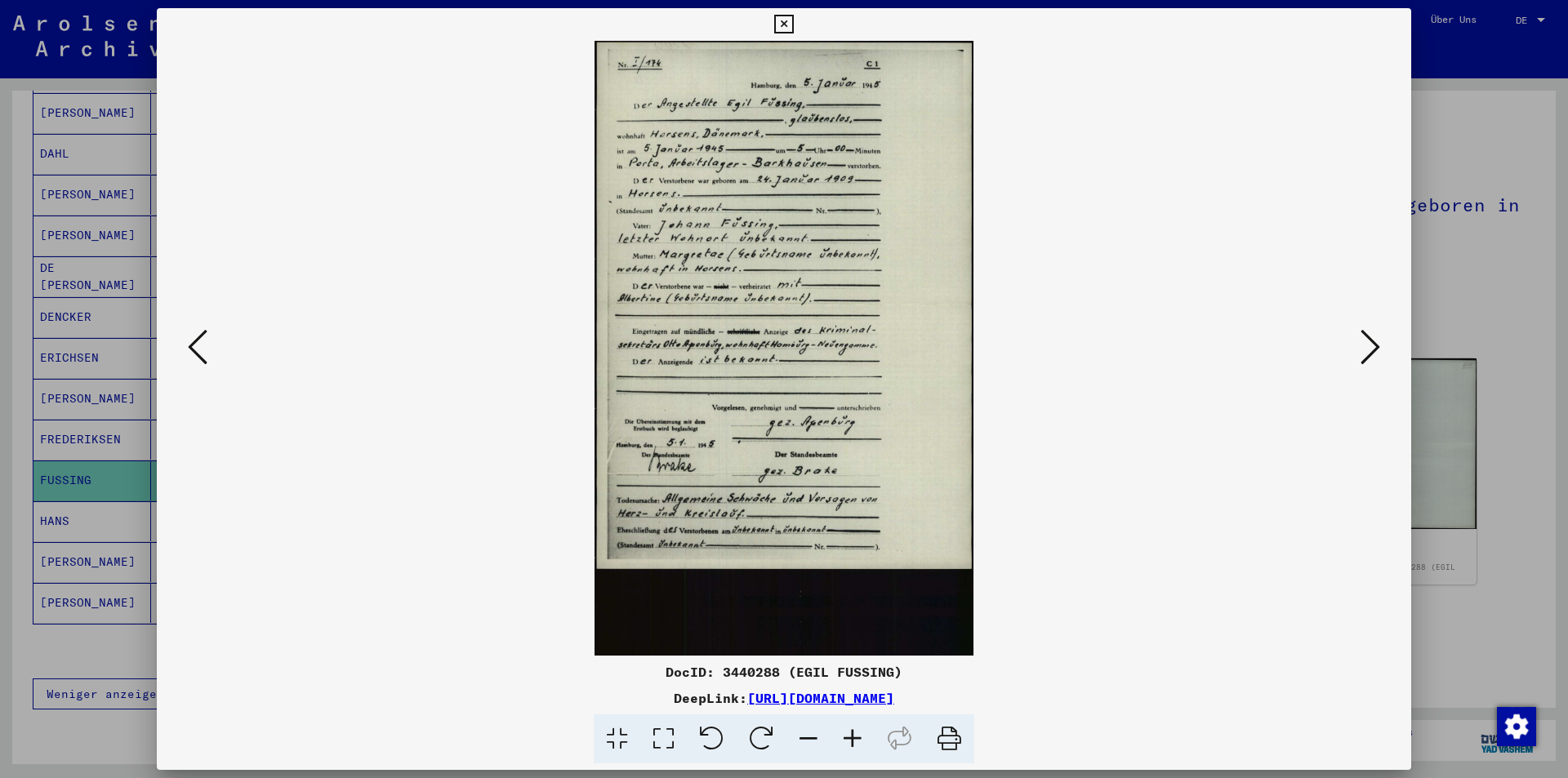
click at [1527, 187] on div at bounding box center [784, 389] width 1568 height 778
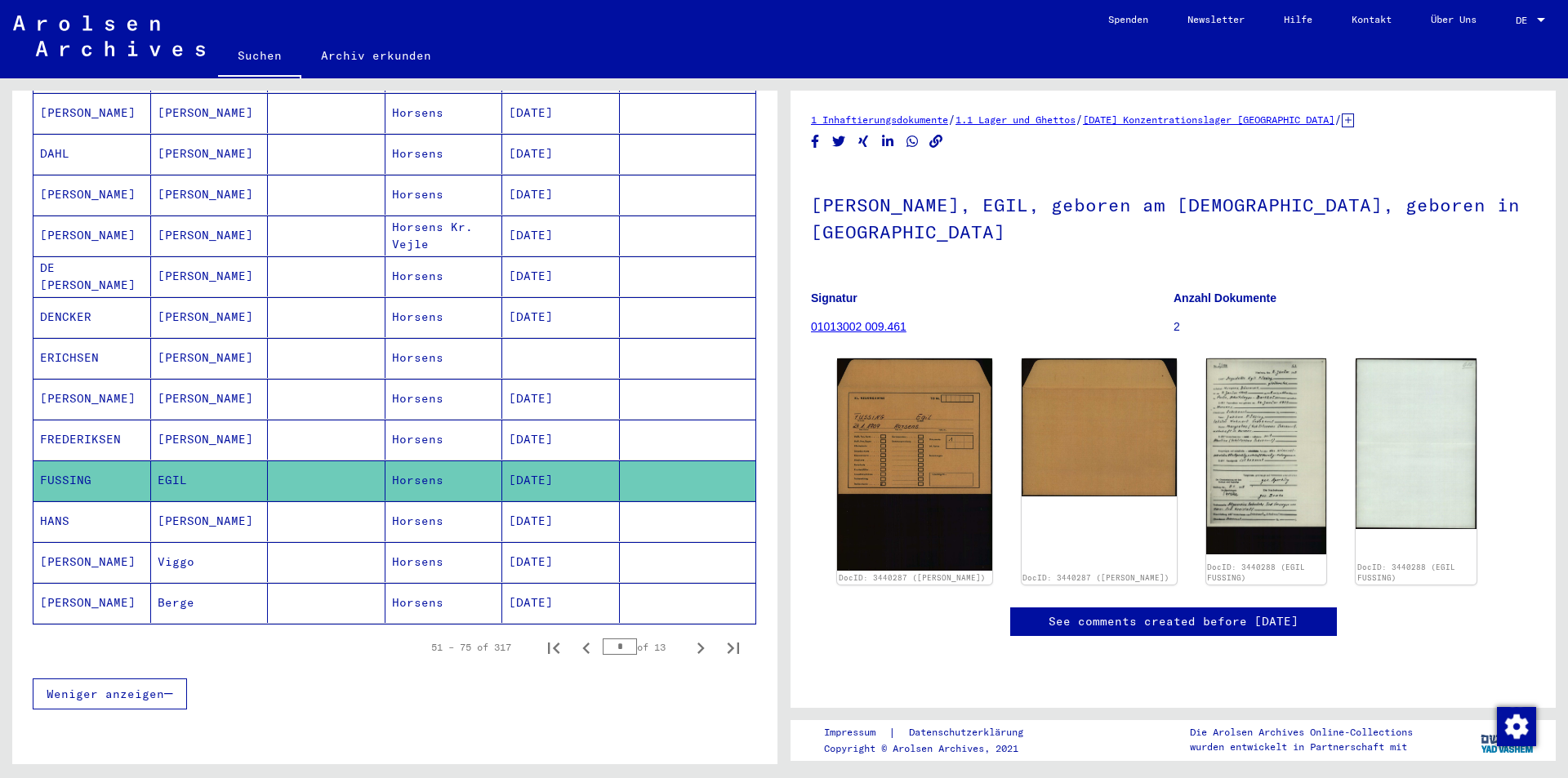
click at [227, 461] on mat-cell "EGIL" at bounding box center [210, 480] width 118 height 40
click at [1263, 440] on img at bounding box center [1265, 455] width 126 height 205
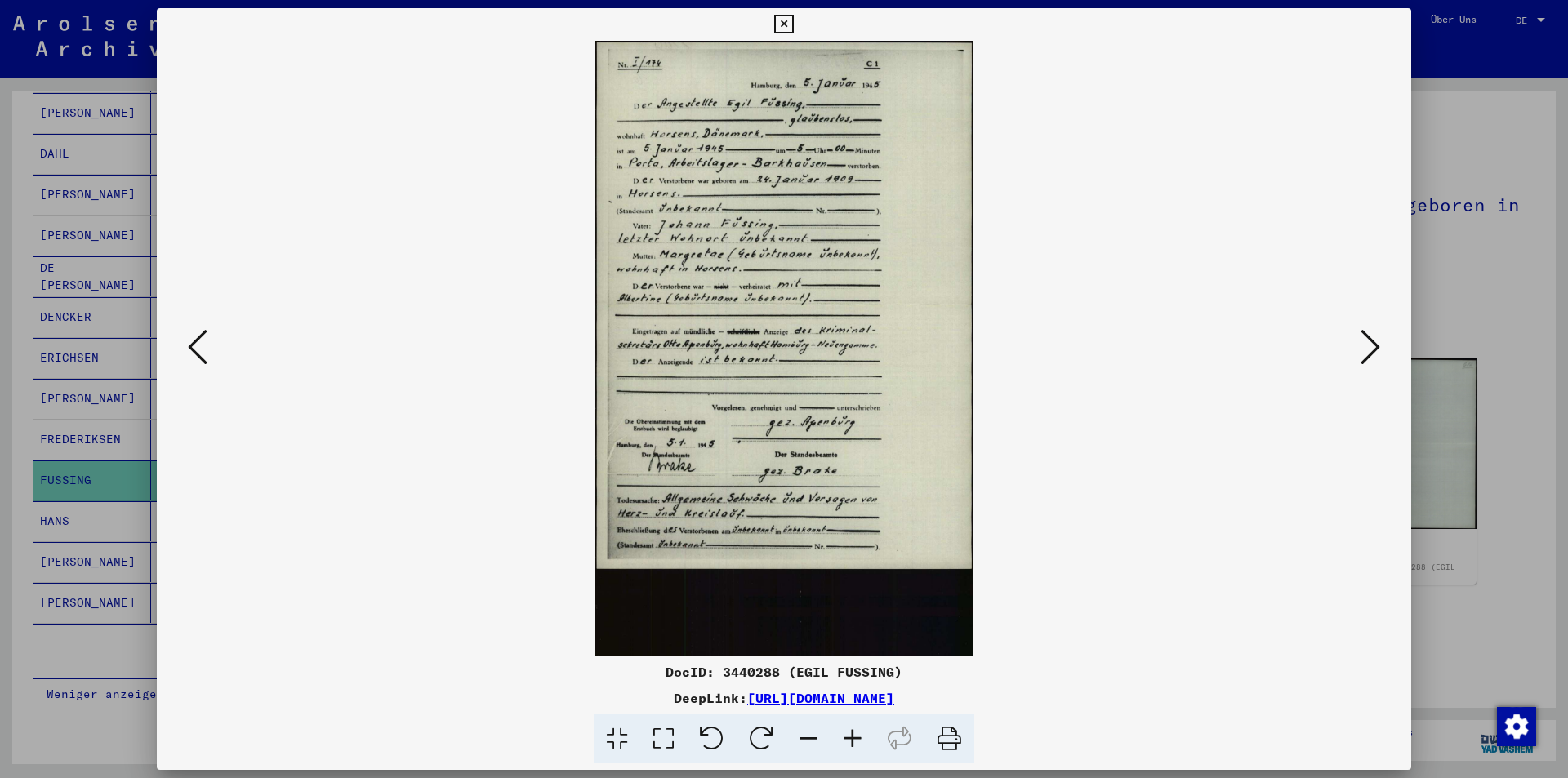
click at [1478, 148] on div at bounding box center [784, 389] width 1568 height 778
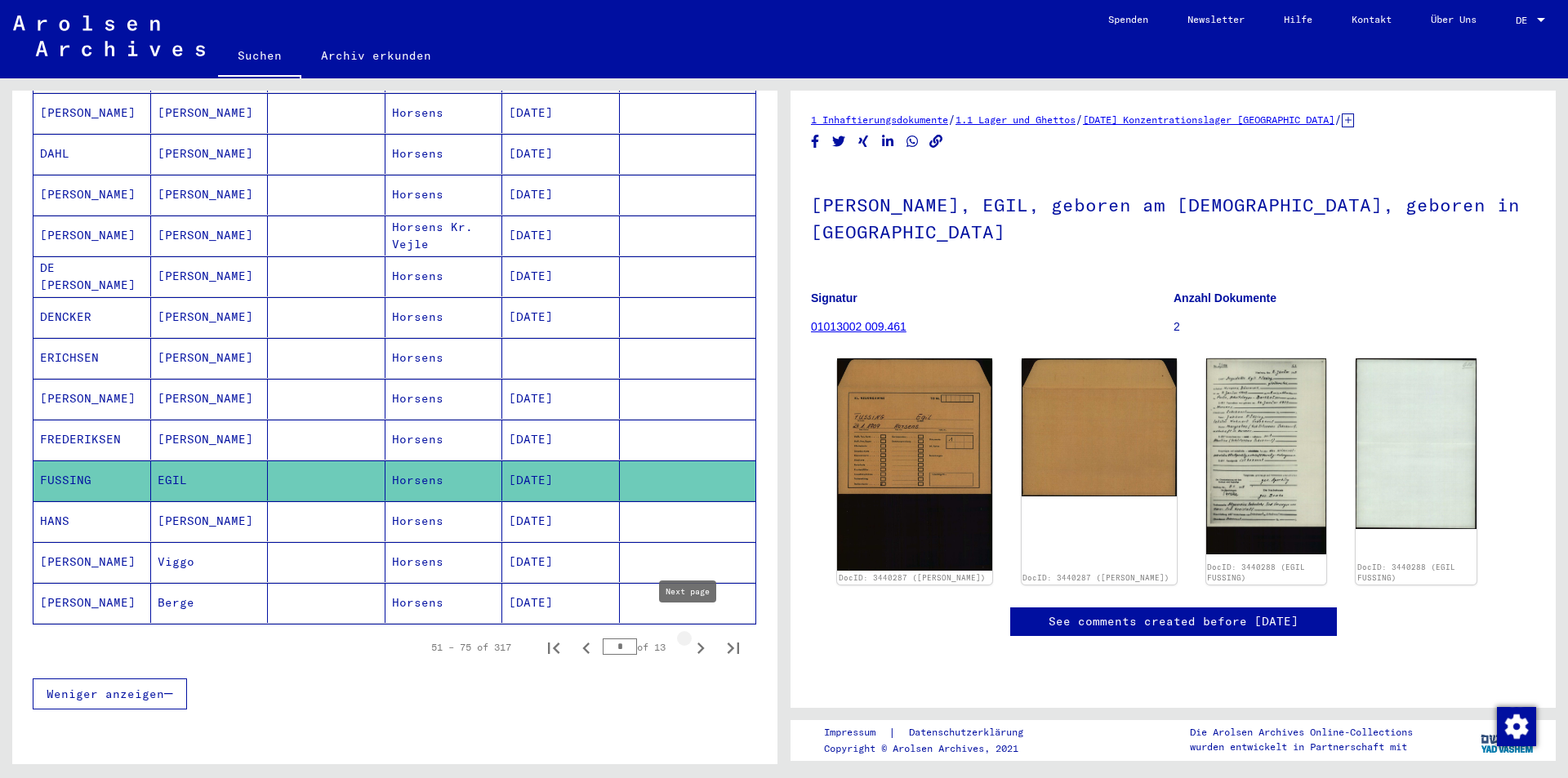
click at [697, 642] on icon "Next page" at bounding box center [701, 648] width 8 height 12
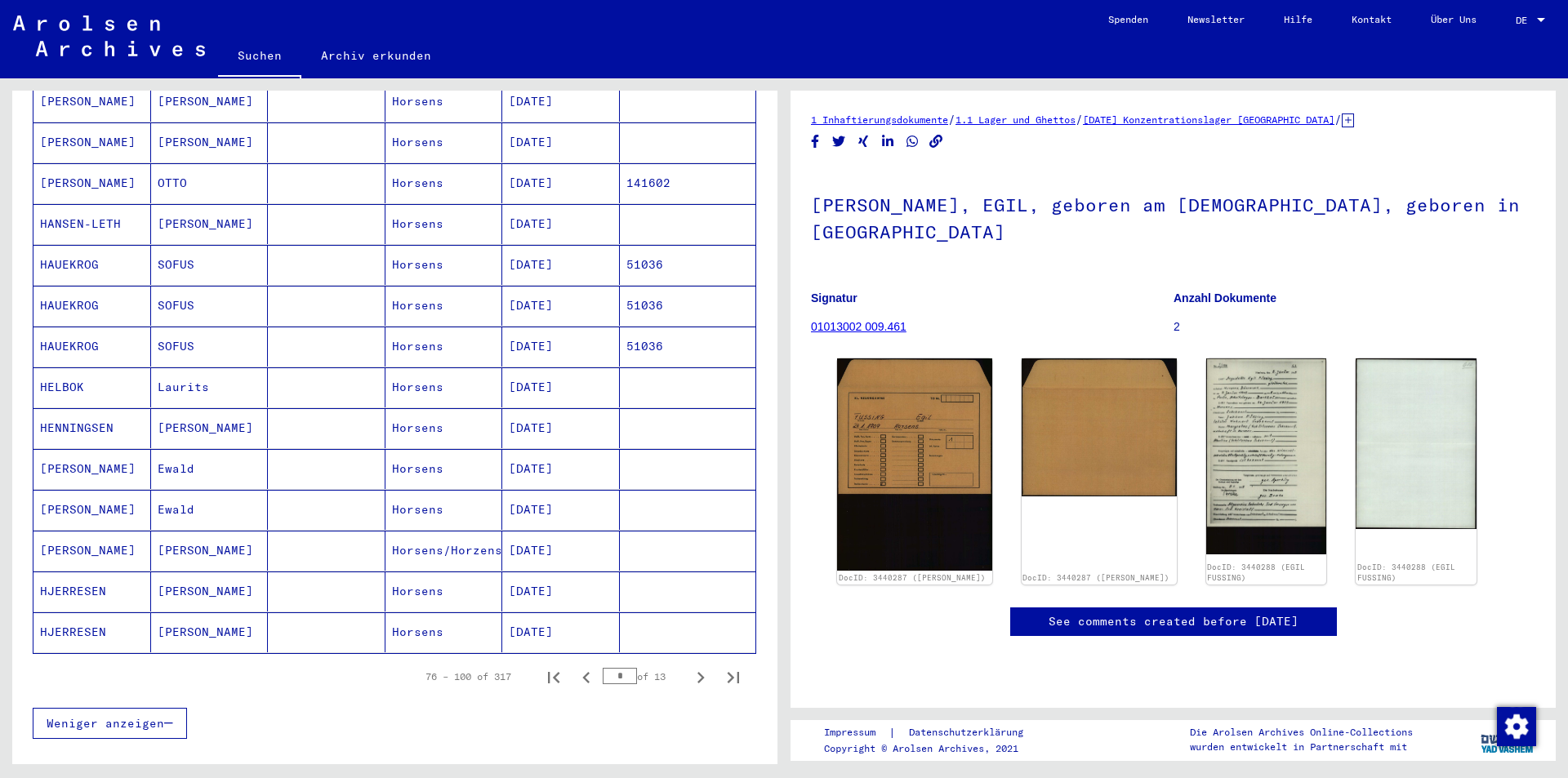
scroll to position [744, 0]
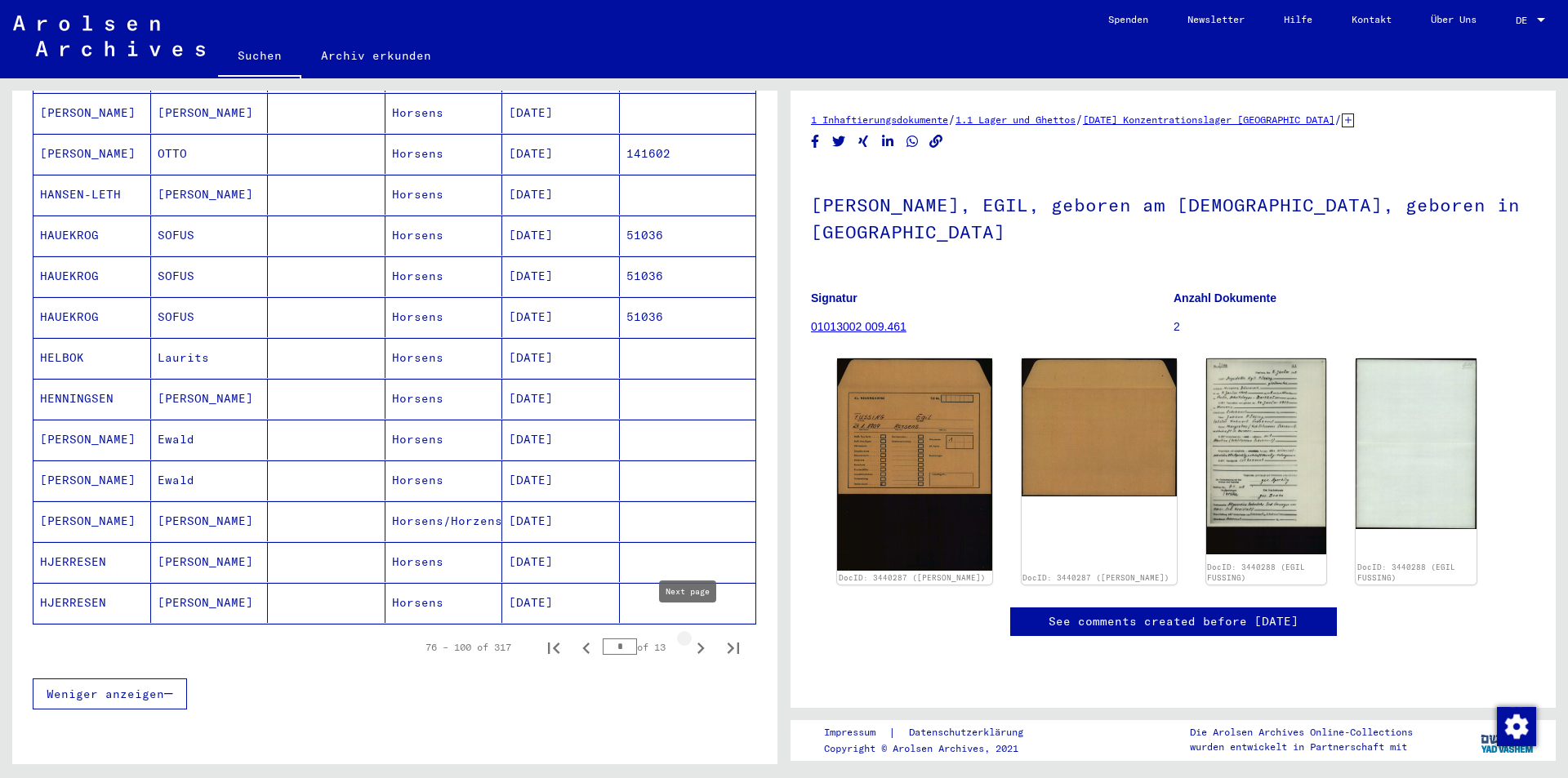
click at [689, 636] on icon "Next page" at bounding box center [701, 648] width 23 height 23
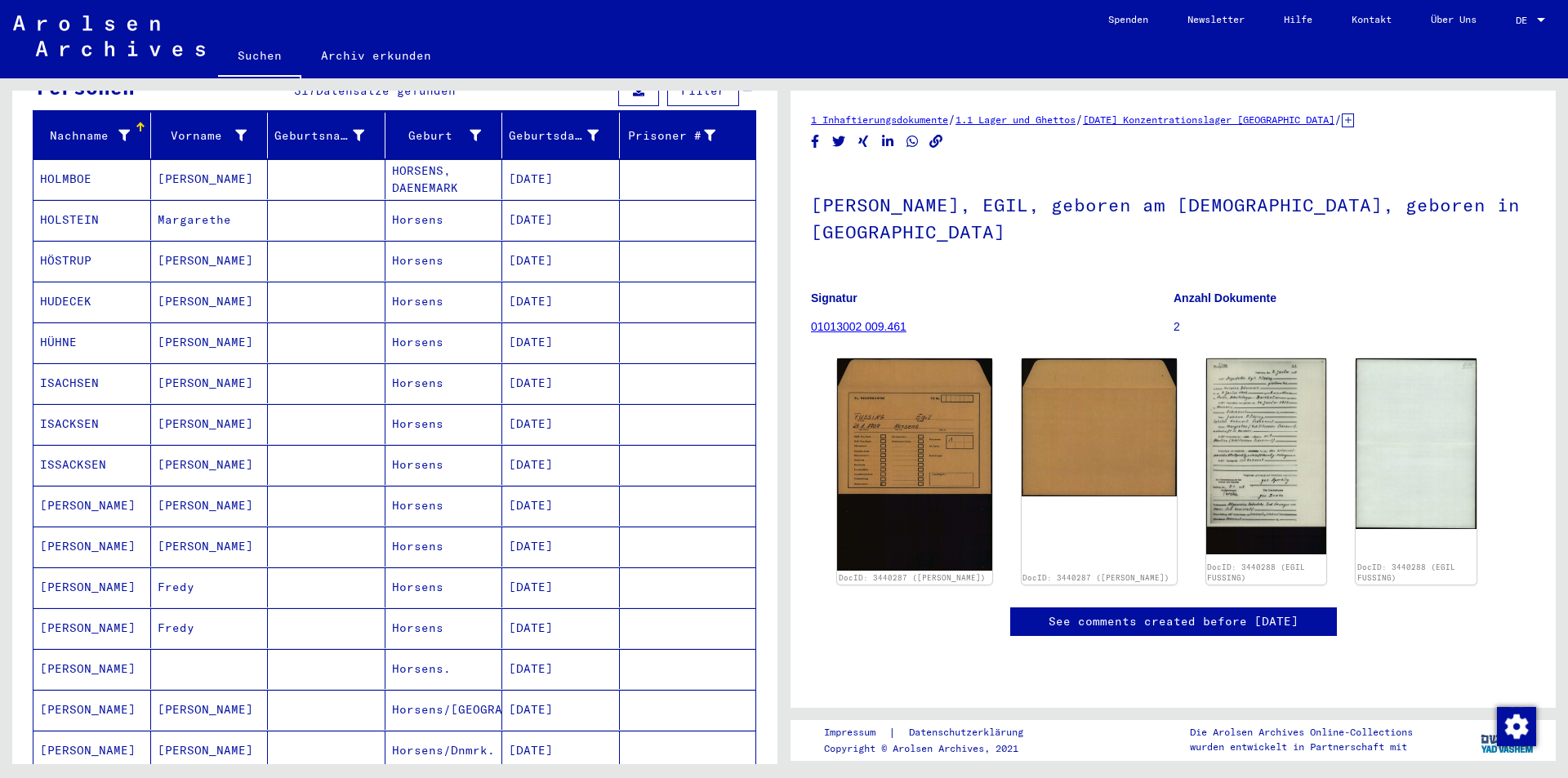
scroll to position [174, 0]
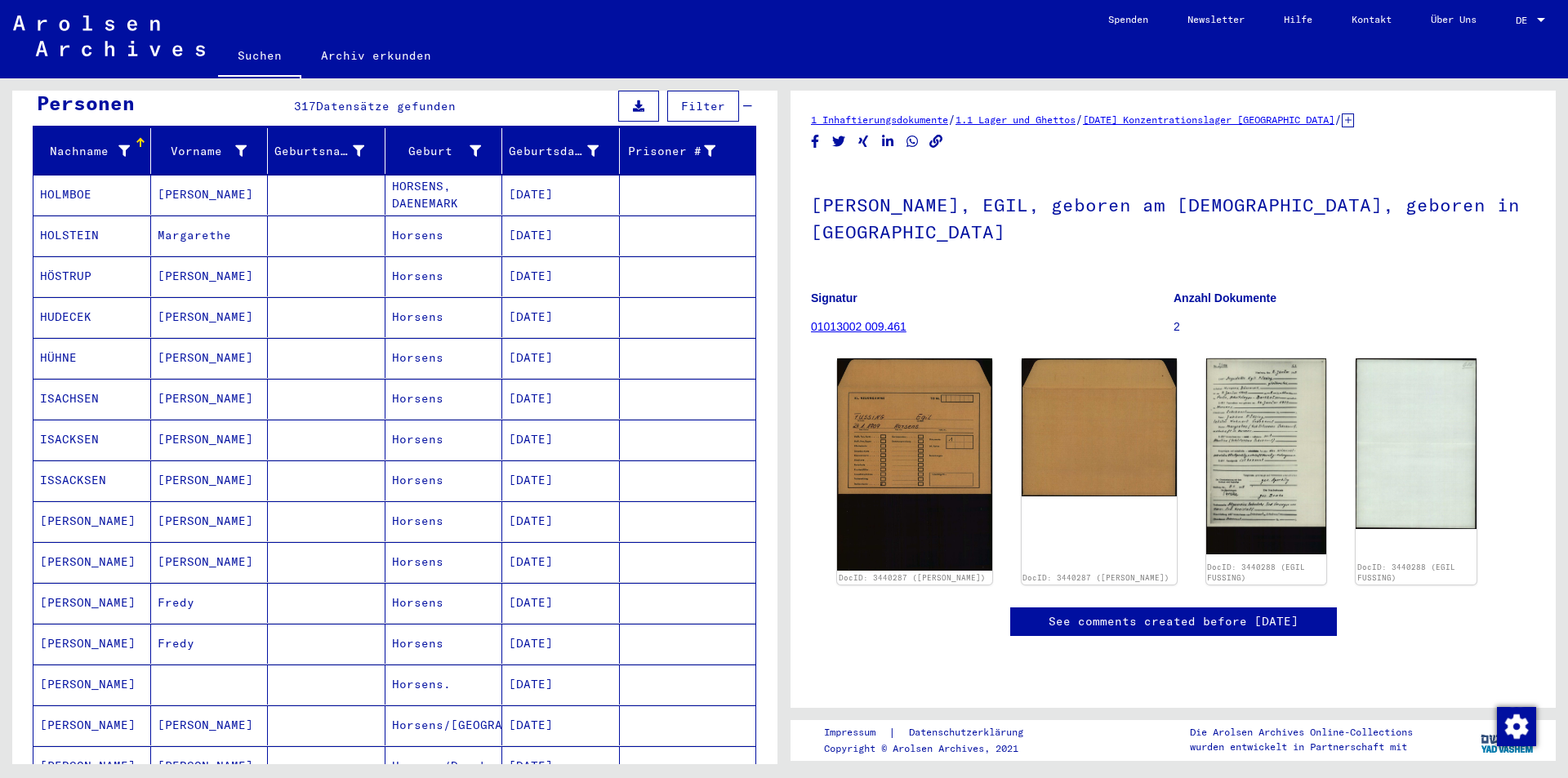
click at [98, 183] on mat-cell "HOLMBOE" at bounding box center [93, 194] width 118 height 40
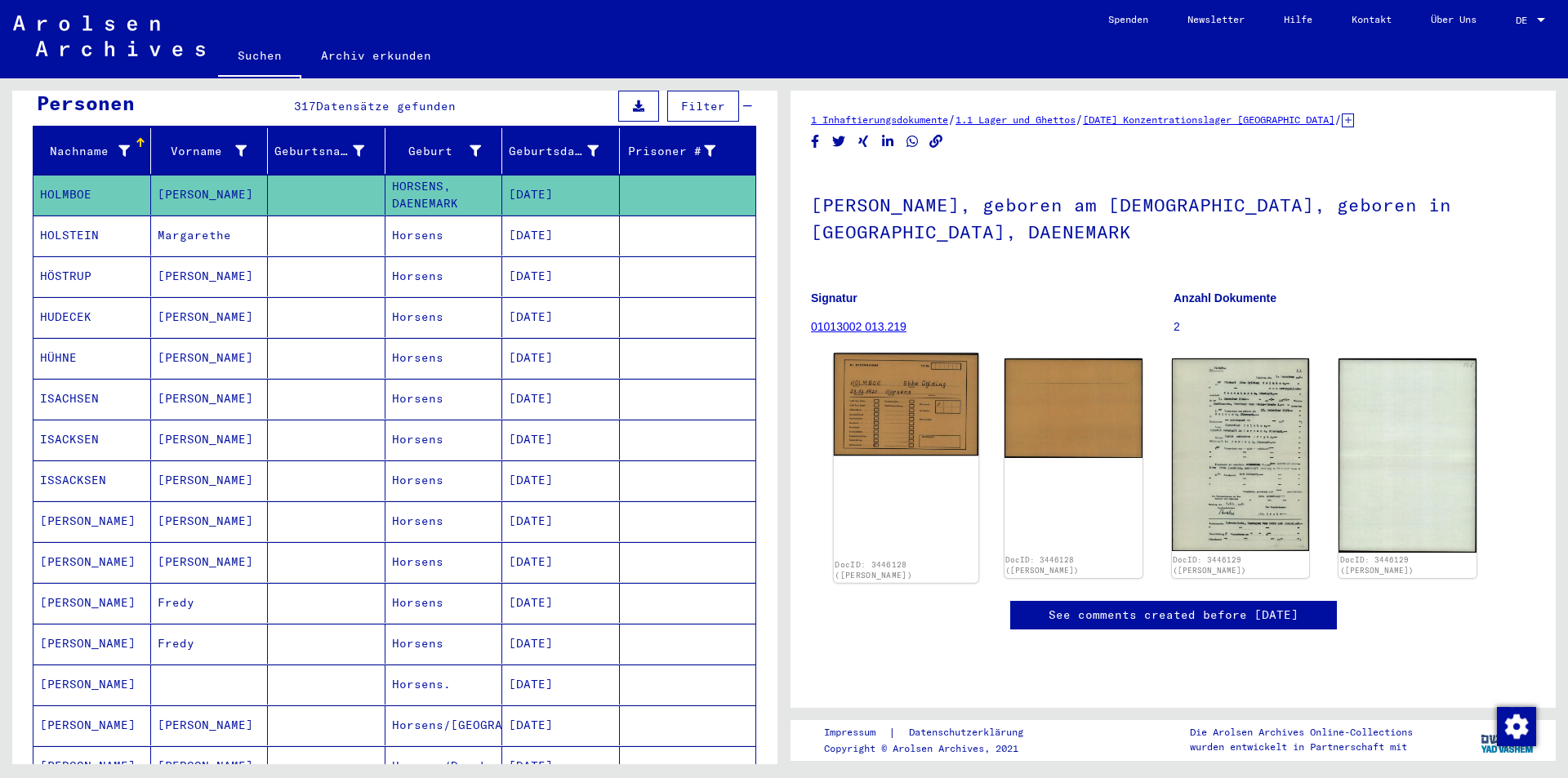
click at [913, 406] on img at bounding box center [906, 405] width 145 height 103
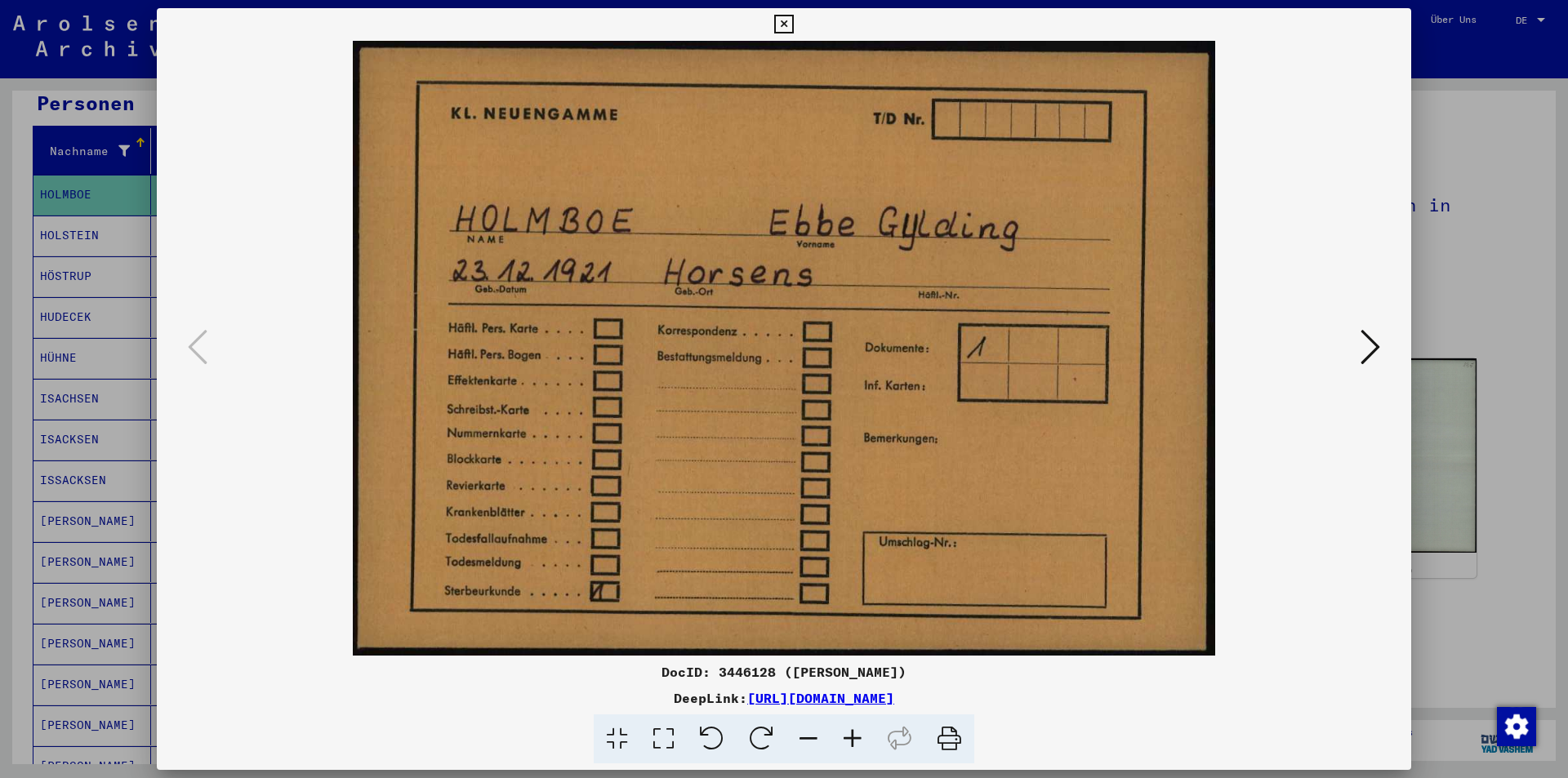
click at [1364, 347] on icon at bounding box center [1370, 347] width 19 height 40
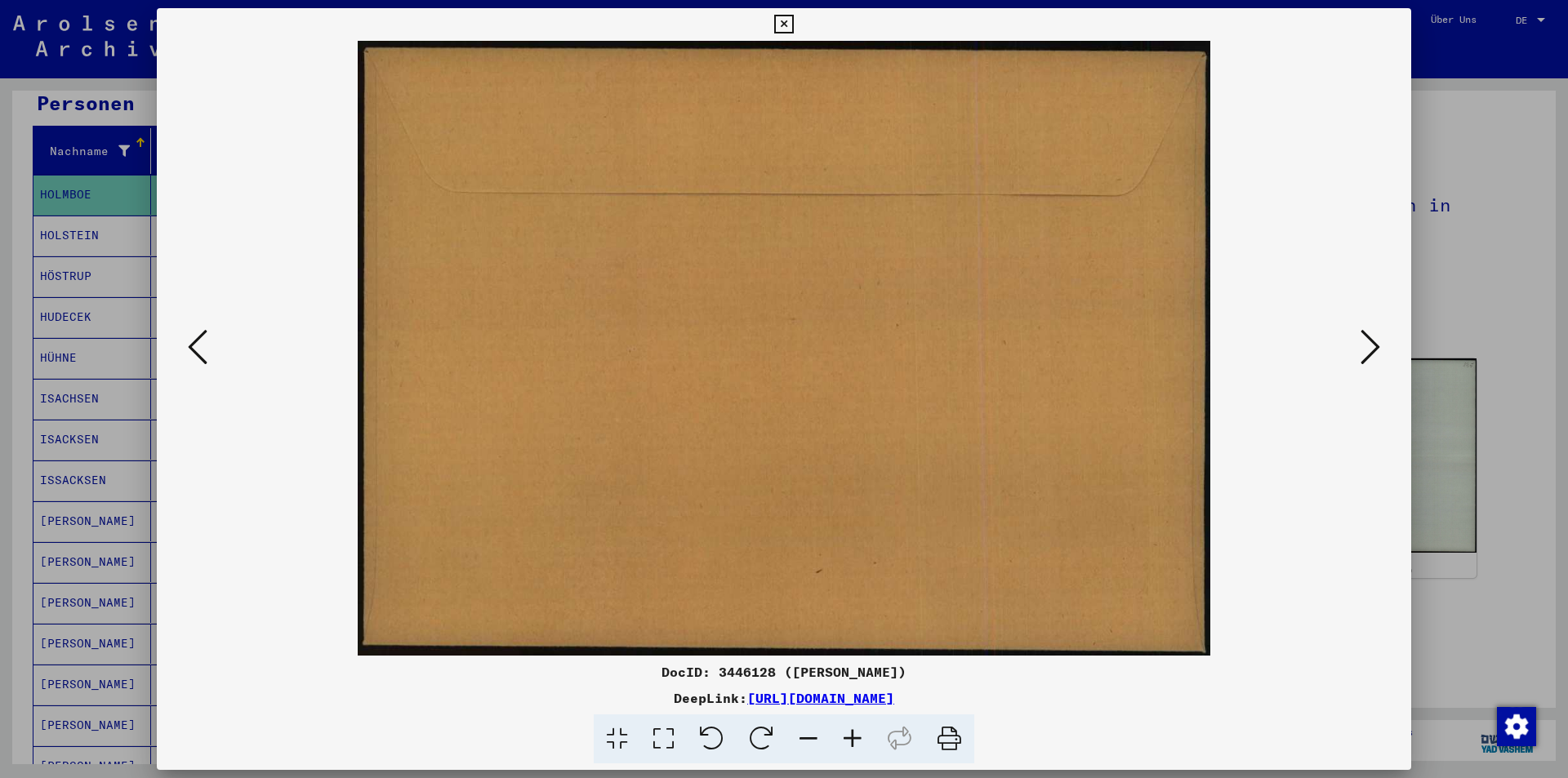
click at [1364, 347] on icon at bounding box center [1370, 347] width 19 height 40
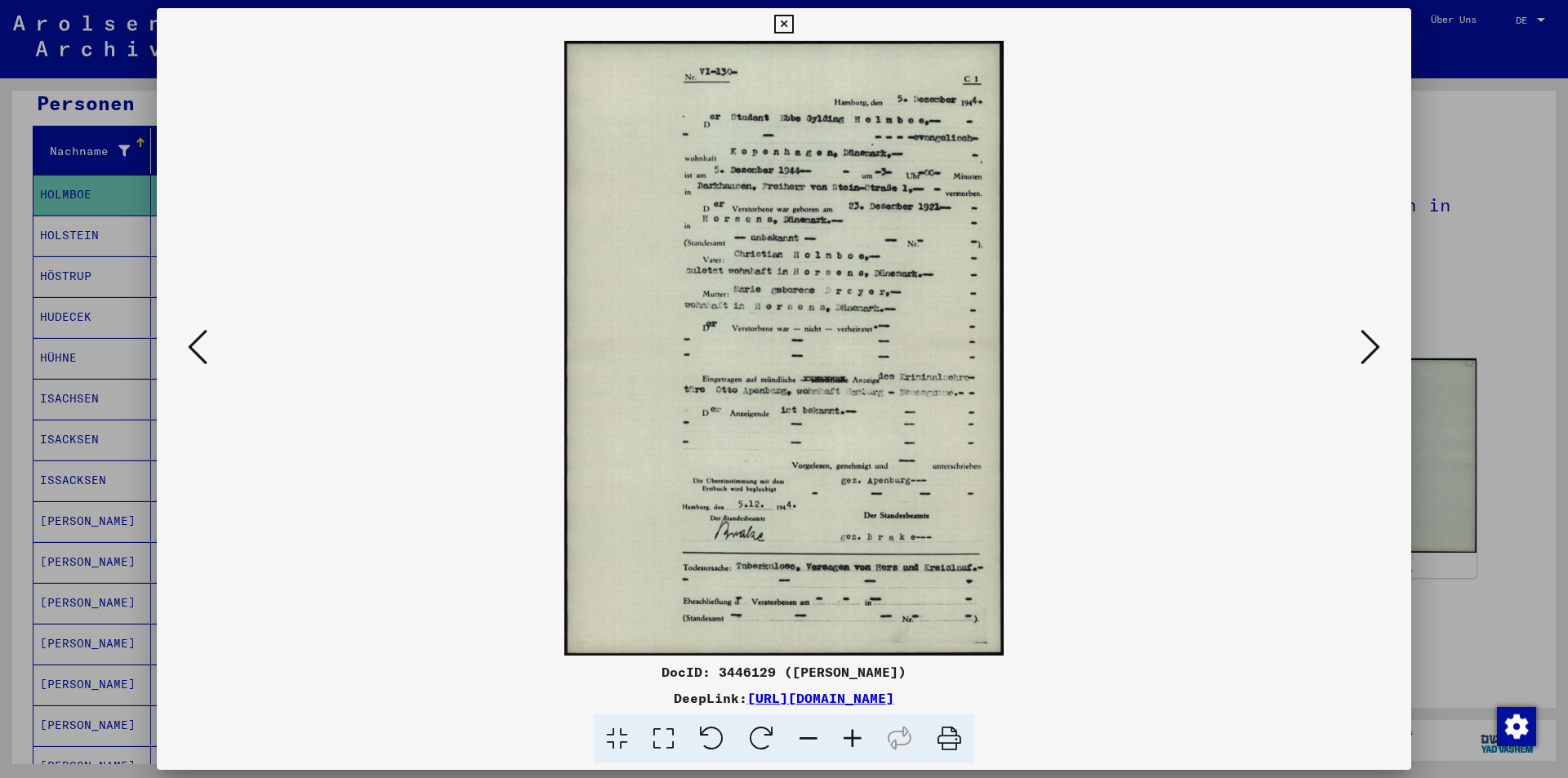
click at [747, 693] on link "[URL][DOMAIN_NAME]" at bounding box center [821, 697] width 147 height 16
click at [1479, 332] on div at bounding box center [784, 389] width 1568 height 778
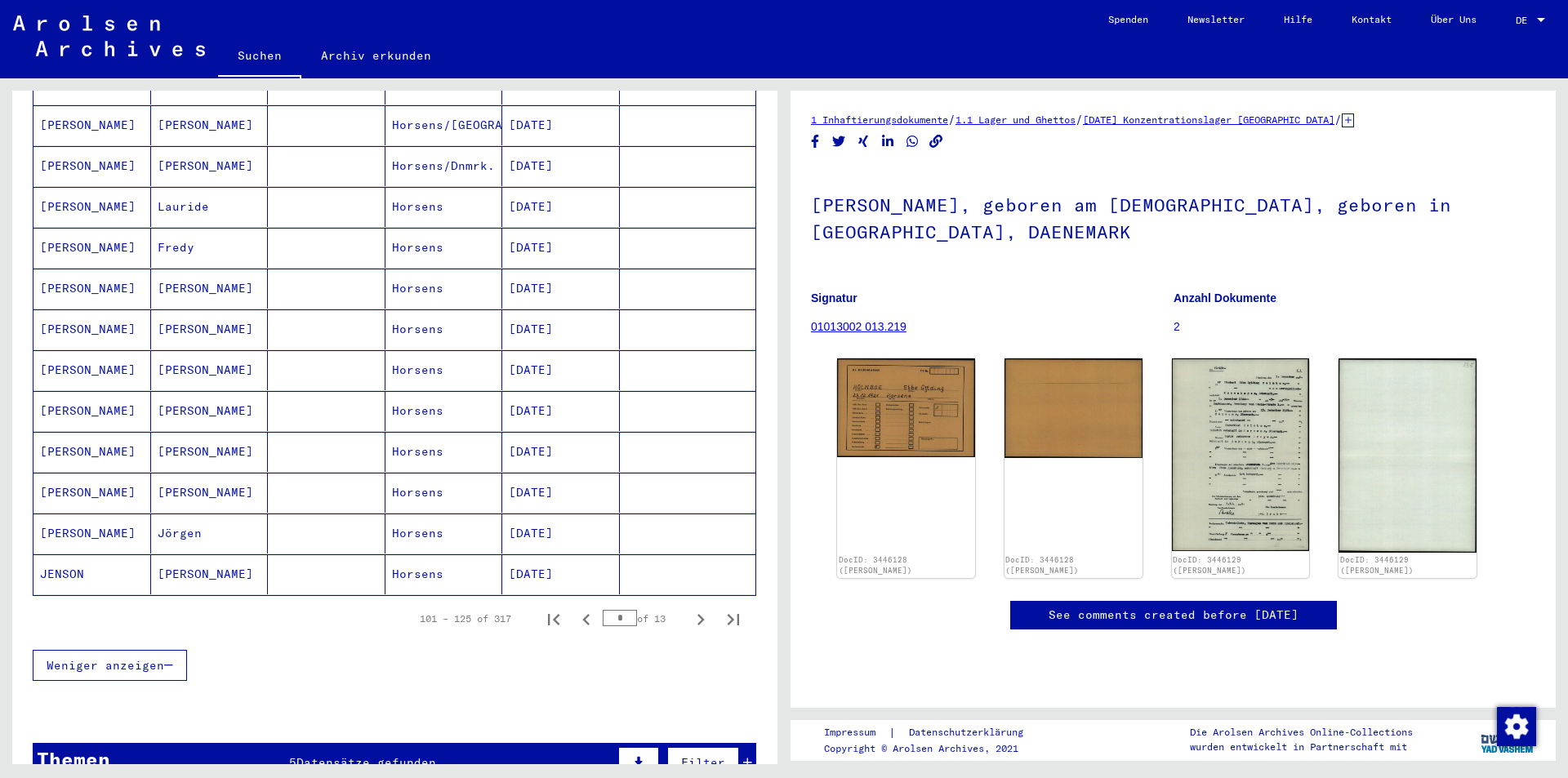
scroll to position [744, 0]
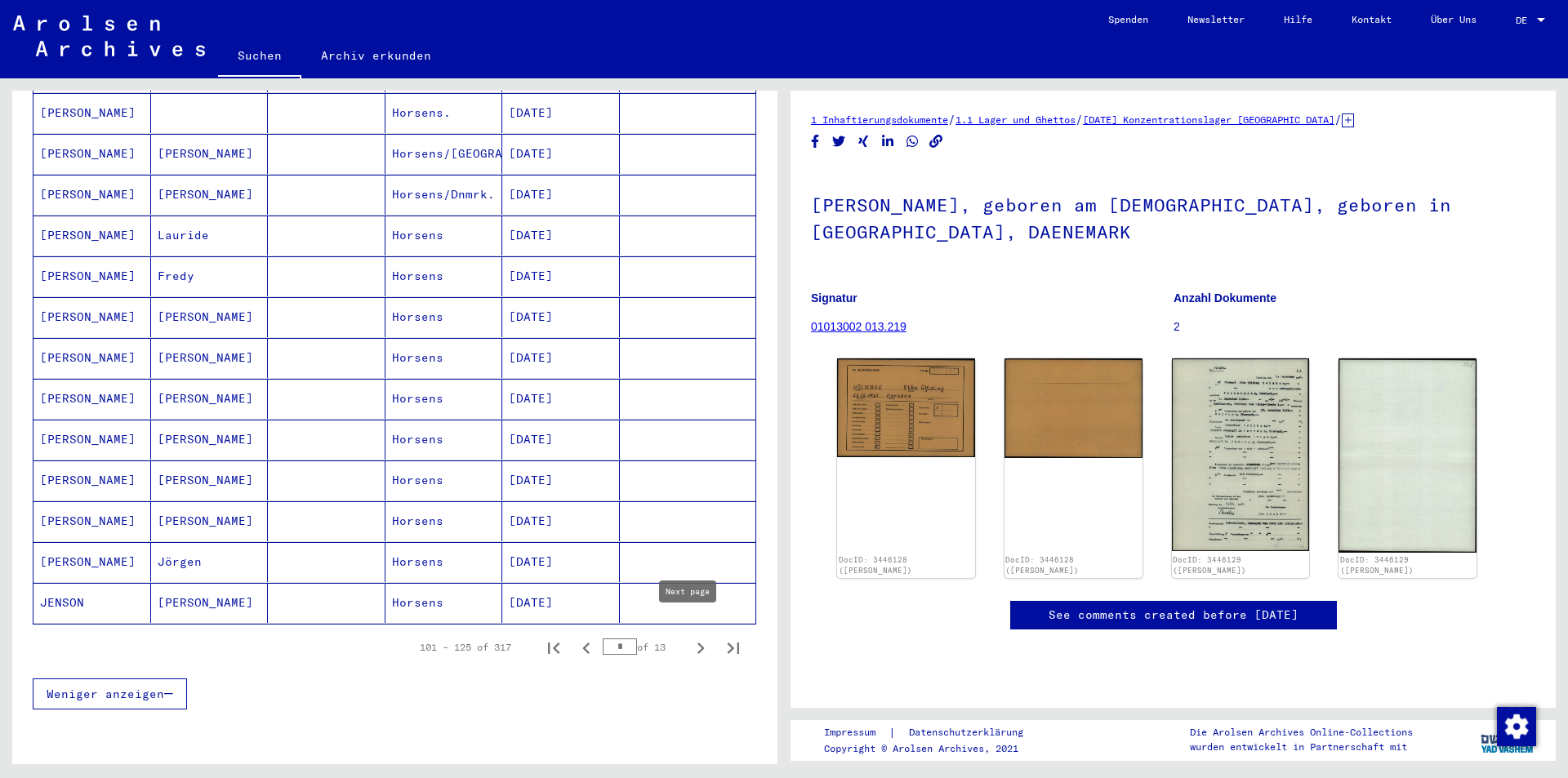
click at [692, 636] on icon "Next page" at bounding box center [701, 648] width 23 height 23
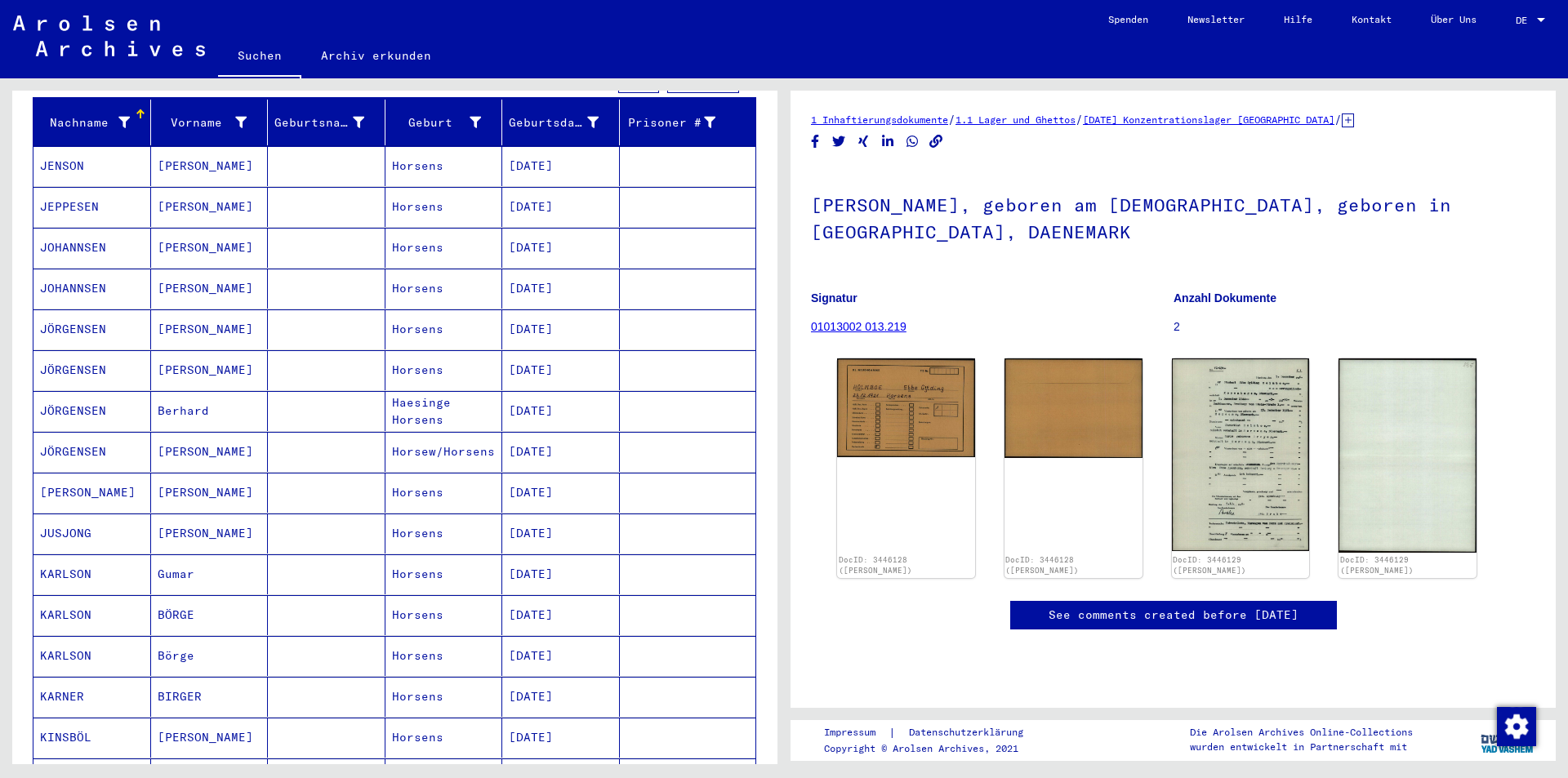
scroll to position [174, 0]
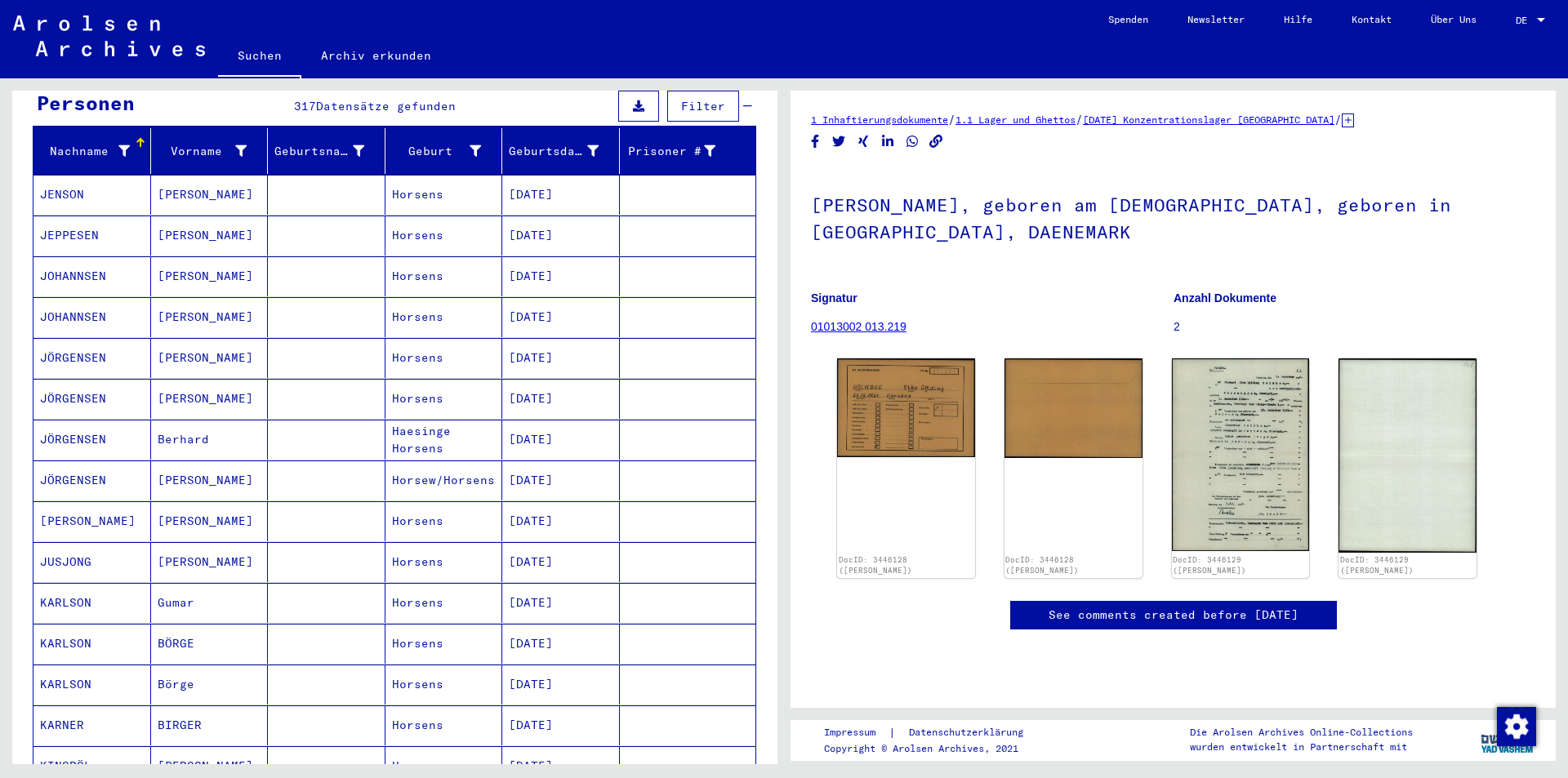
click at [170, 545] on mat-cell "[PERSON_NAME]" at bounding box center [210, 561] width 118 height 40
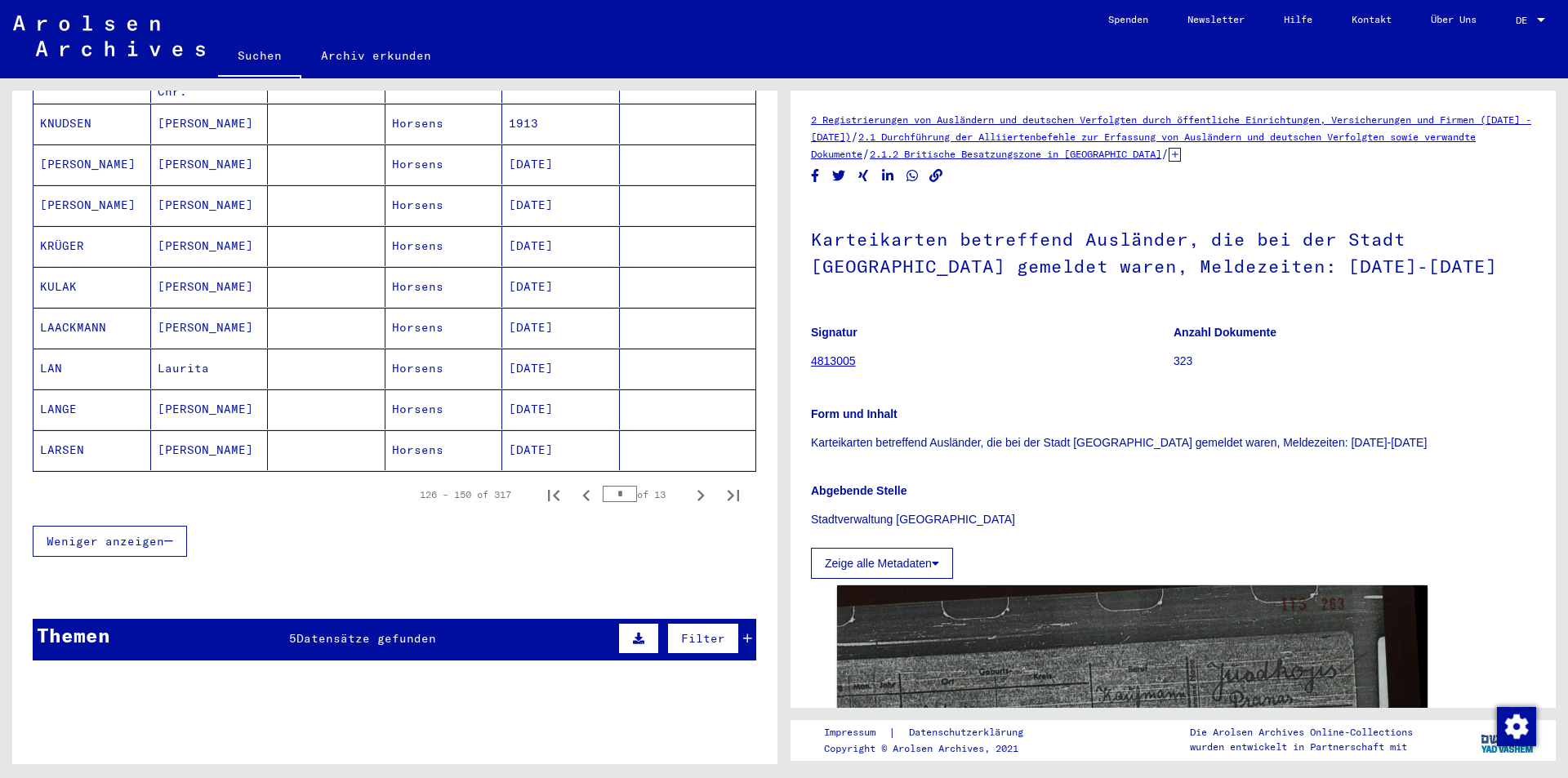
scroll to position [908, 0]
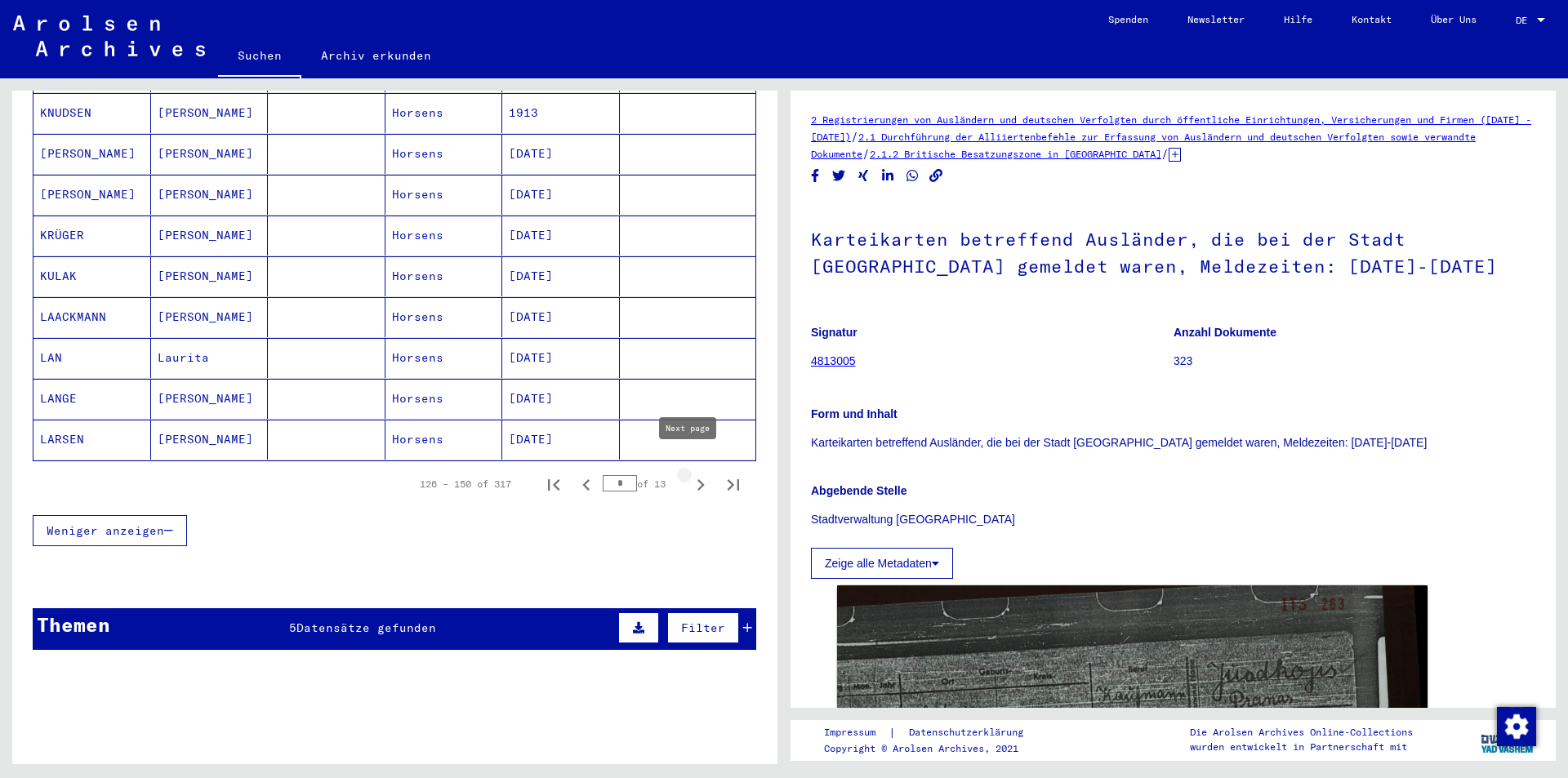
click at [689, 473] on icon "Next page" at bounding box center [701, 485] width 23 height 23
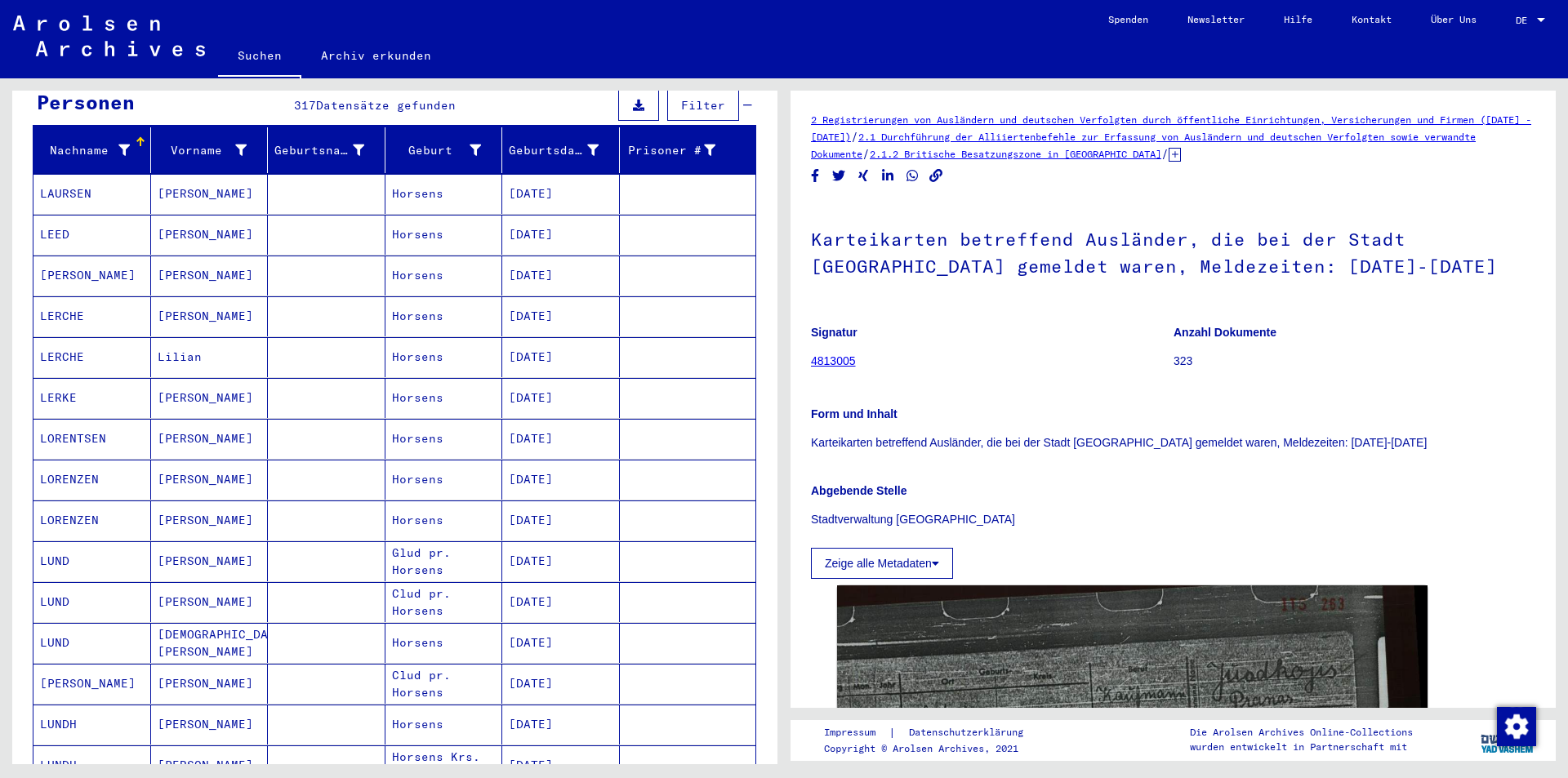
scroll to position [174, 0]
click at [176, 461] on mat-cell "[PERSON_NAME]" at bounding box center [210, 480] width 118 height 40
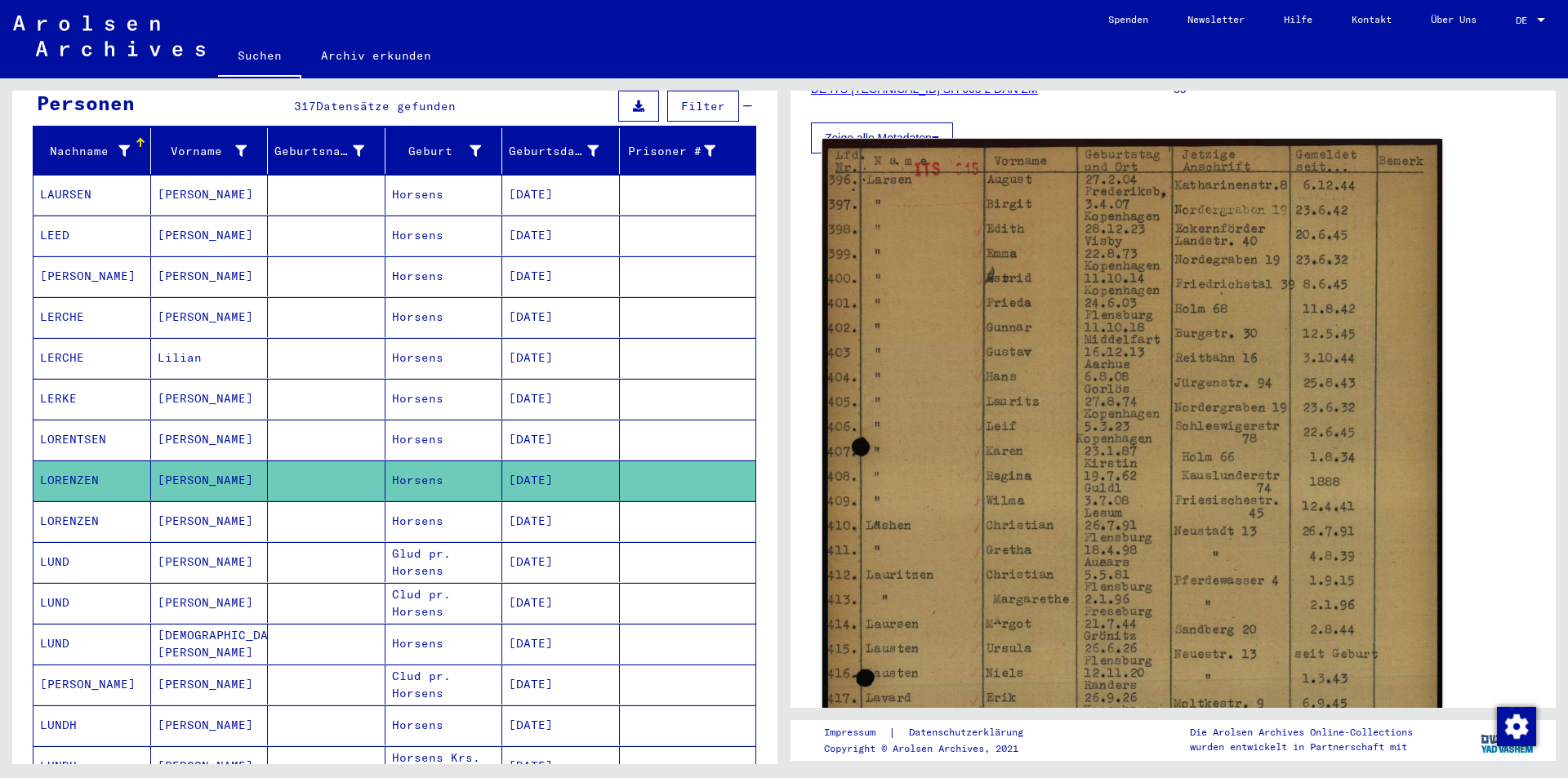
scroll to position [163, 0]
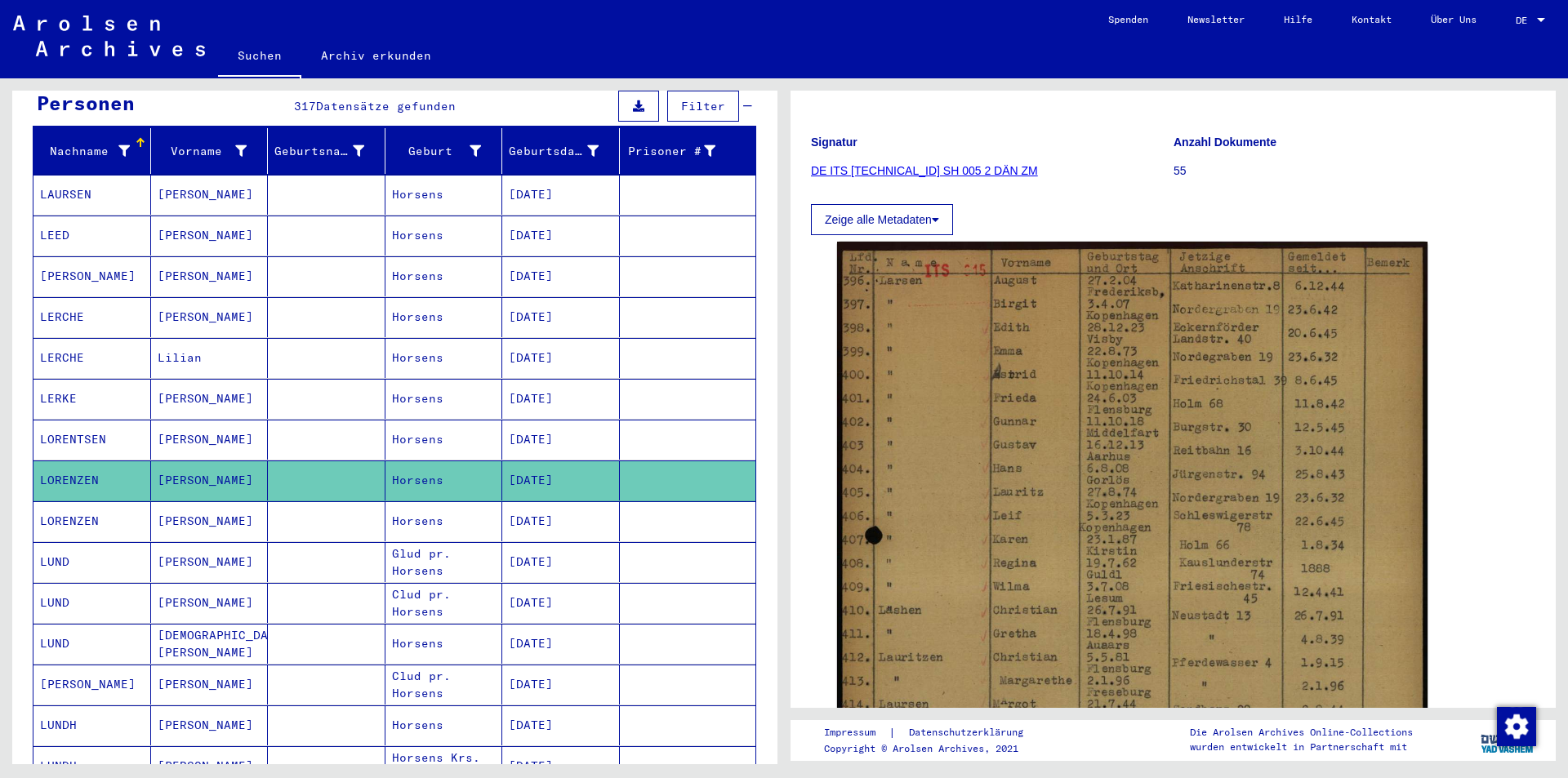
click at [254, 504] on mat-cell "[PERSON_NAME]" at bounding box center [210, 521] width 118 height 40
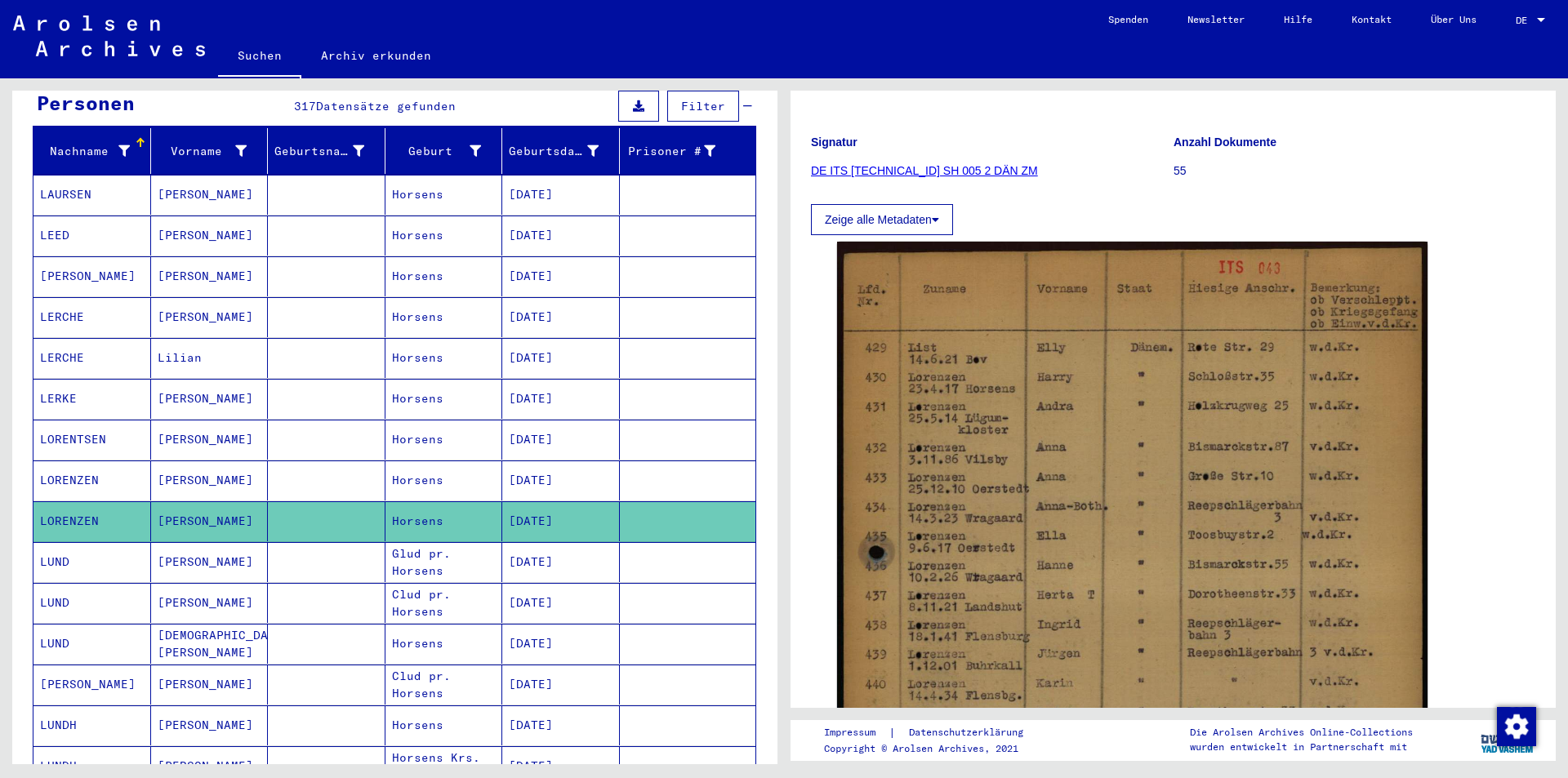
scroll to position [82, 0]
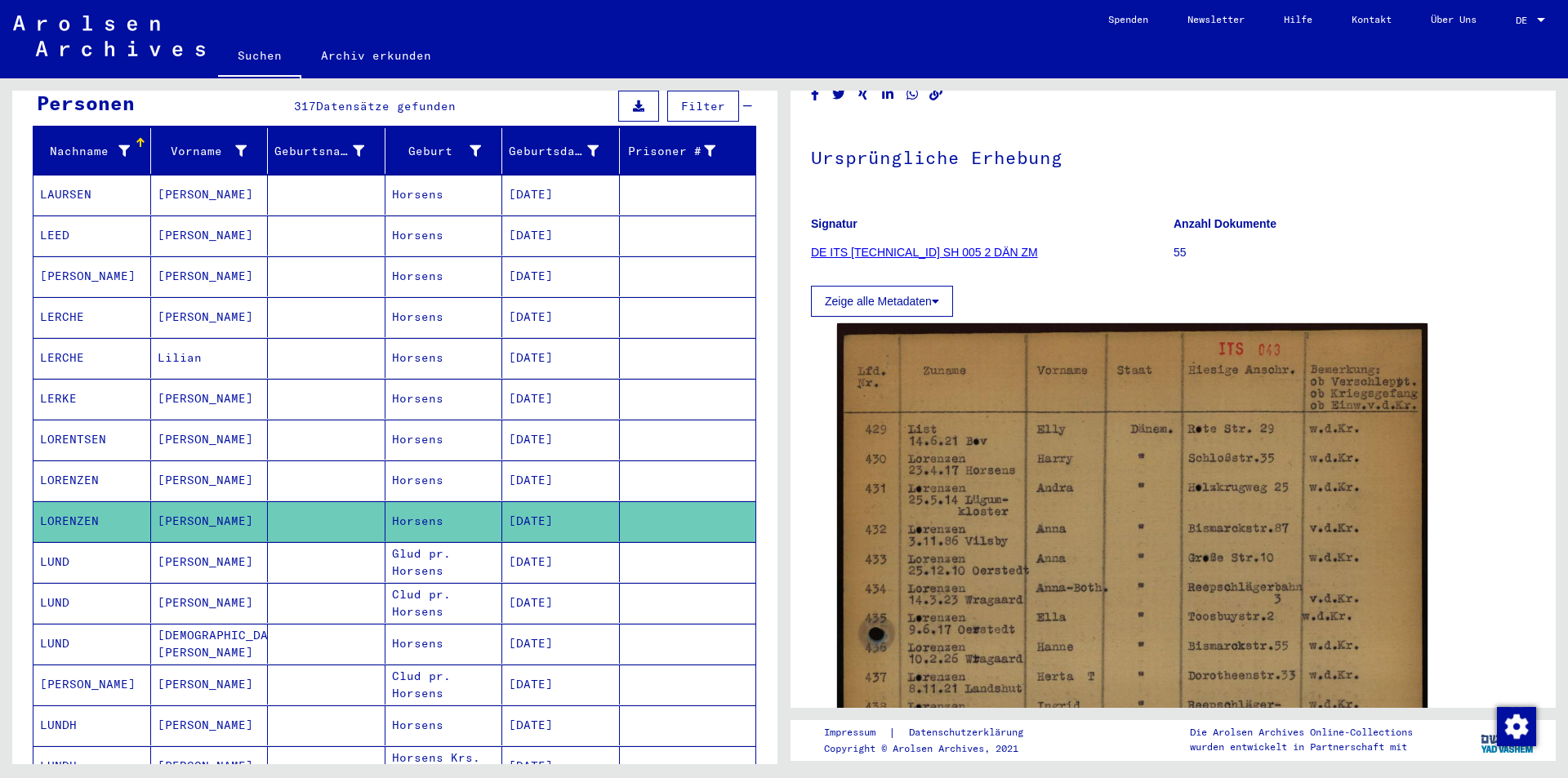
click at [189, 430] on mat-cell "[PERSON_NAME]" at bounding box center [210, 439] width 118 height 40
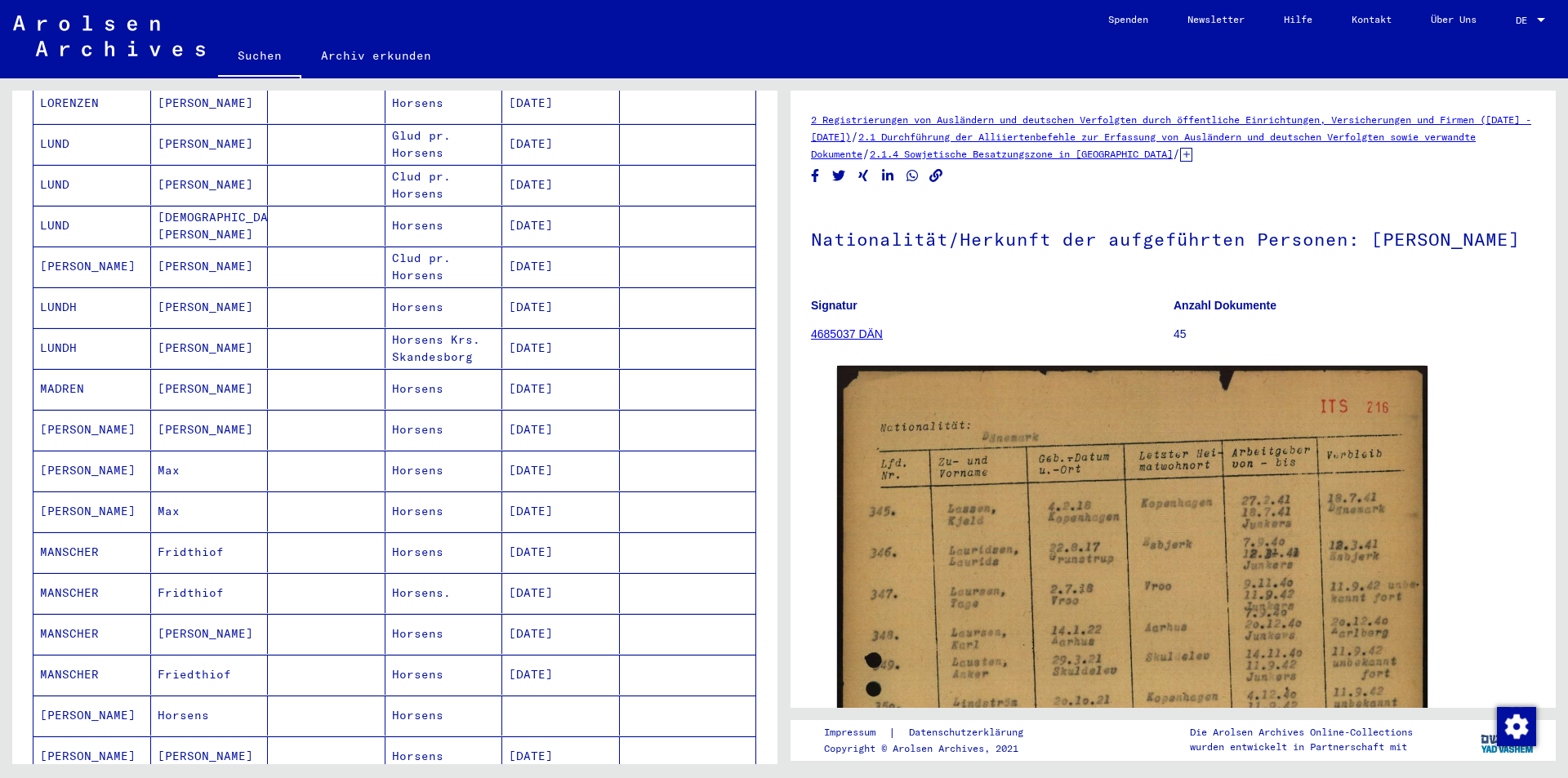
scroll to position [663, 0]
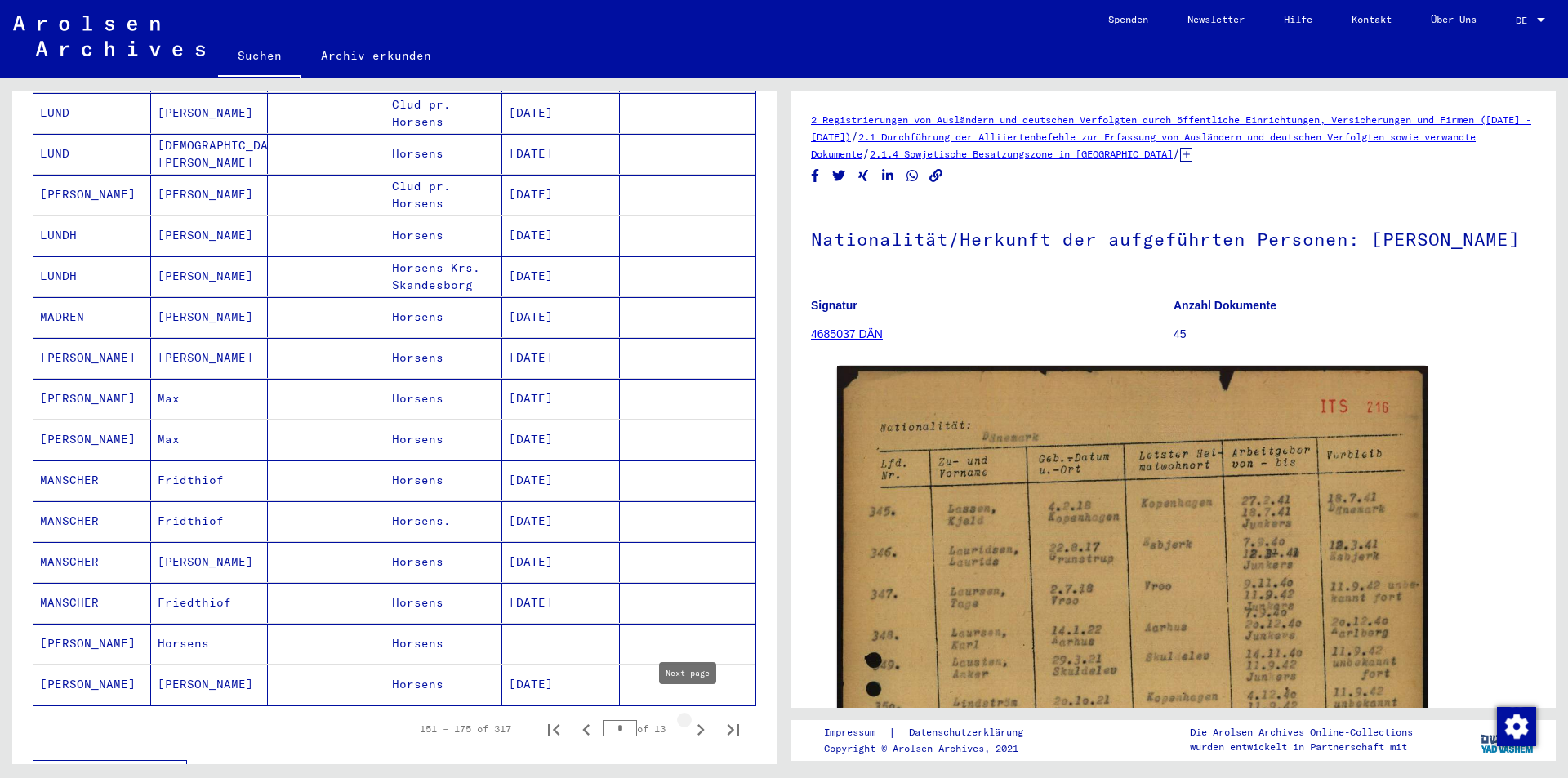
click at [692, 718] on icon "Next page" at bounding box center [701, 730] width 23 height 23
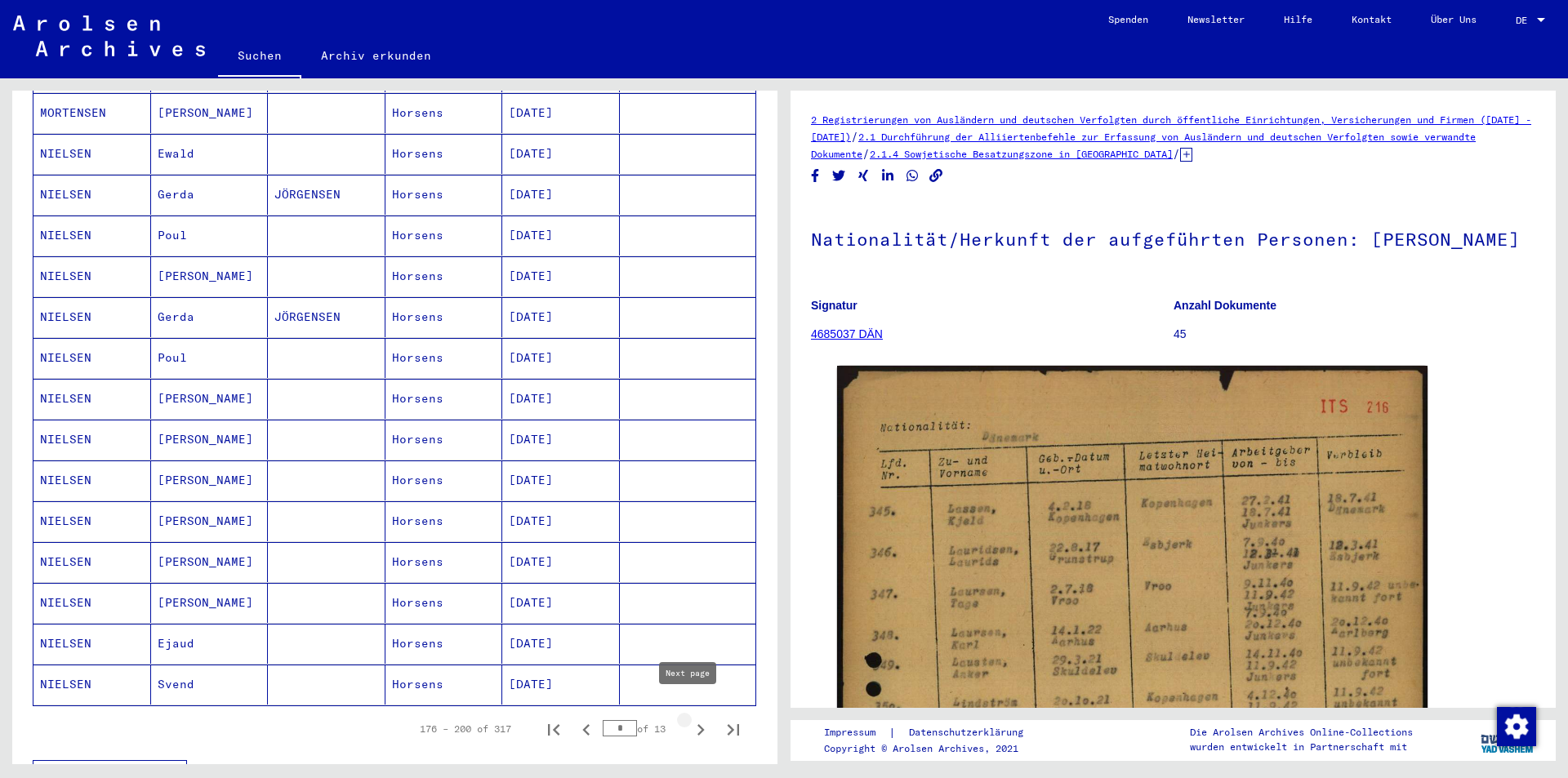
click at [697, 724] on icon "Next page" at bounding box center [701, 730] width 8 height 12
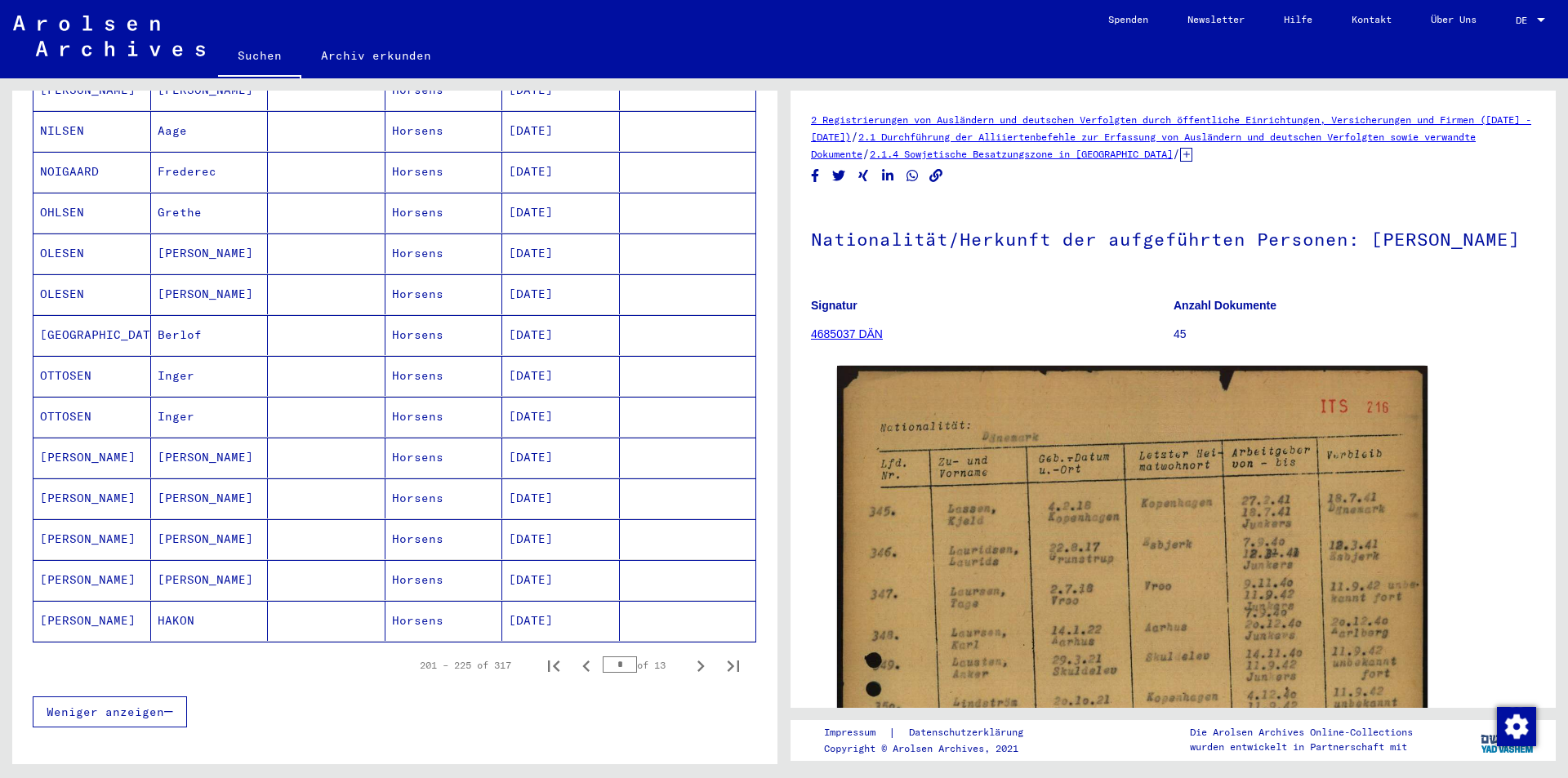
scroll to position [744, 0]
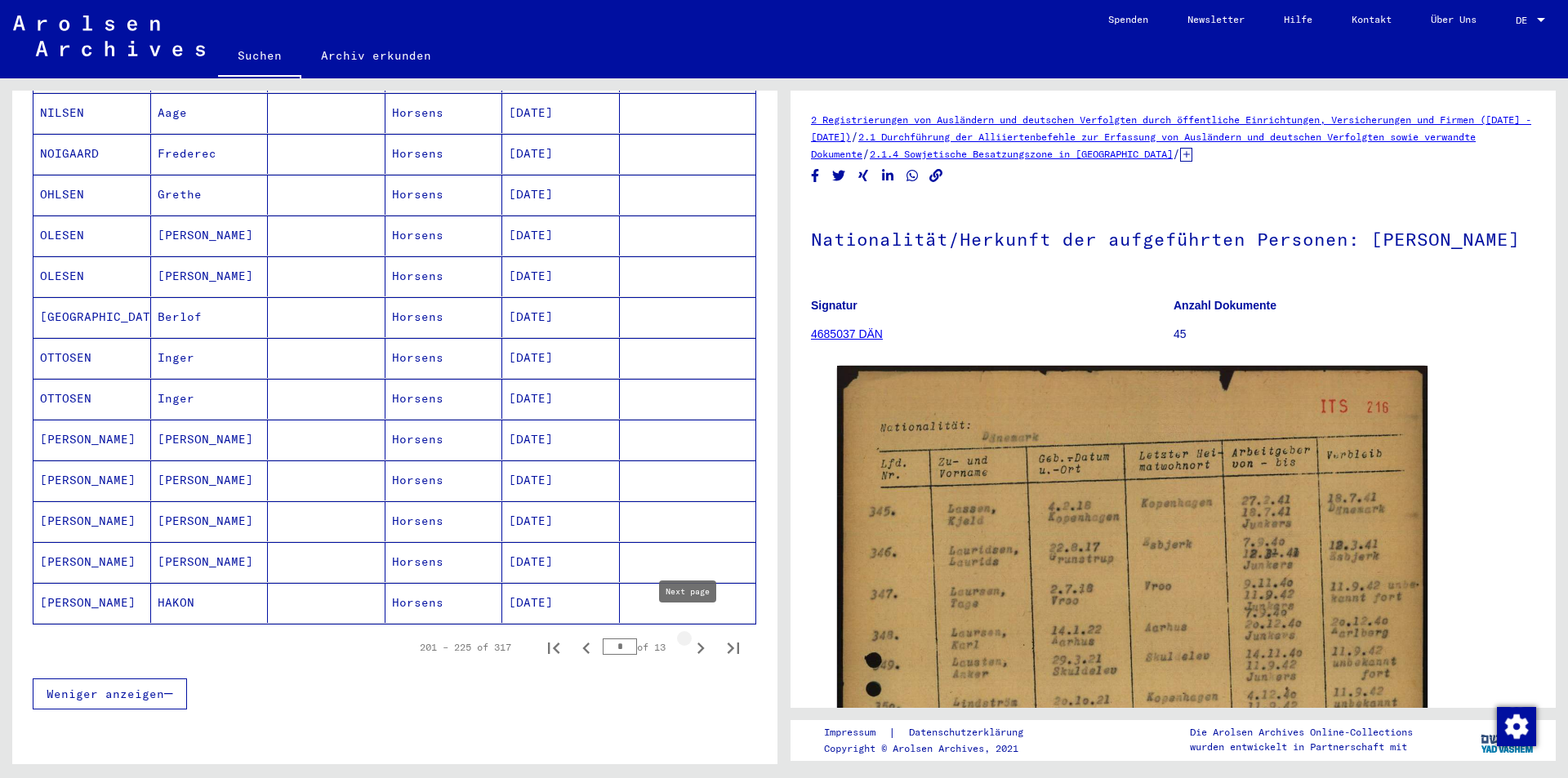
click at [691, 636] on icon "Next page" at bounding box center [701, 648] width 23 height 23
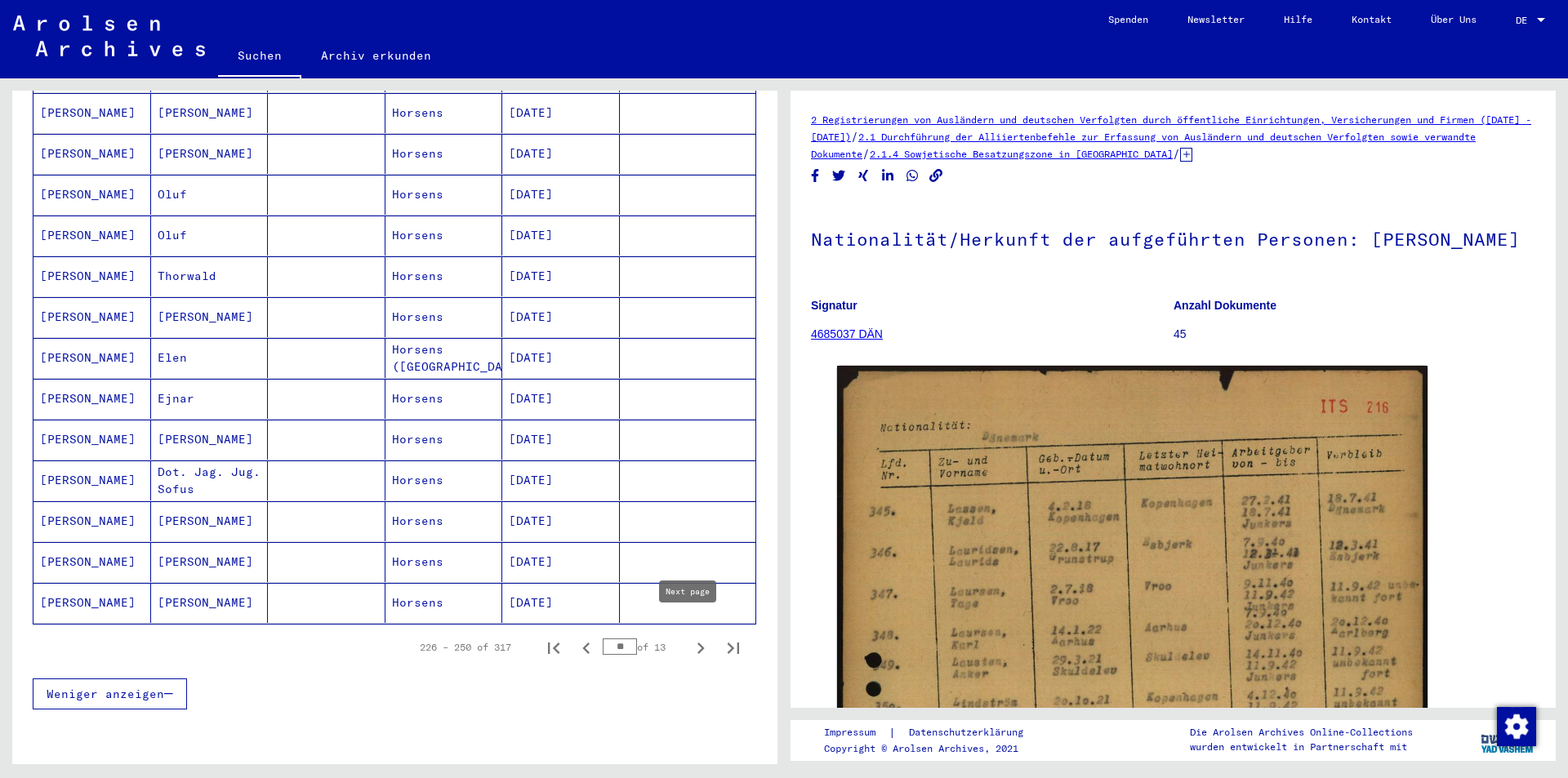
click at [689, 636] on icon "Next page" at bounding box center [701, 648] width 23 height 23
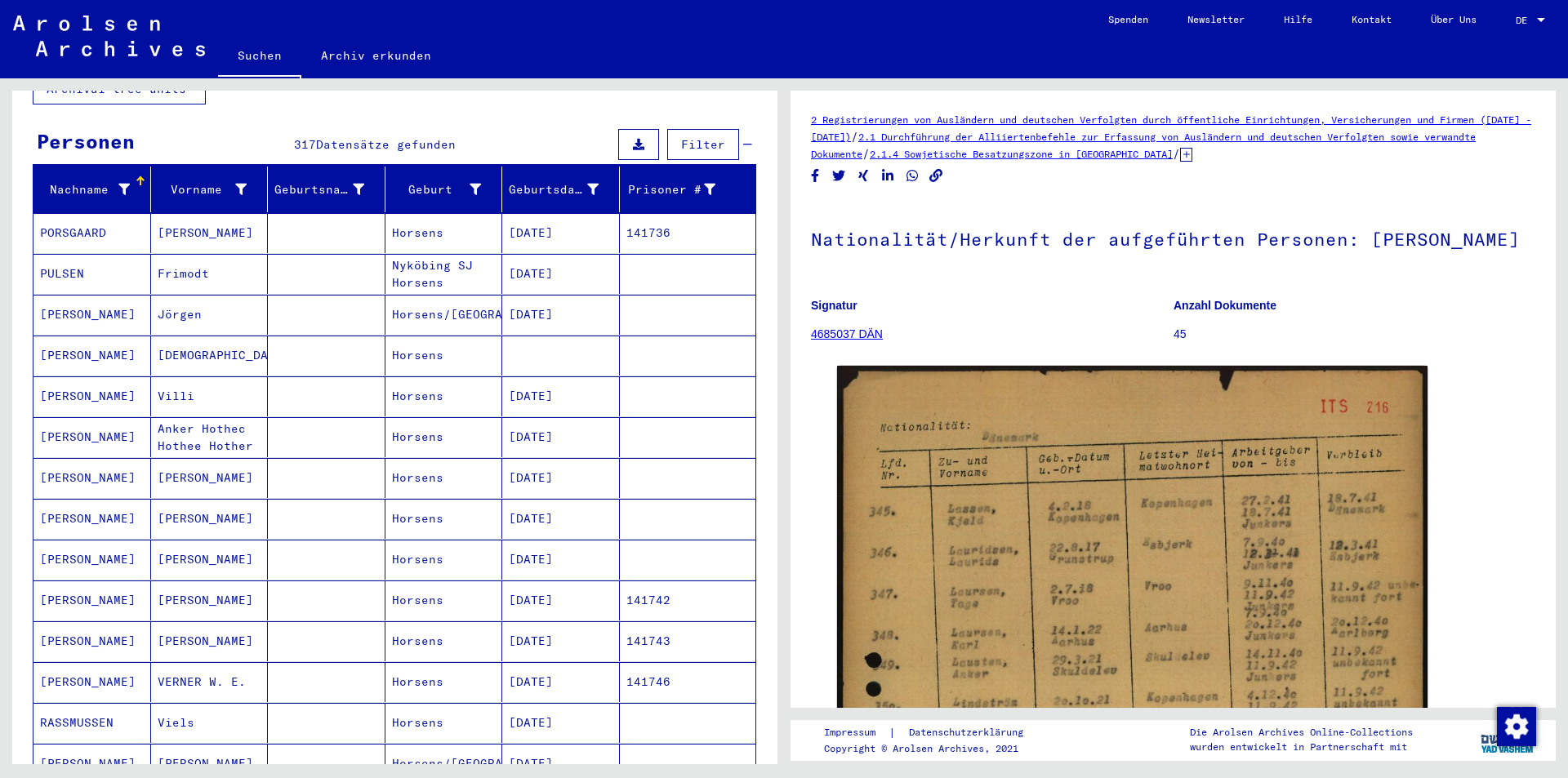
scroll to position [174, 0]
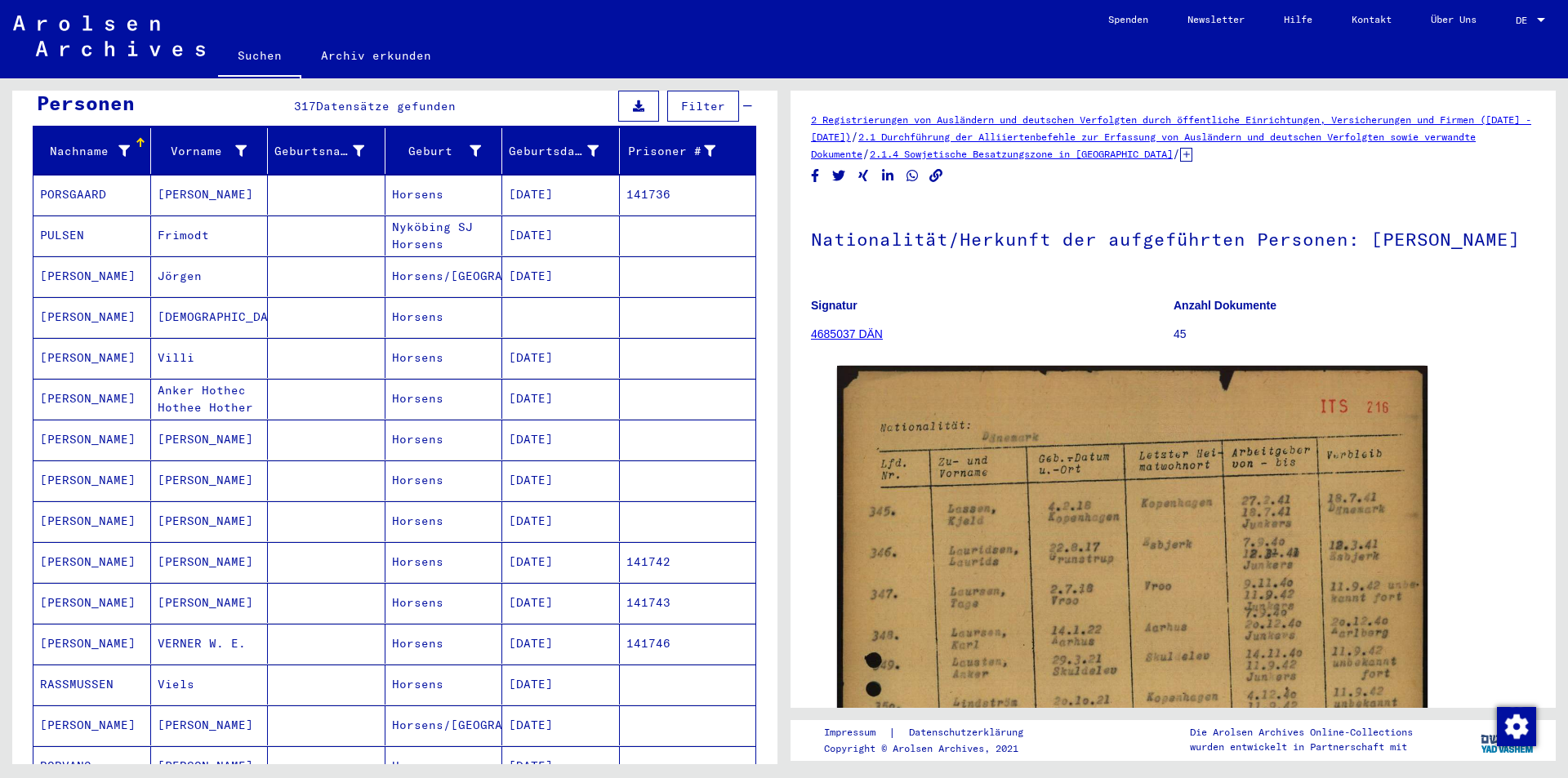
click at [237, 583] on mat-cell "[PERSON_NAME]" at bounding box center [210, 603] width 118 height 40
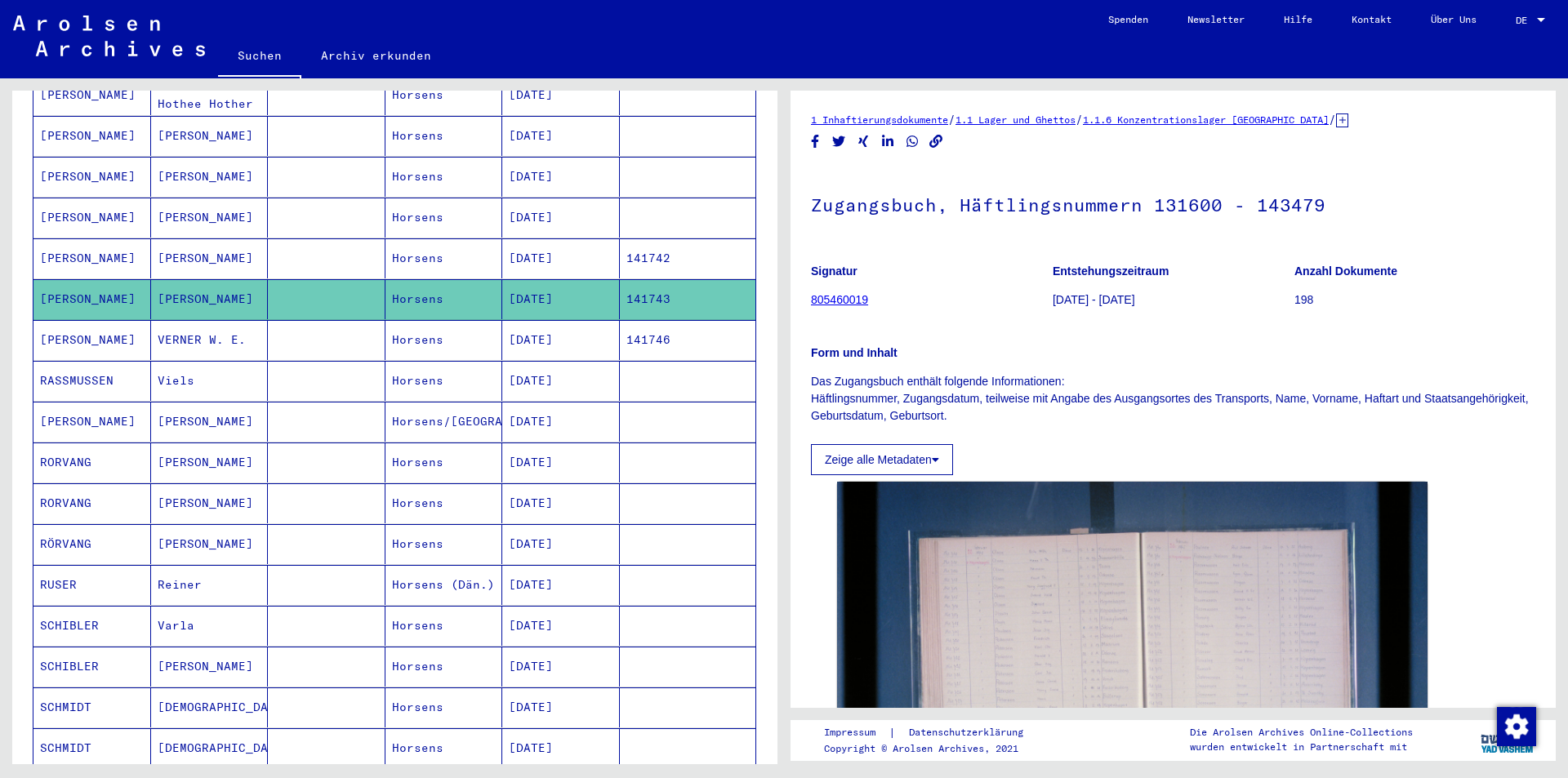
scroll to position [663, 0]
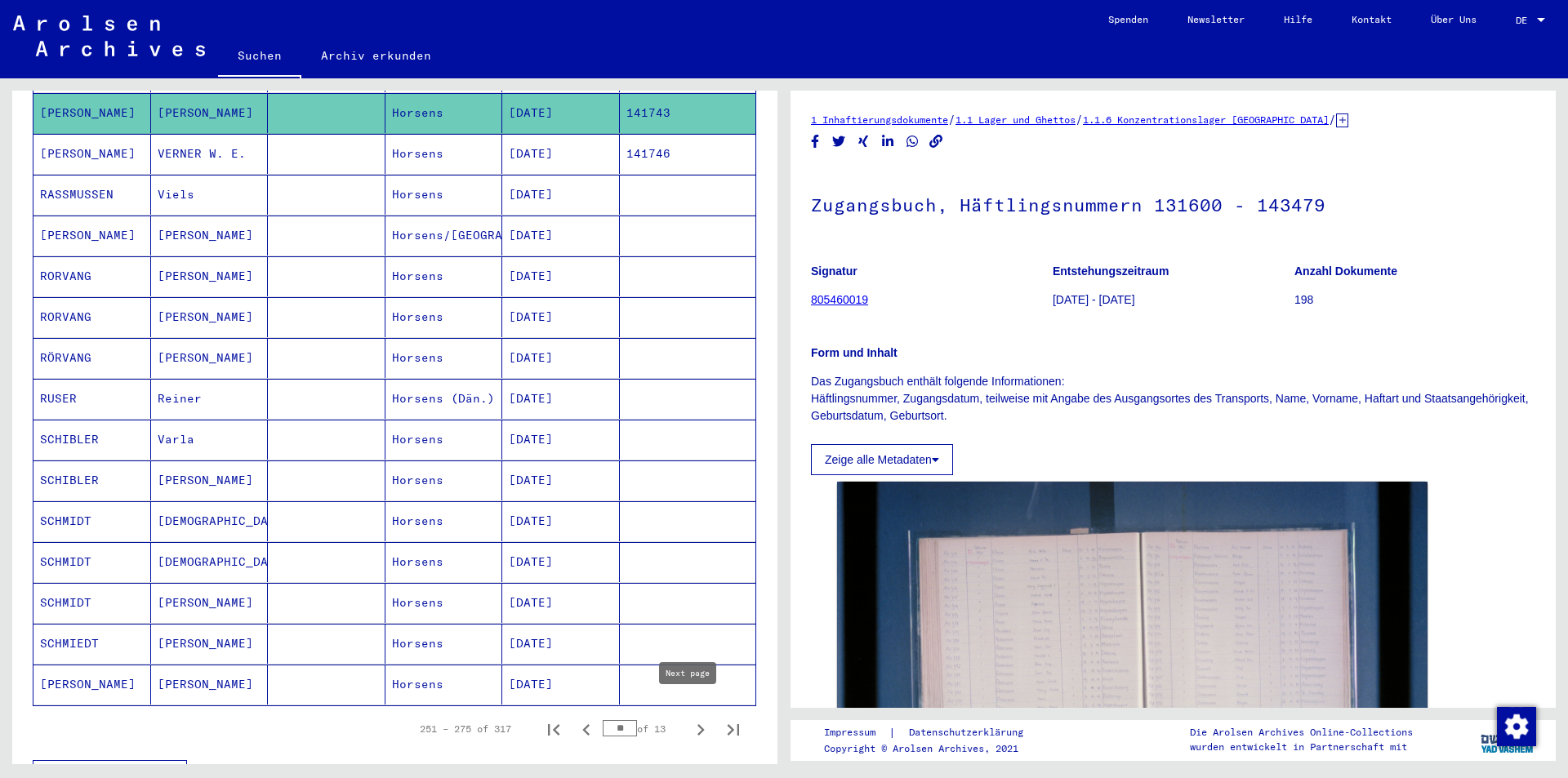
click at [697, 724] on icon "Next page" at bounding box center [701, 730] width 8 height 12
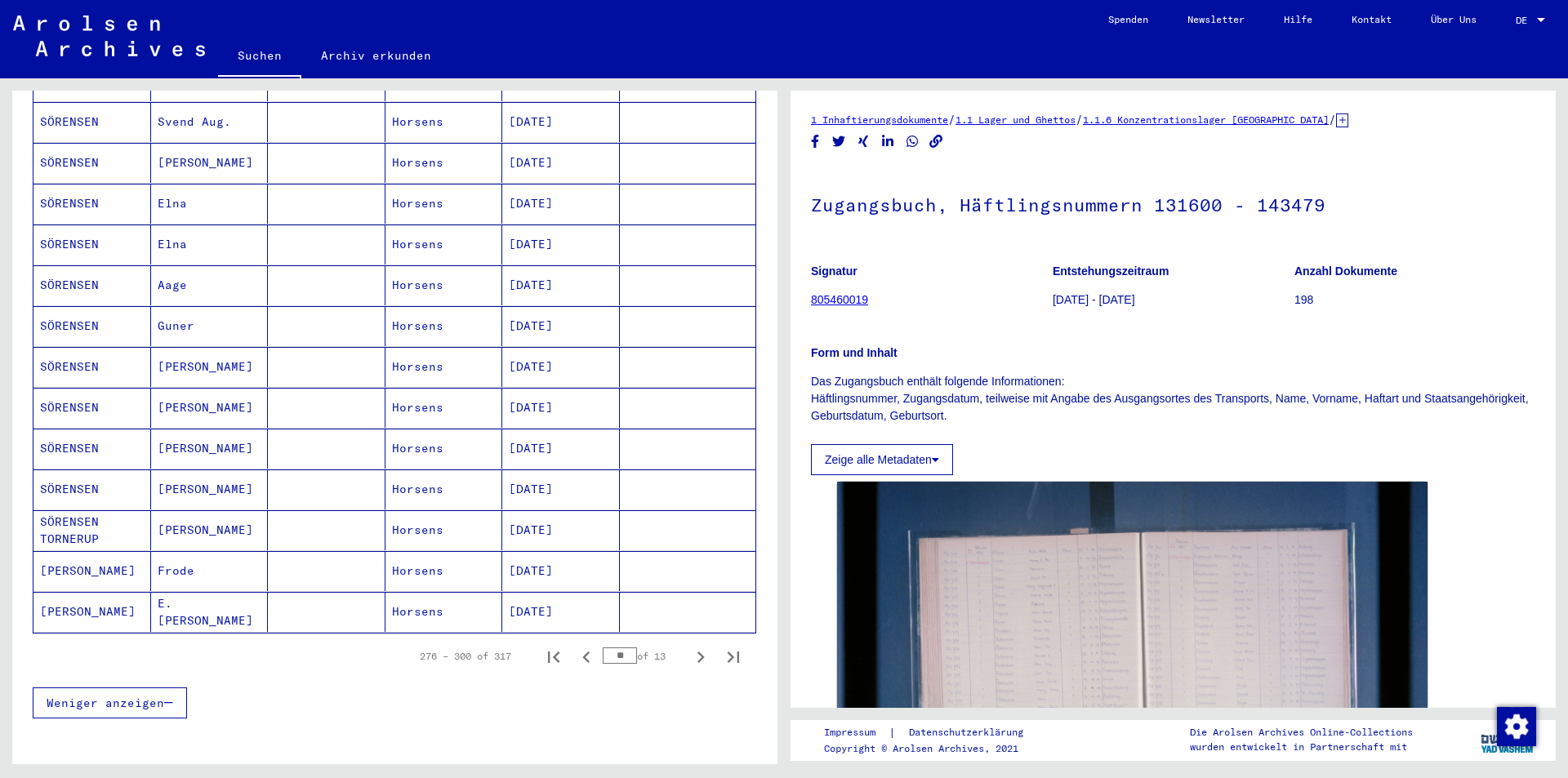
scroll to position [744, 0]
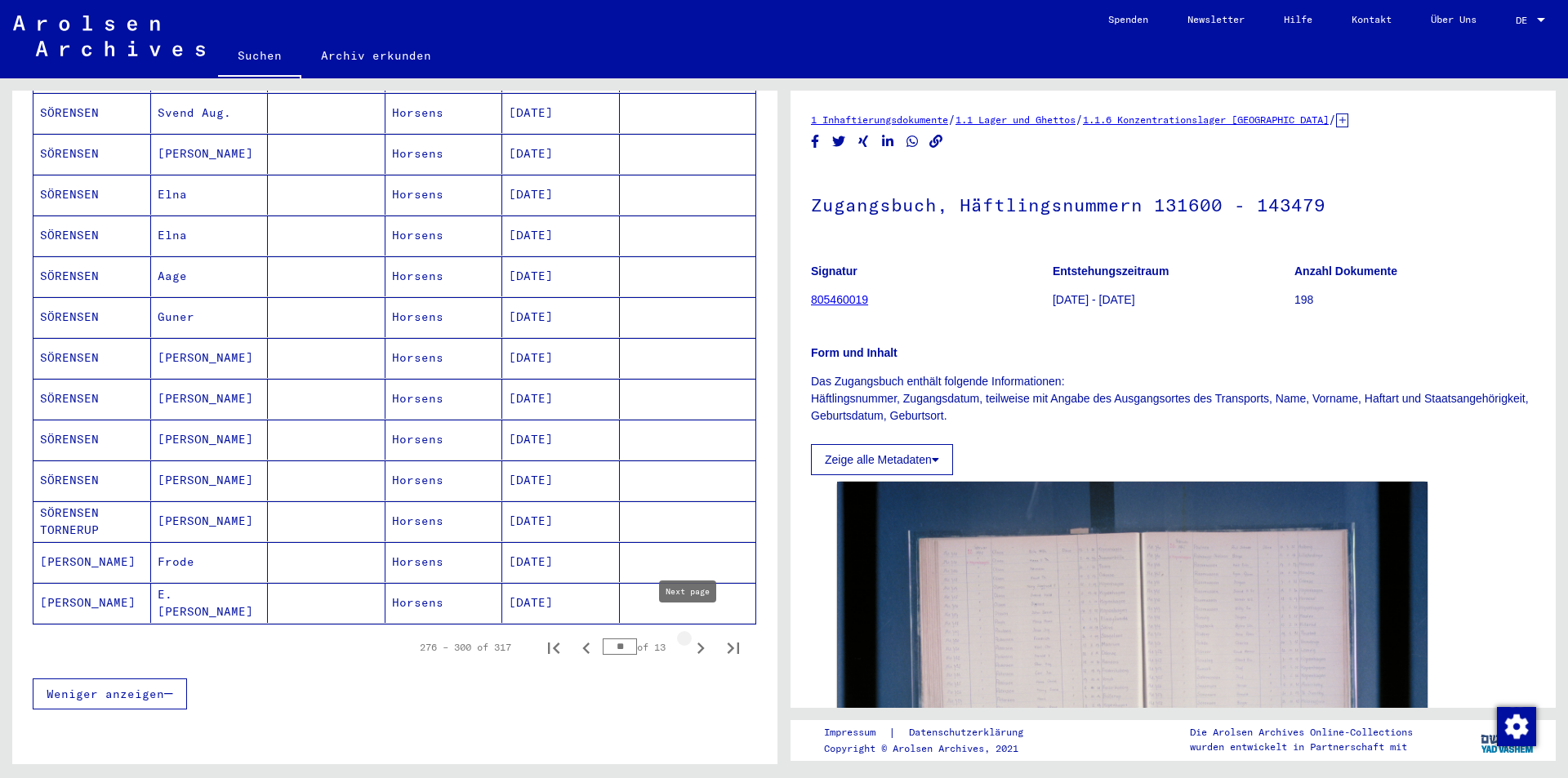
click at [689, 636] on icon "Next page" at bounding box center [701, 648] width 23 height 23
type input "**"
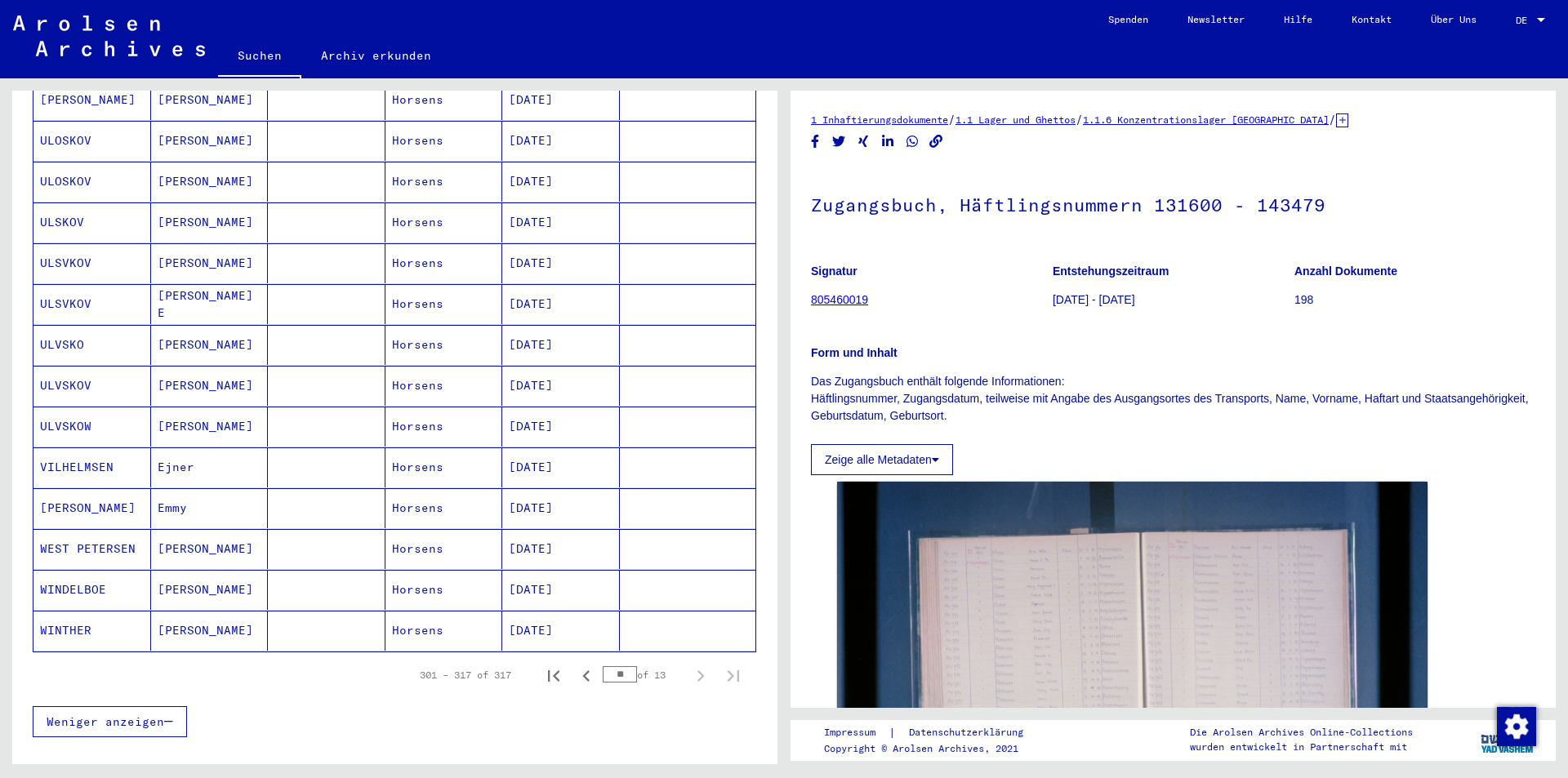
scroll to position [418, 0]
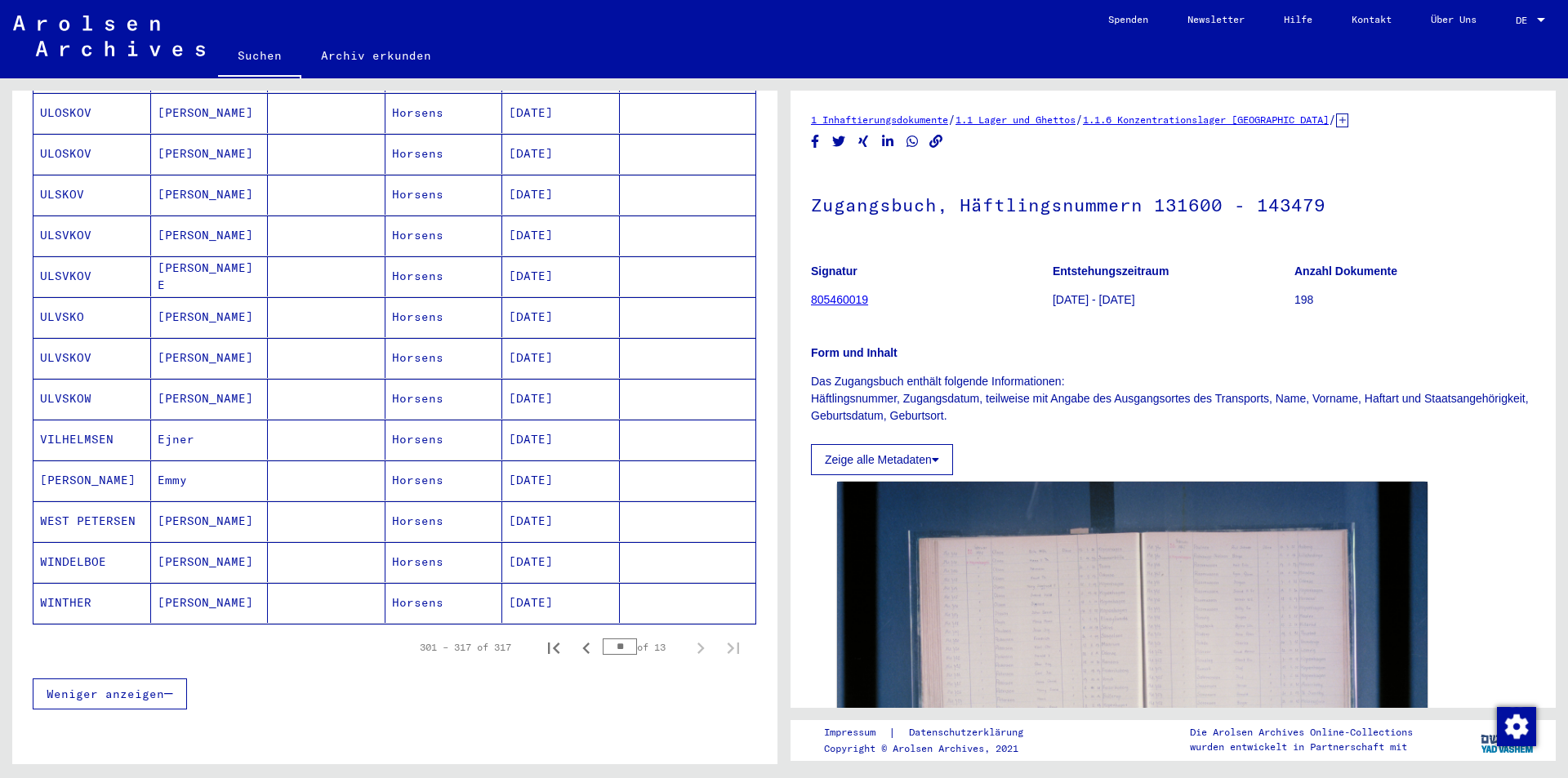
click at [206, 461] on mat-cell "Emmy" at bounding box center [210, 480] width 118 height 40
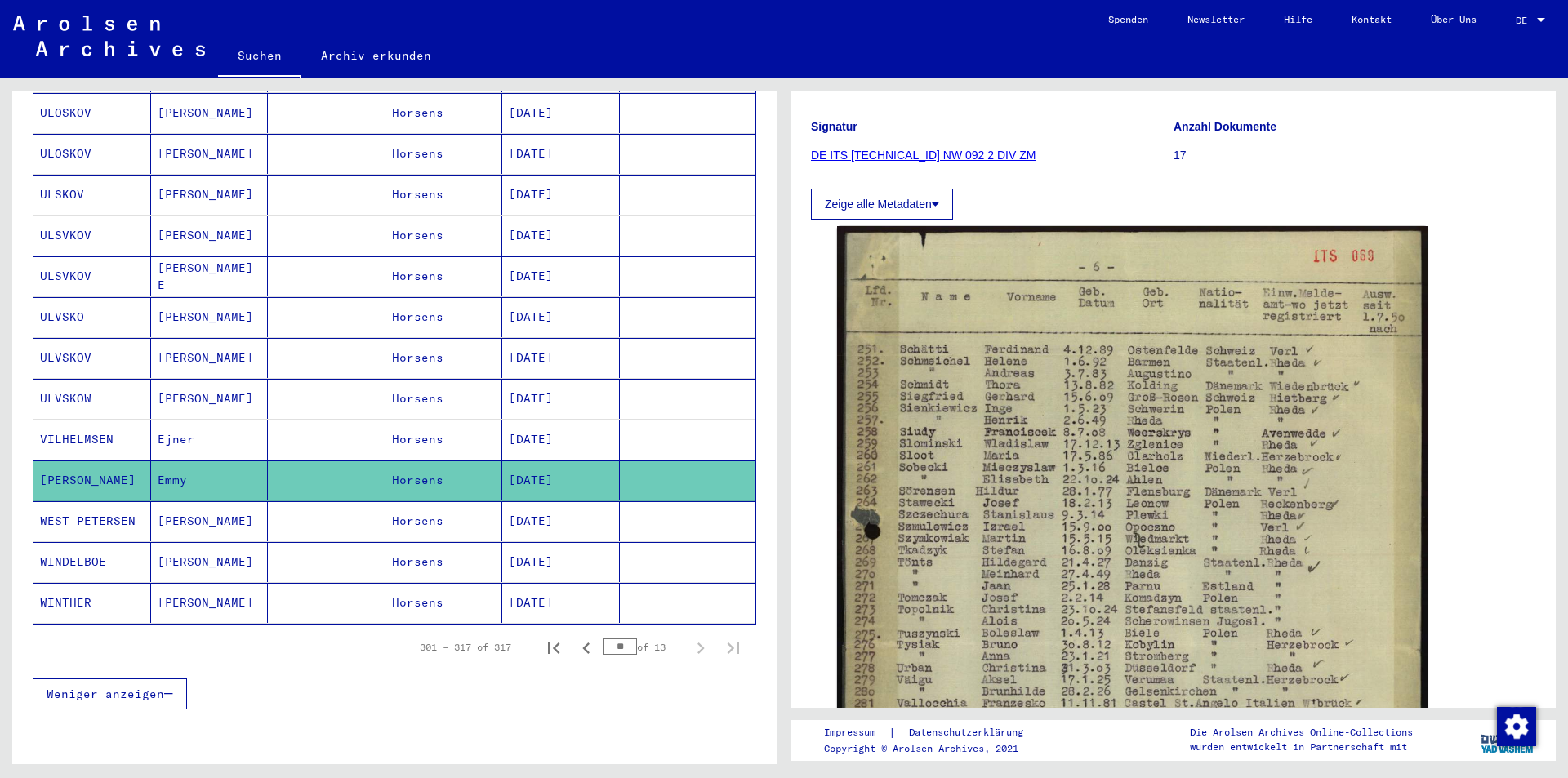
scroll to position [163, 0]
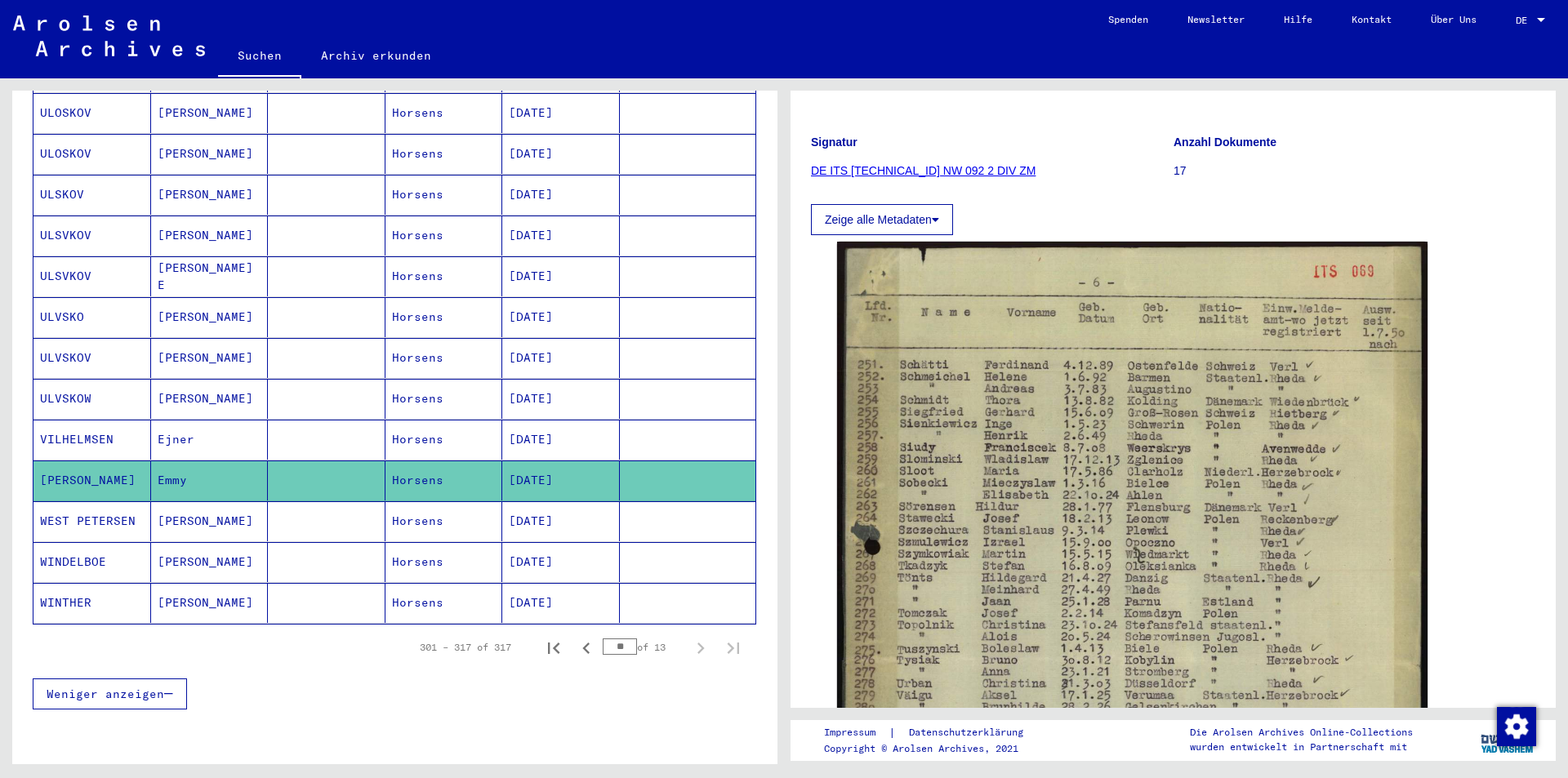
click at [184, 419] on mat-cell "Ejner" at bounding box center [210, 439] width 118 height 40
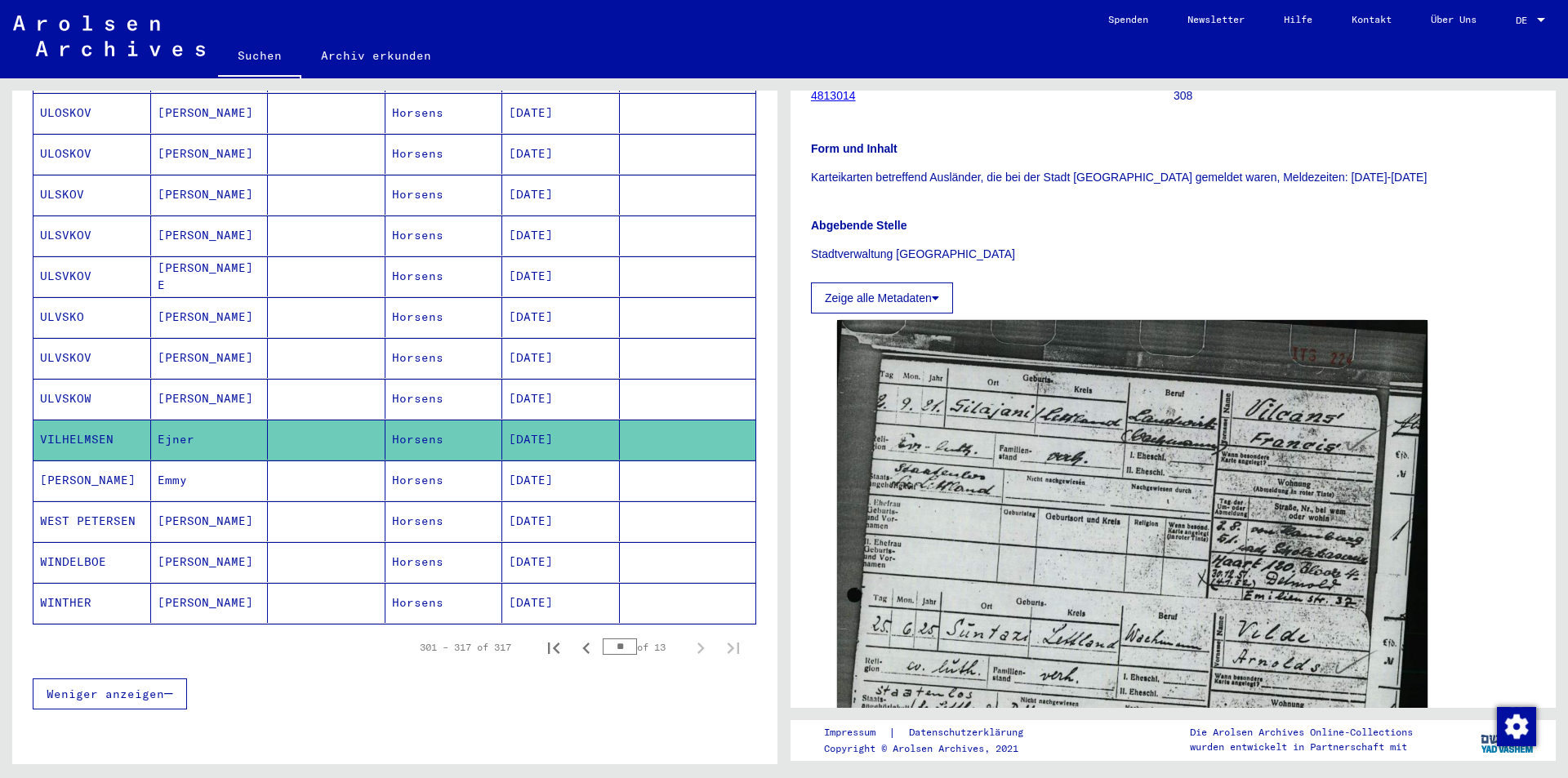
scroll to position [82, 0]
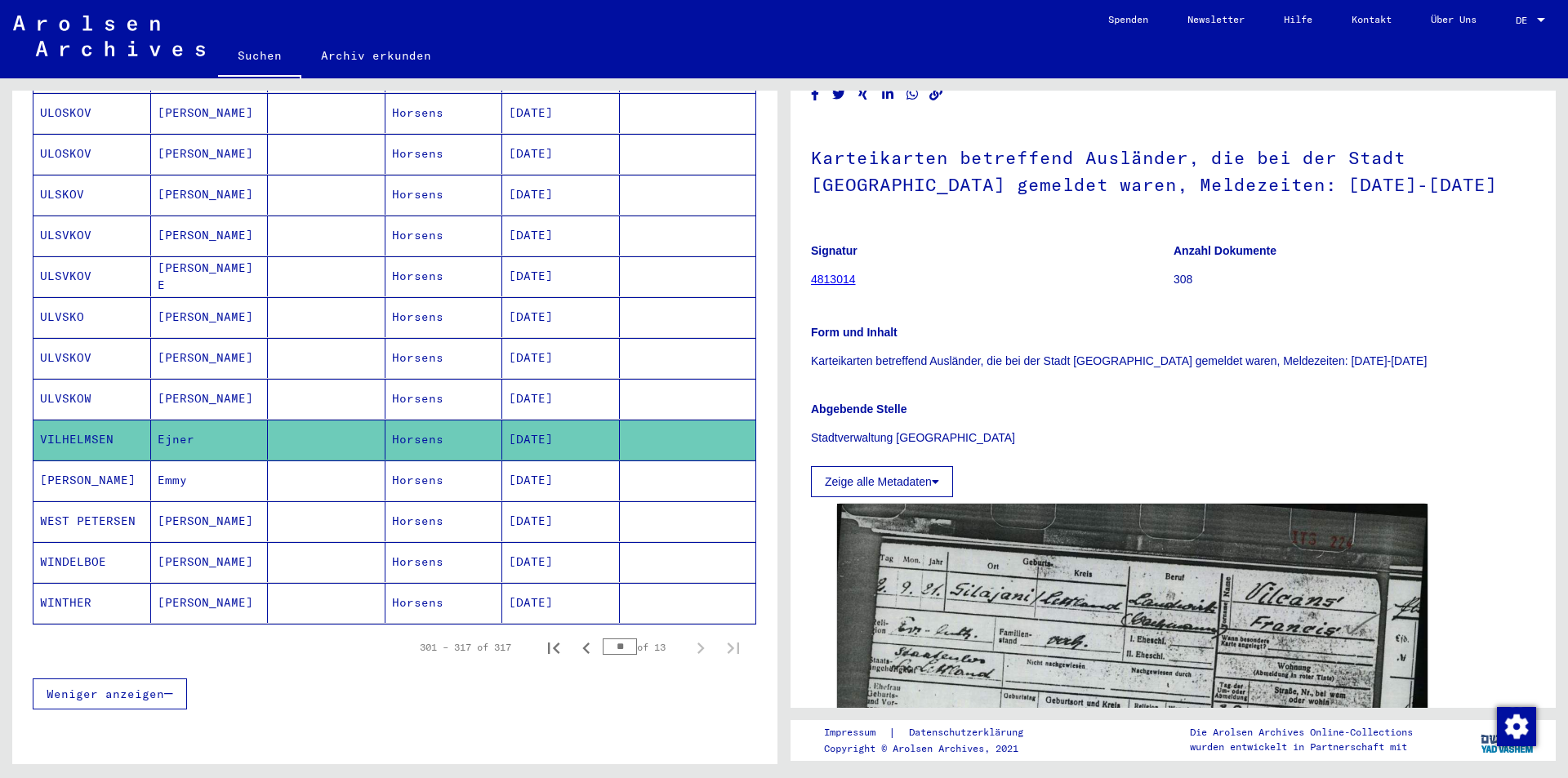
click at [122, 297] on mat-cell "ULVSKO" at bounding box center [93, 316] width 118 height 40
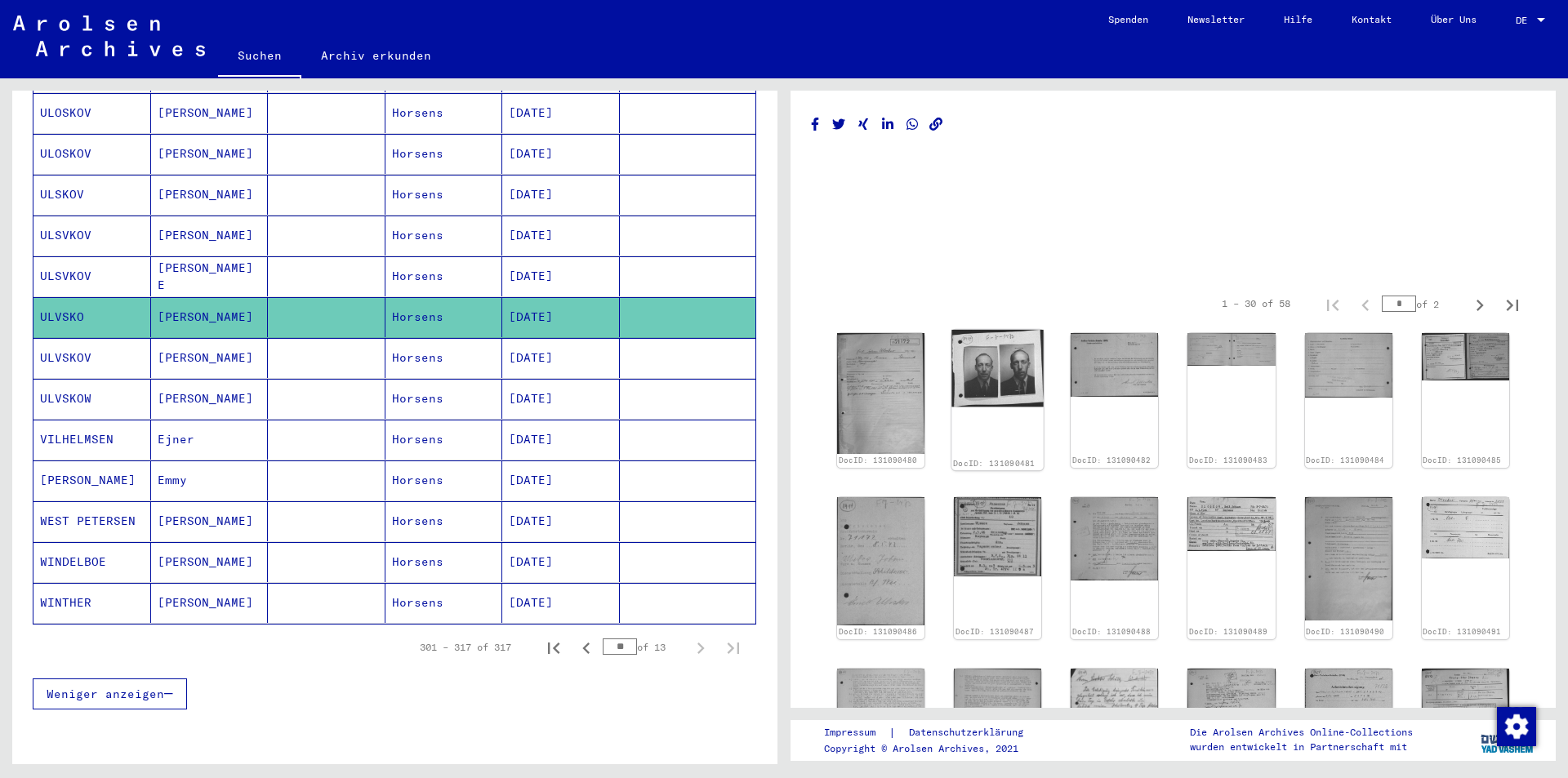
click at [1005, 346] on img at bounding box center [997, 368] width 93 height 77
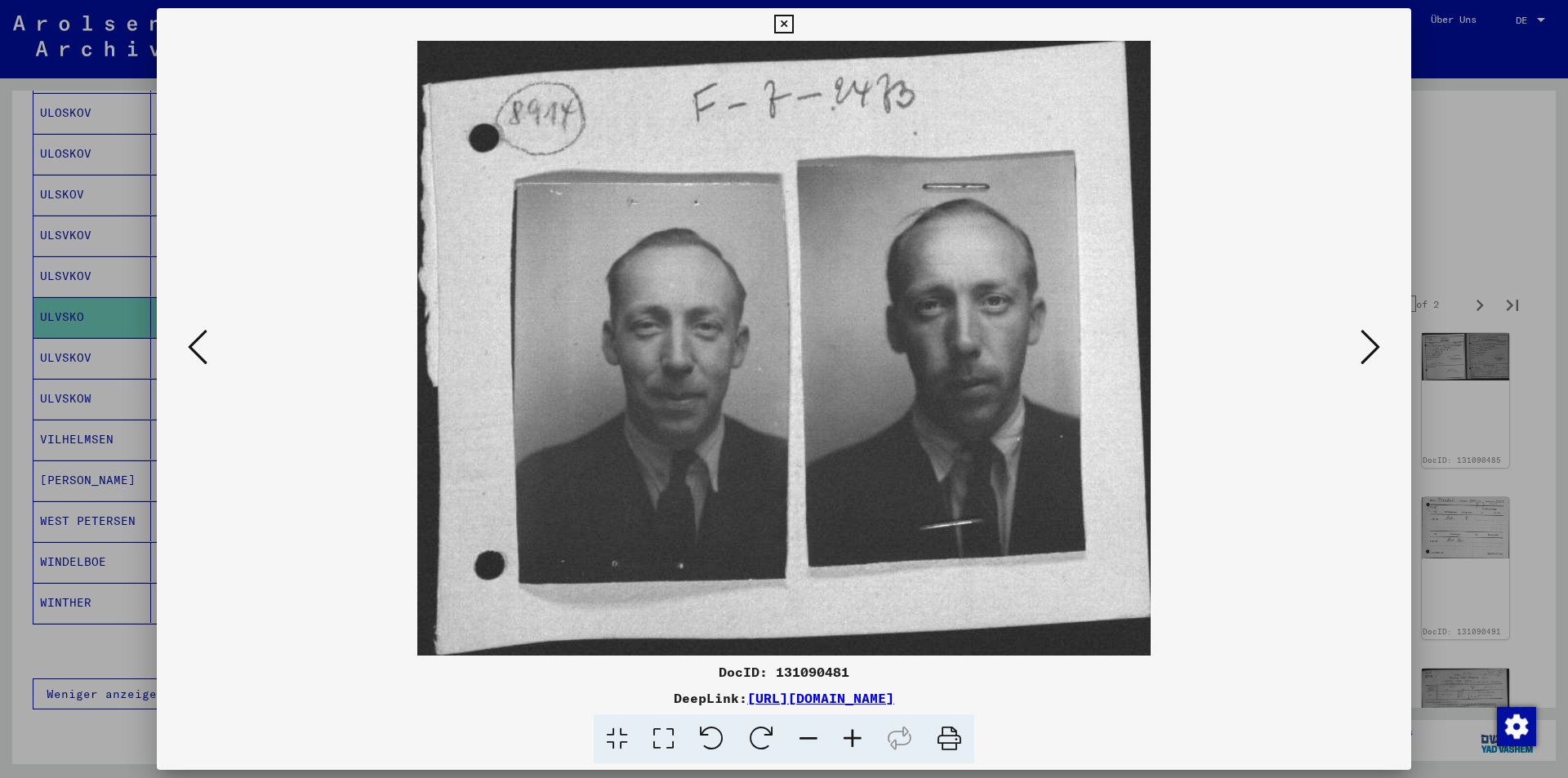
click at [1468, 156] on div at bounding box center [784, 389] width 1568 height 778
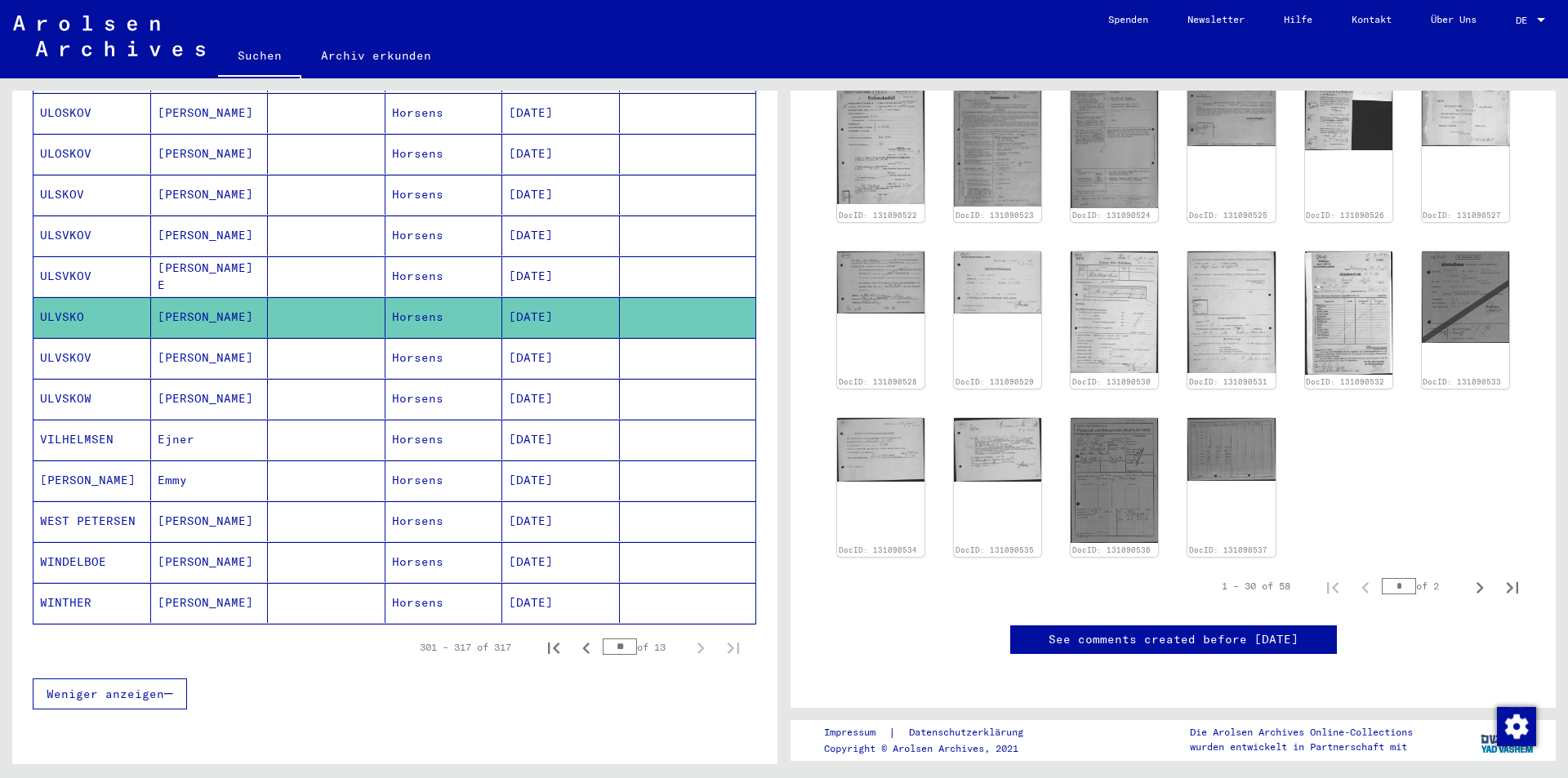
scroll to position [1714, 0]
click at [1473, 577] on icon "Next page" at bounding box center [1479, 588] width 23 height 23
type input "*"
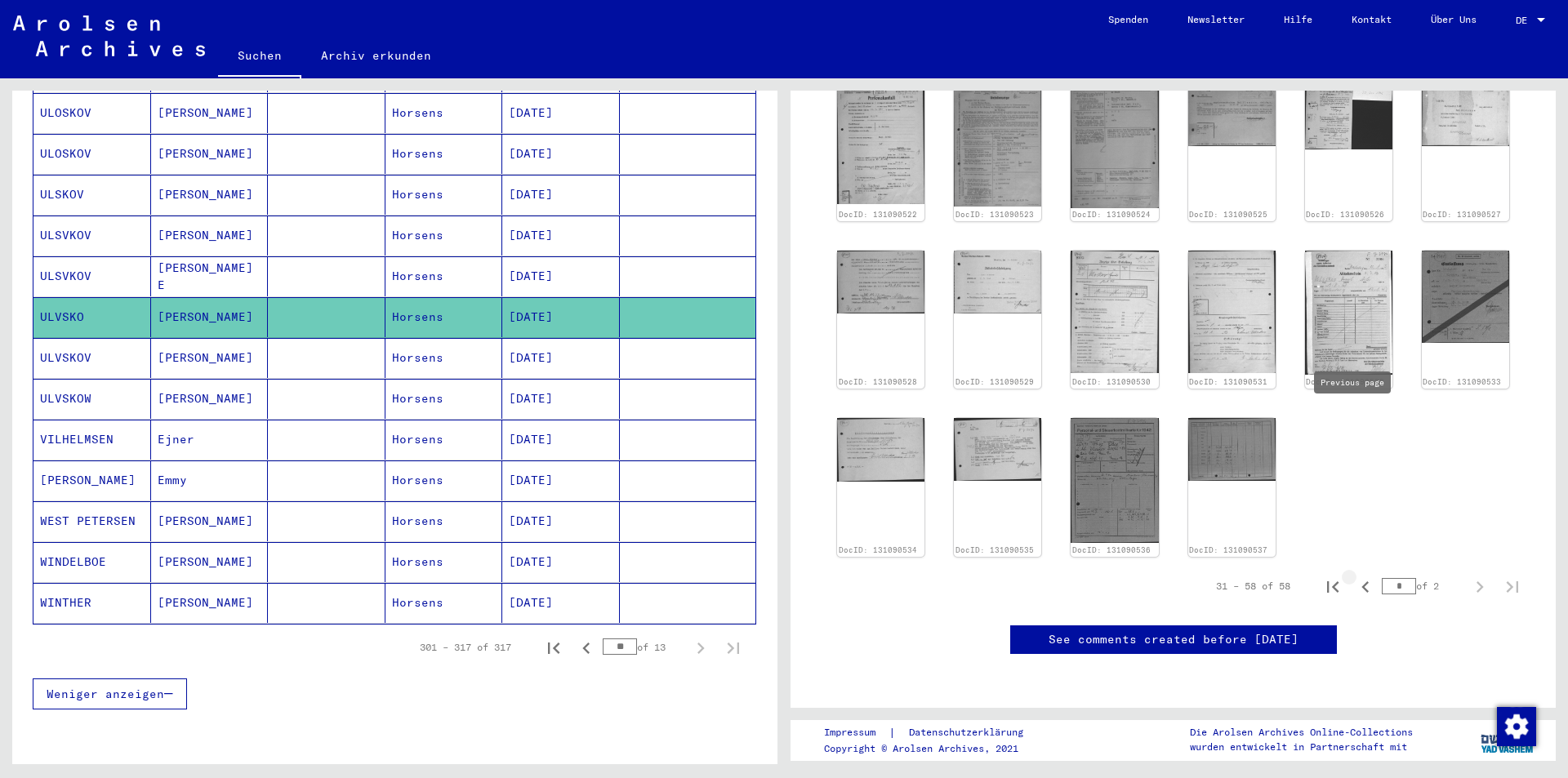
click at [1354, 576] on icon "Previous page" at bounding box center [1365, 587] width 23 height 23
type input "*"
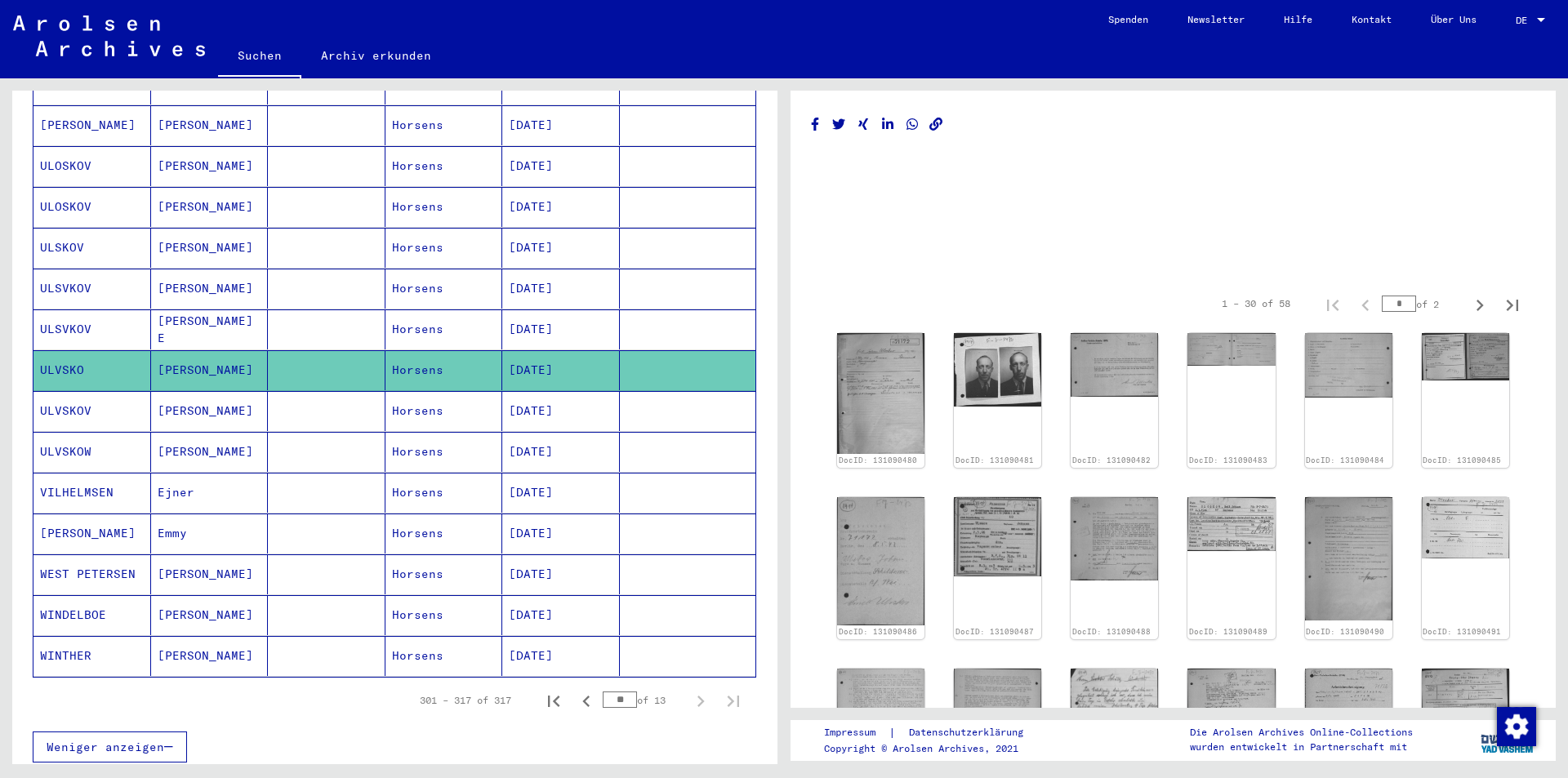
scroll to position [336, 0]
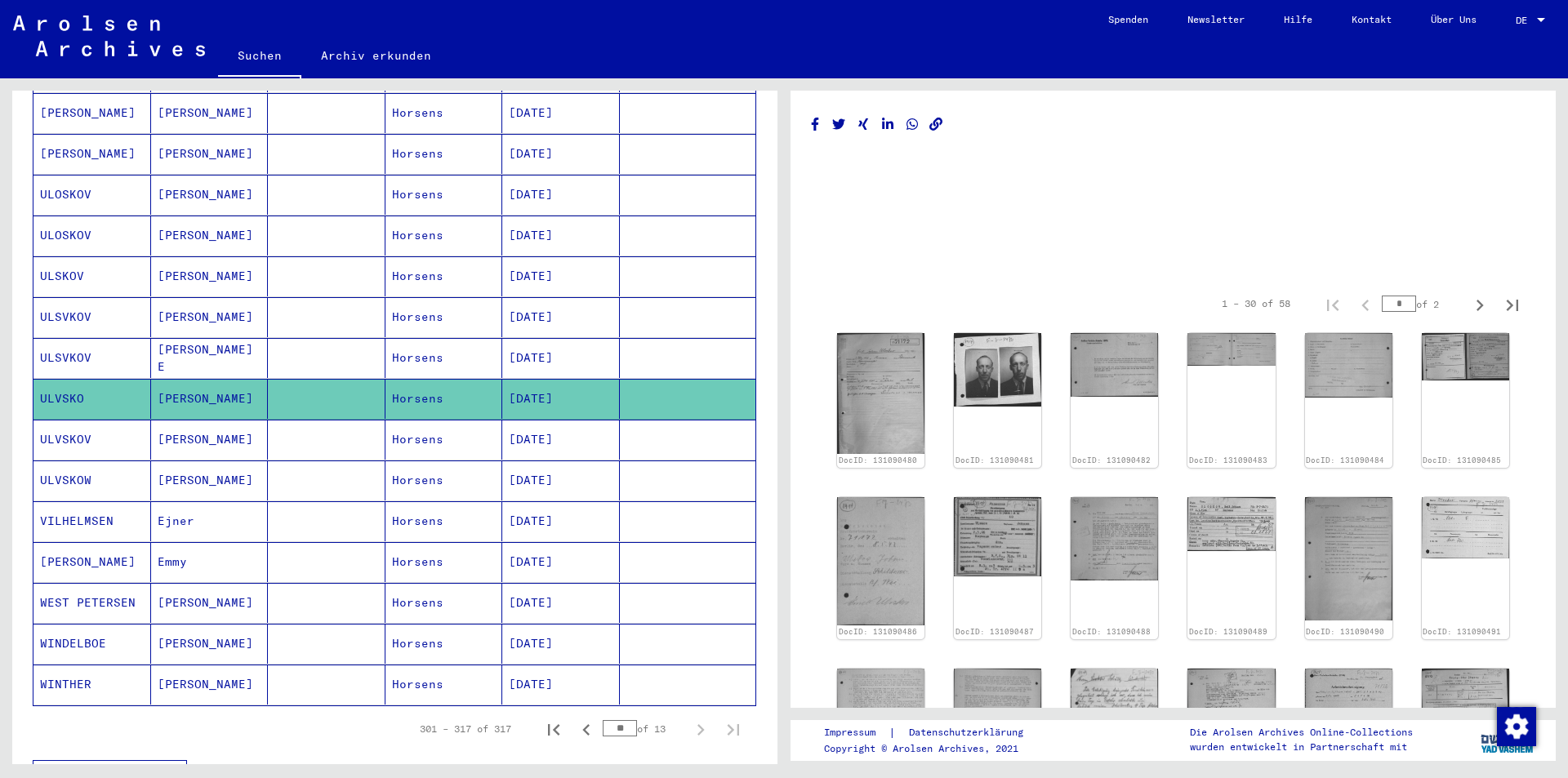
click at [191, 340] on mat-cell "[PERSON_NAME] E" at bounding box center [210, 358] width 118 height 40
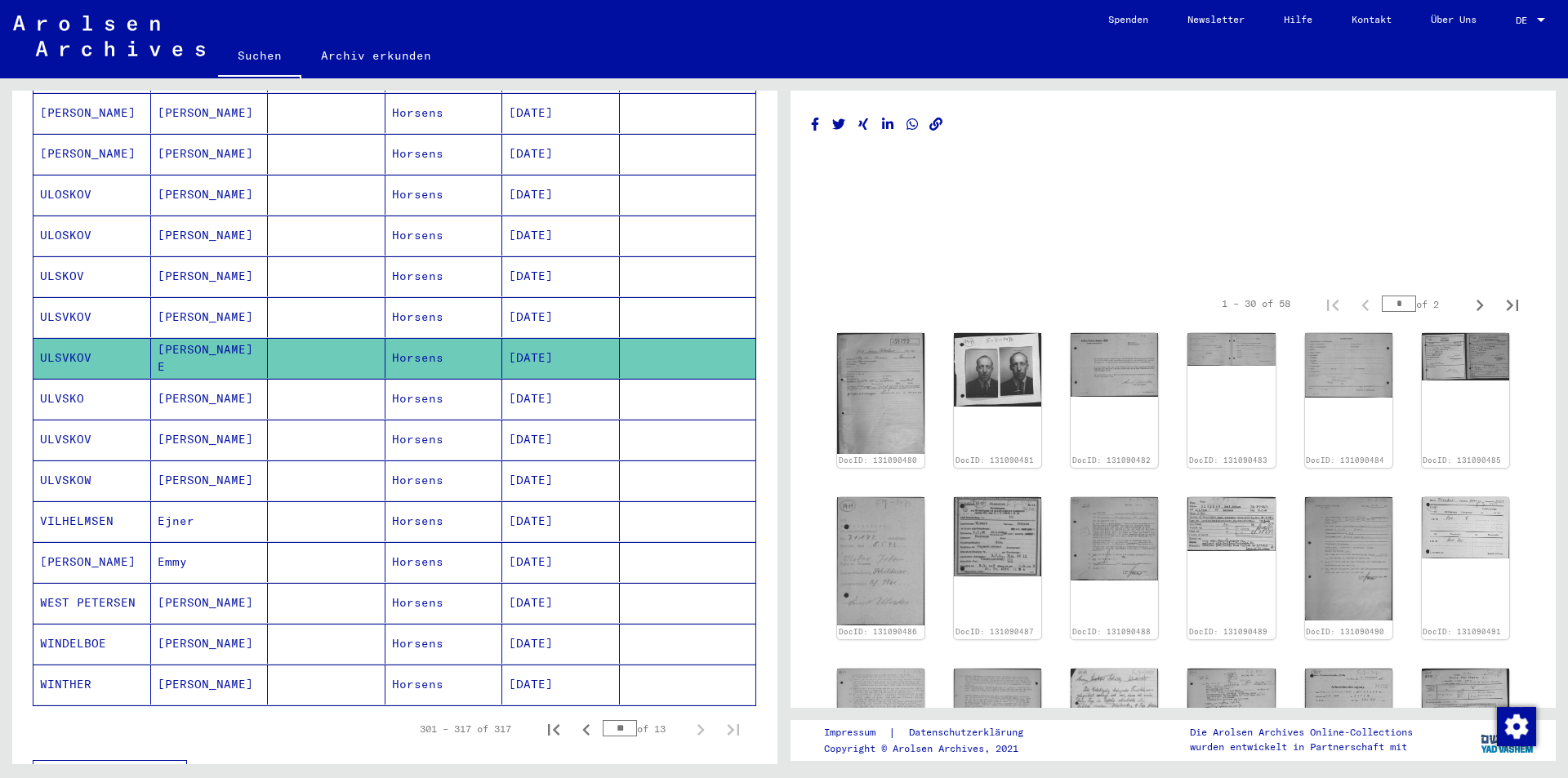
click at [220, 298] on mat-cell "[PERSON_NAME]" at bounding box center [210, 316] width 118 height 40
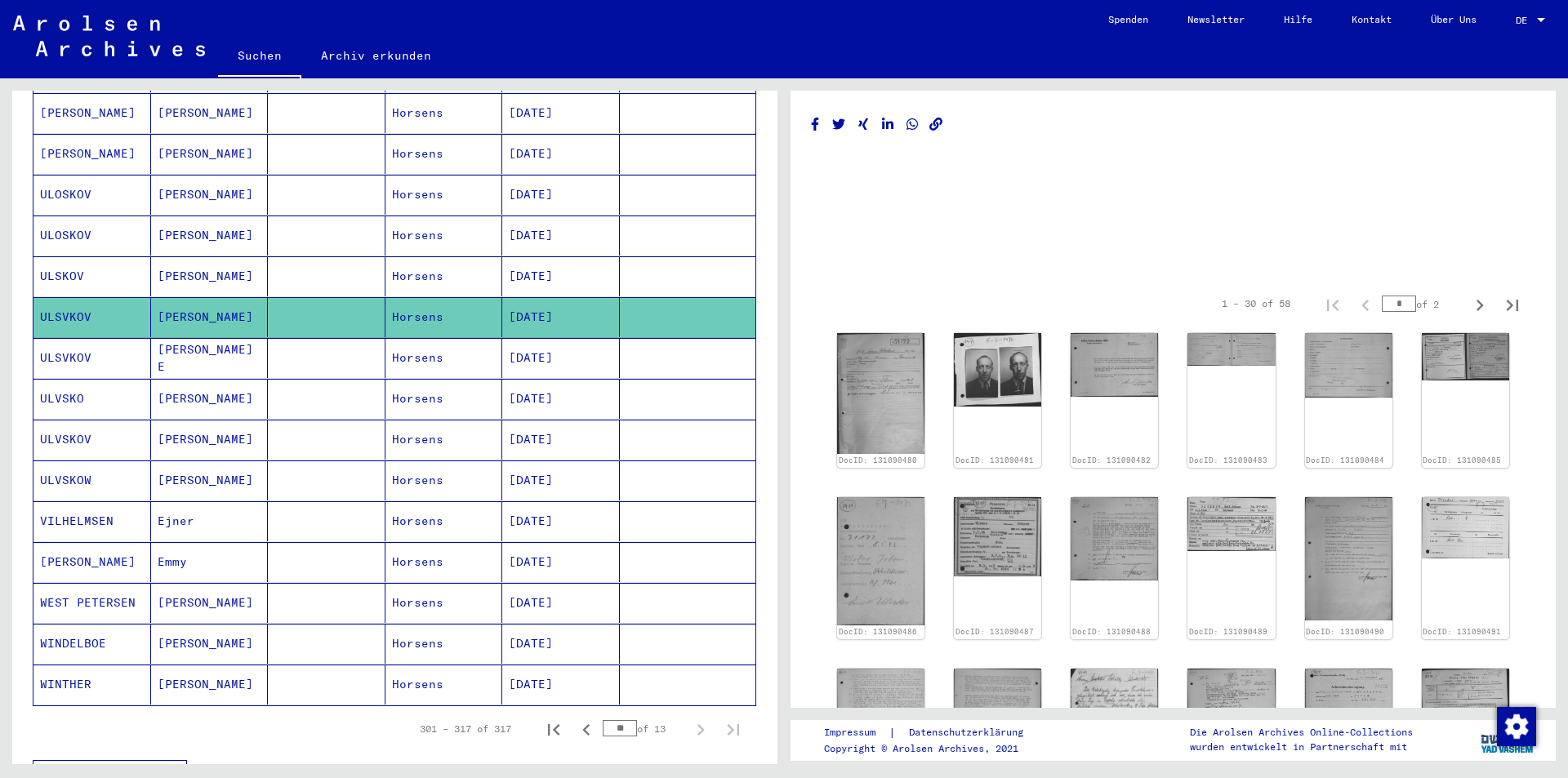
click at [220, 256] on mat-cell "[PERSON_NAME]" at bounding box center [210, 276] width 118 height 40
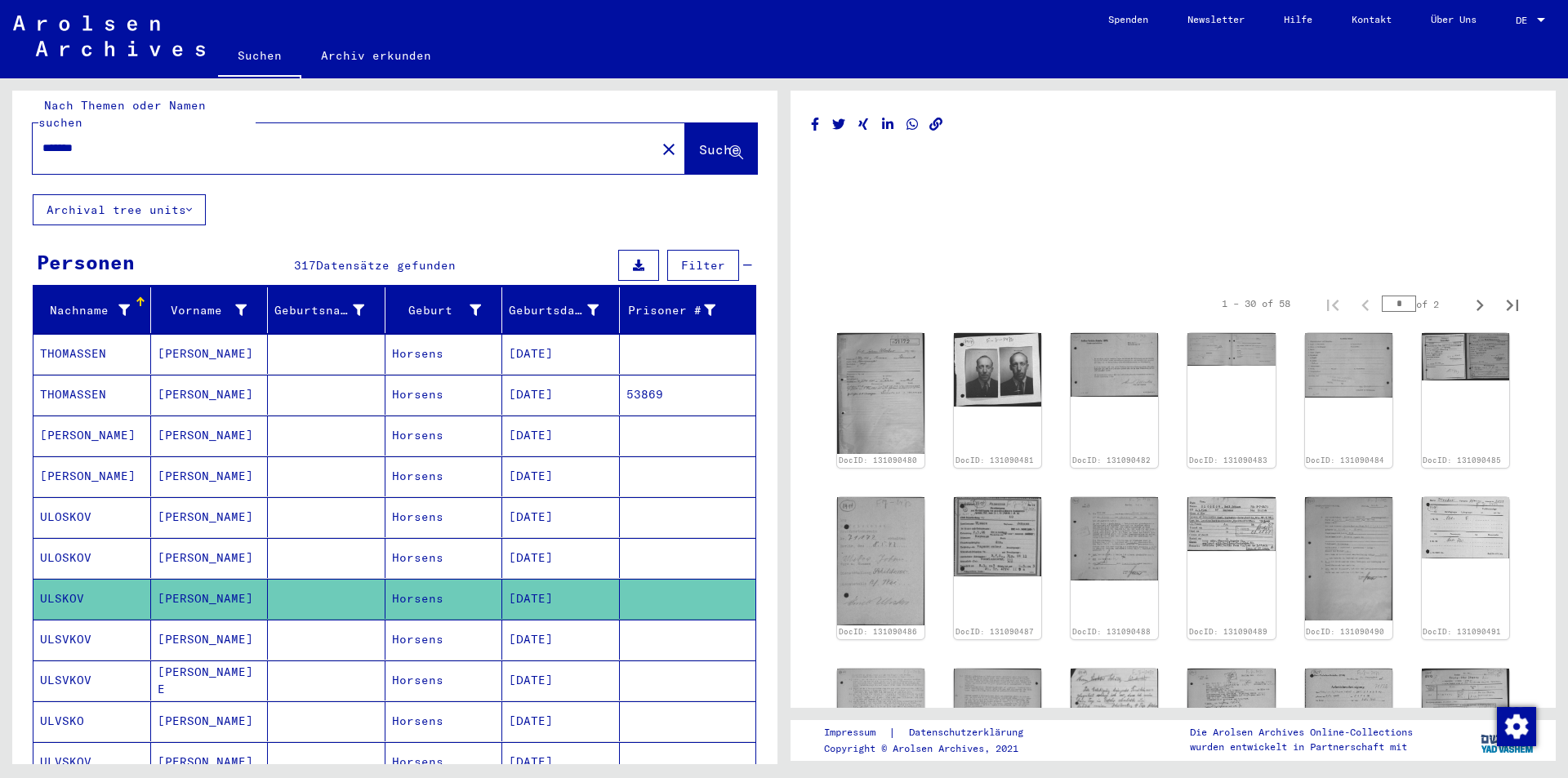
scroll to position [10, 0]
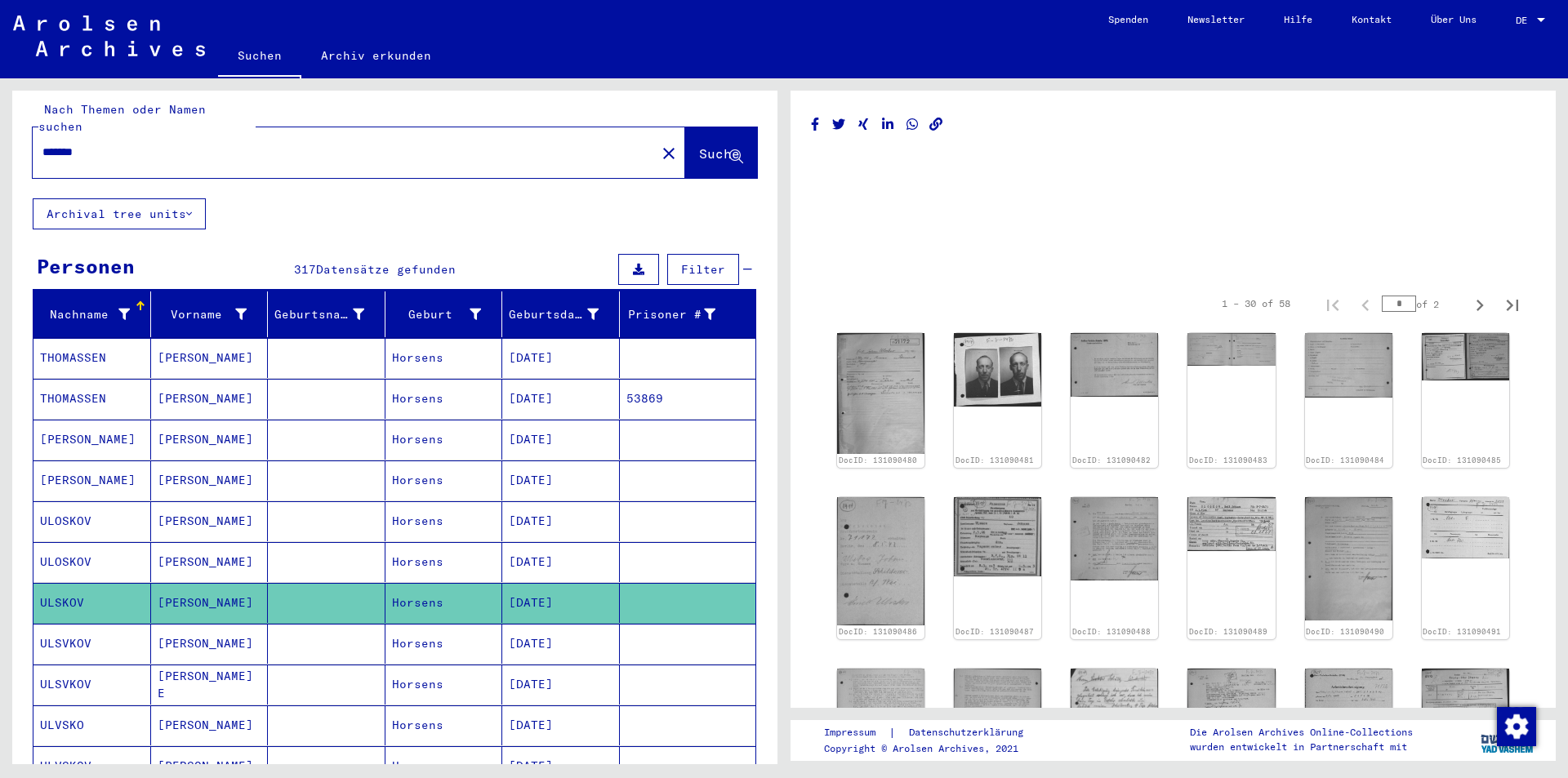
click at [120, 338] on mat-cell "THOMASSEN" at bounding box center [93, 358] width 118 height 40
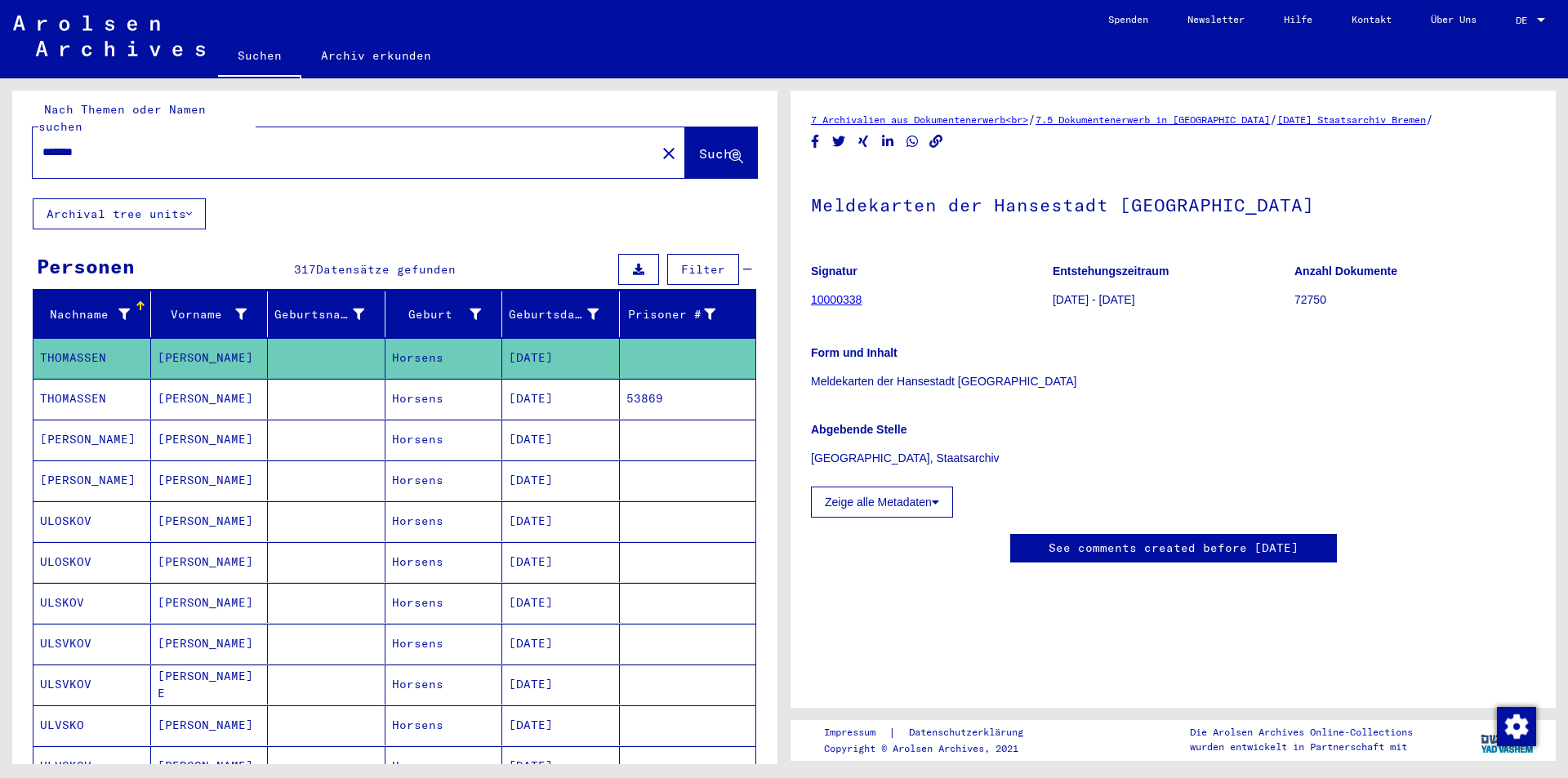
click at [217, 381] on mat-cell "[PERSON_NAME]" at bounding box center [210, 398] width 118 height 40
